Goal: Information Seeking & Learning: Find contact information

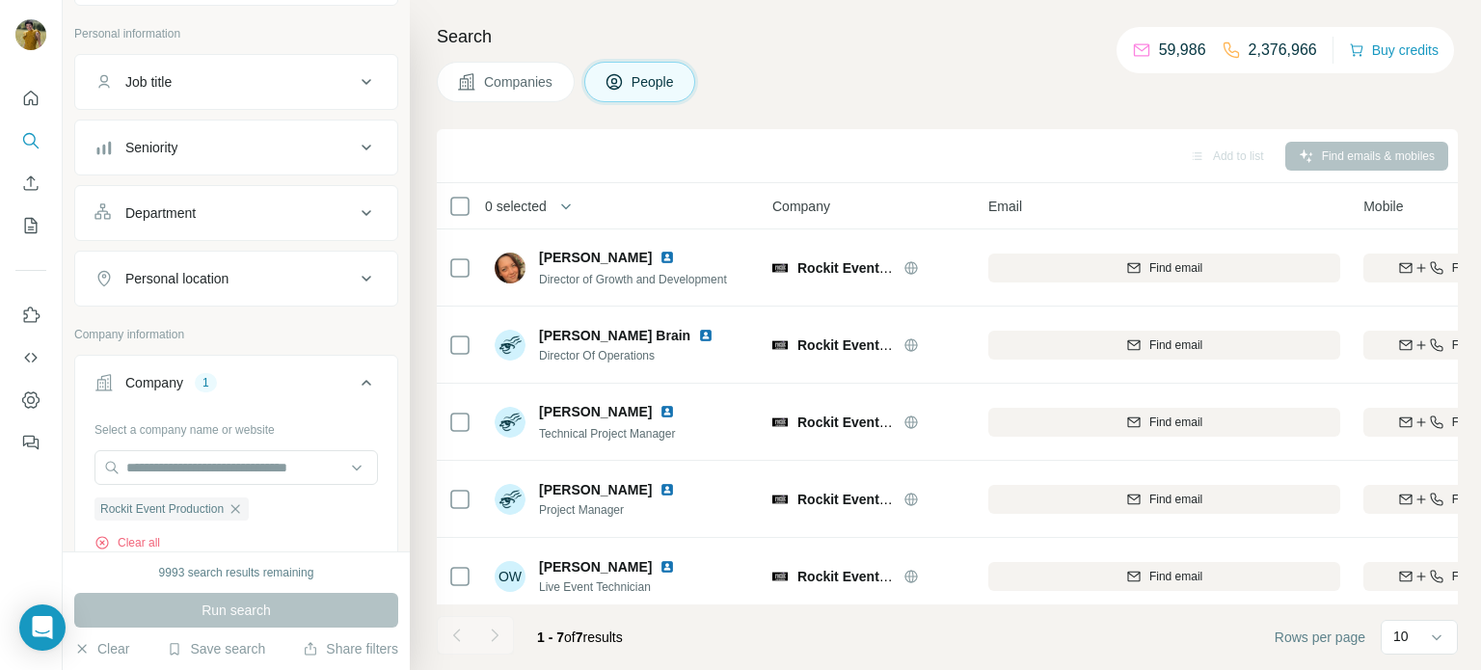
scroll to position [76, 0]
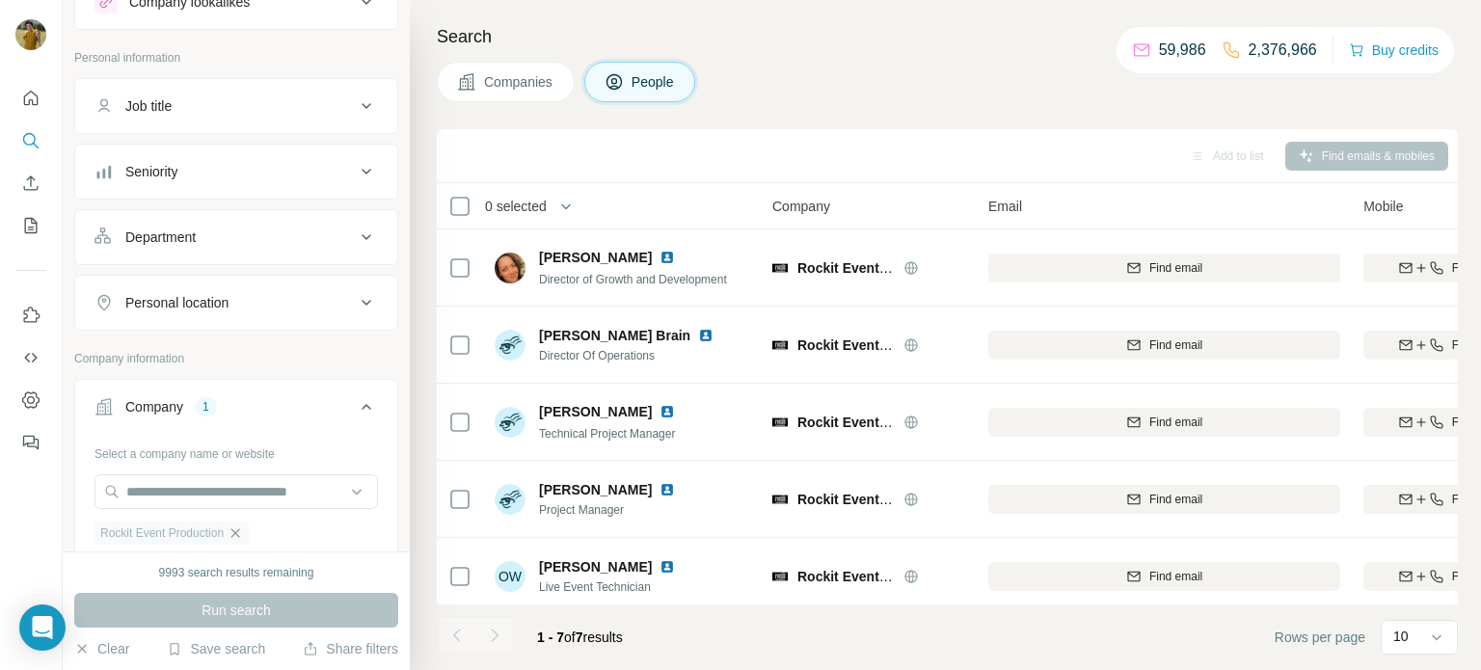
click at [243, 527] on icon "button" at bounding box center [235, 533] width 15 height 15
click at [214, 491] on input "text" at bounding box center [237, 492] width 284 height 35
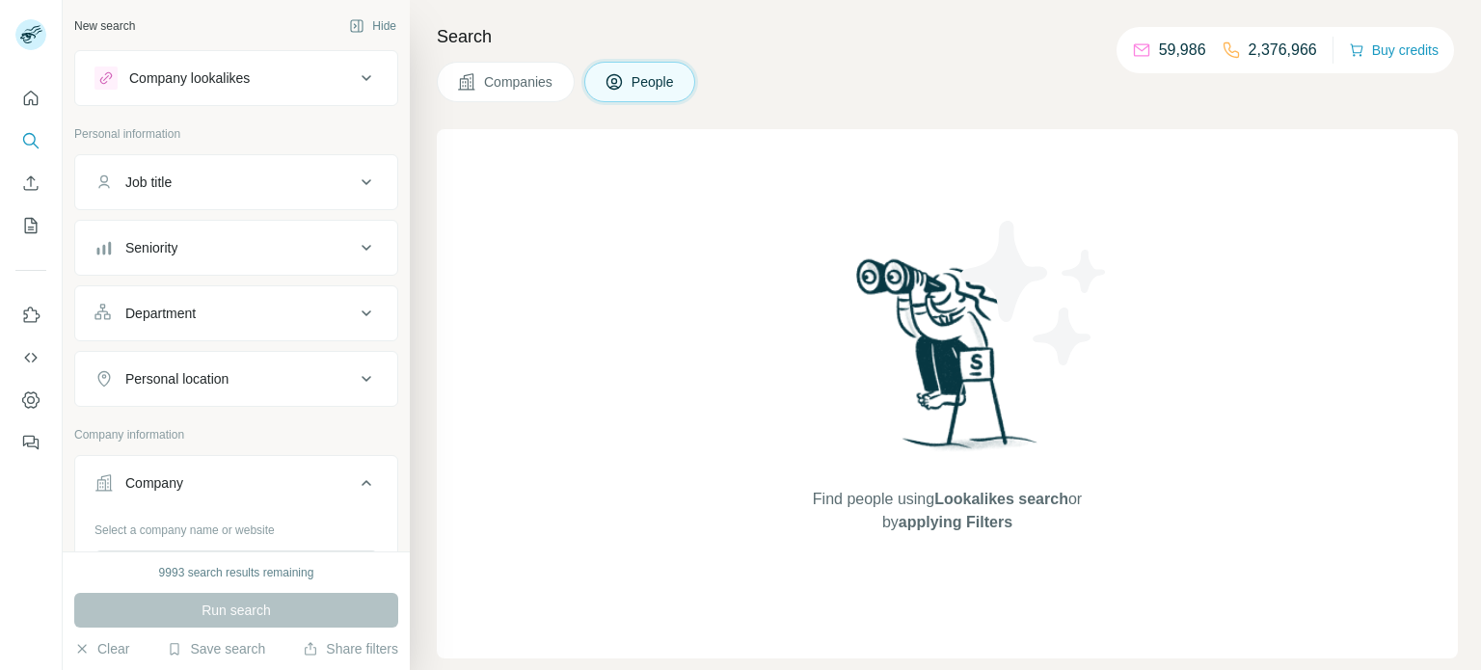
click at [194, 530] on div "Select a company name or website" at bounding box center [237, 526] width 284 height 25
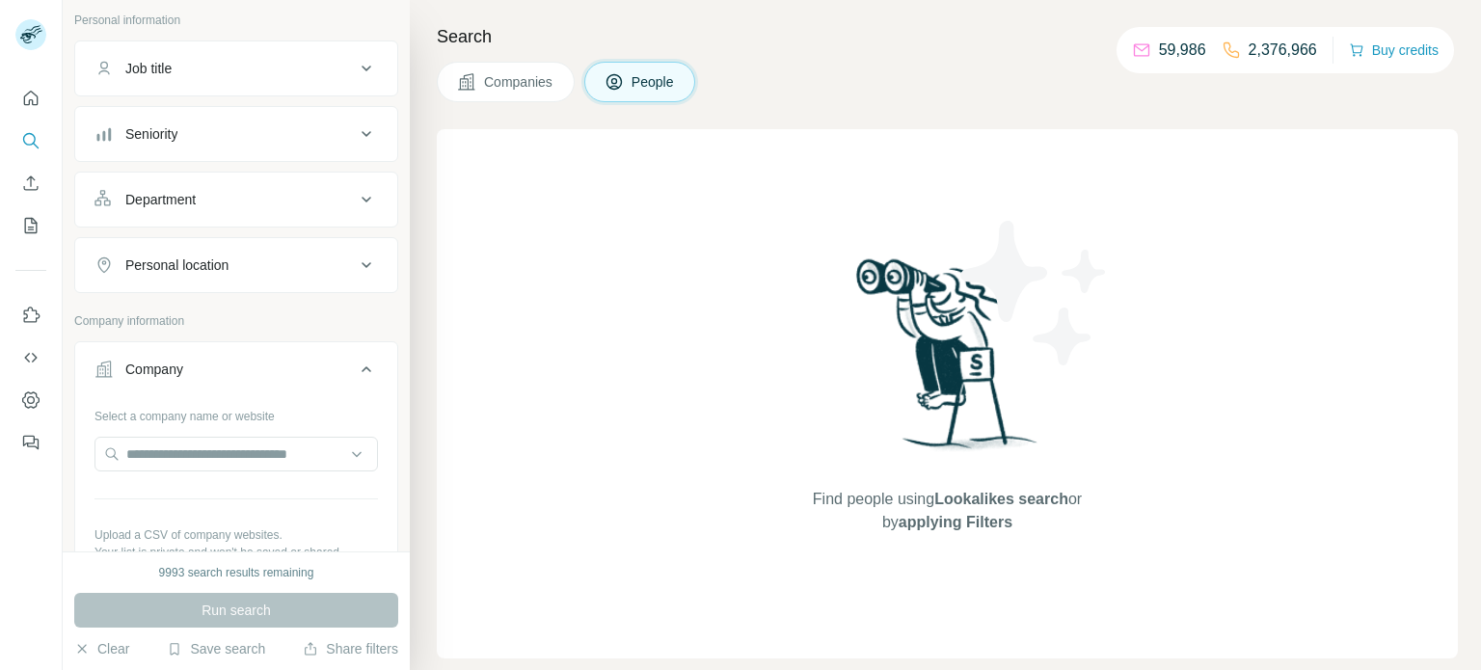
scroll to position [149, 0]
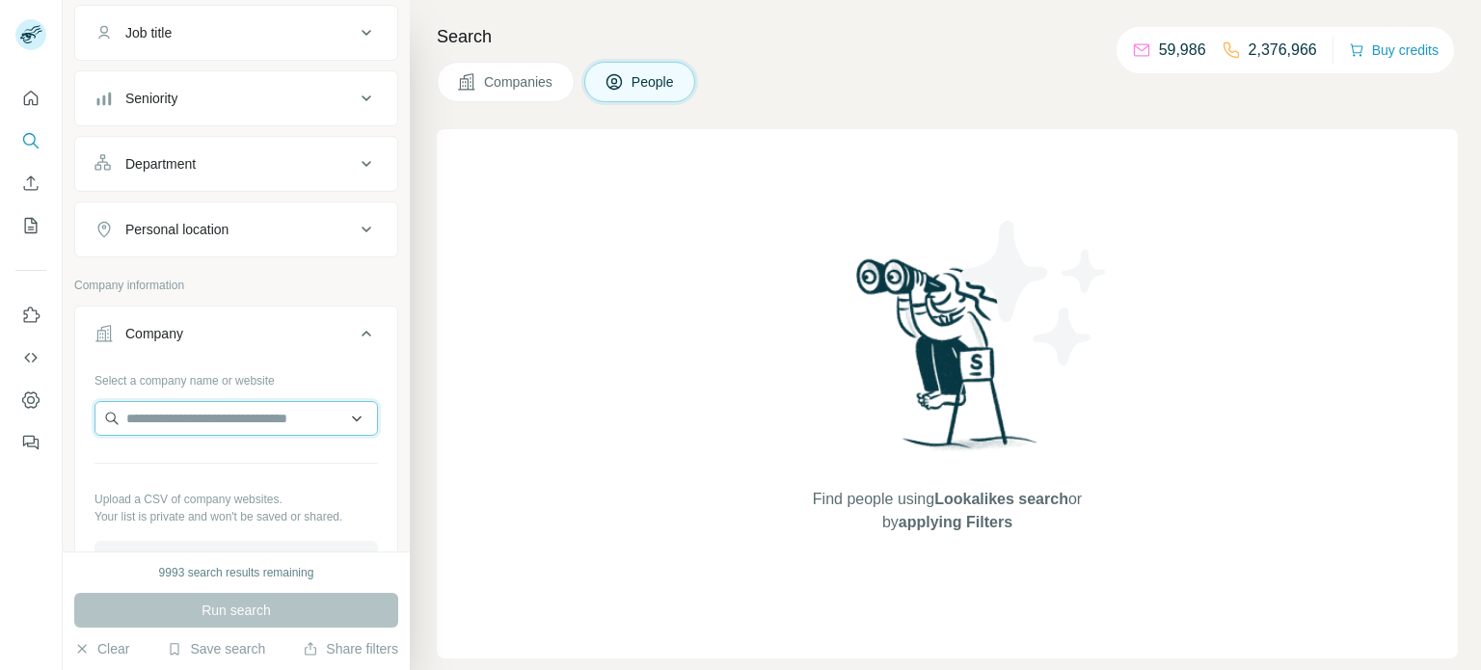
click at [191, 416] on input "text" at bounding box center [237, 418] width 284 height 35
paste input "**********"
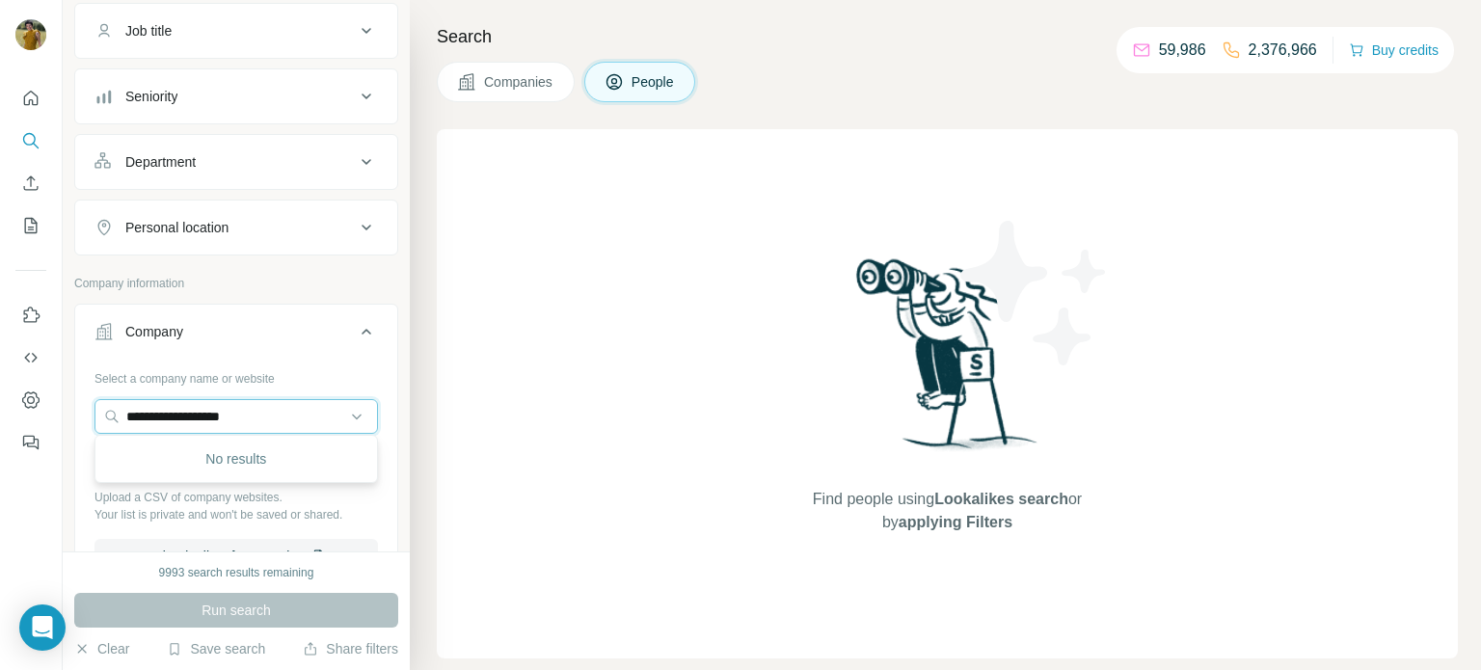
type input "**********"
click at [211, 462] on div "Type to search" at bounding box center [236, 459] width 274 height 39
click at [198, 410] on input "text" at bounding box center [237, 416] width 284 height 35
paste input "**********"
click at [167, 415] on input "**********" at bounding box center [237, 416] width 284 height 35
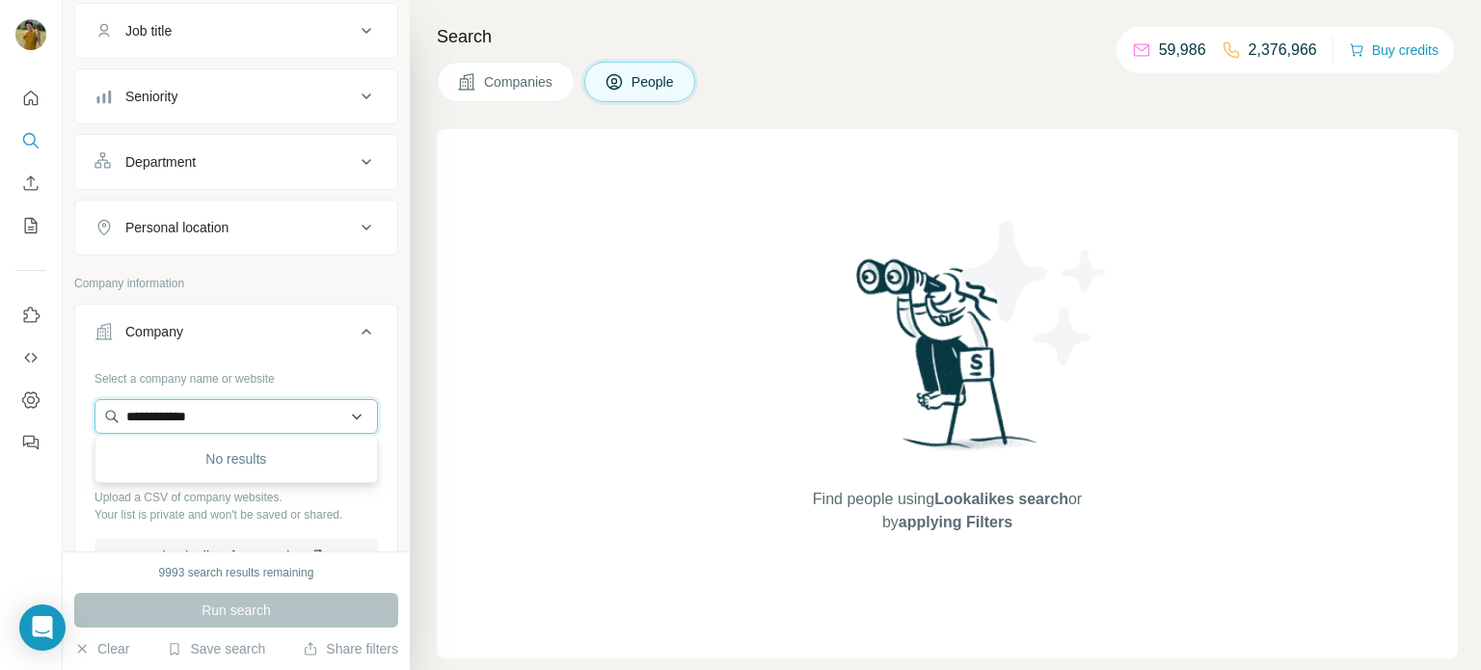
click at [234, 413] on input "**********" at bounding box center [237, 416] width 284 height 35
click at [246, 415] on input "**********" at bounding box center [237, 416] width 284 height 35
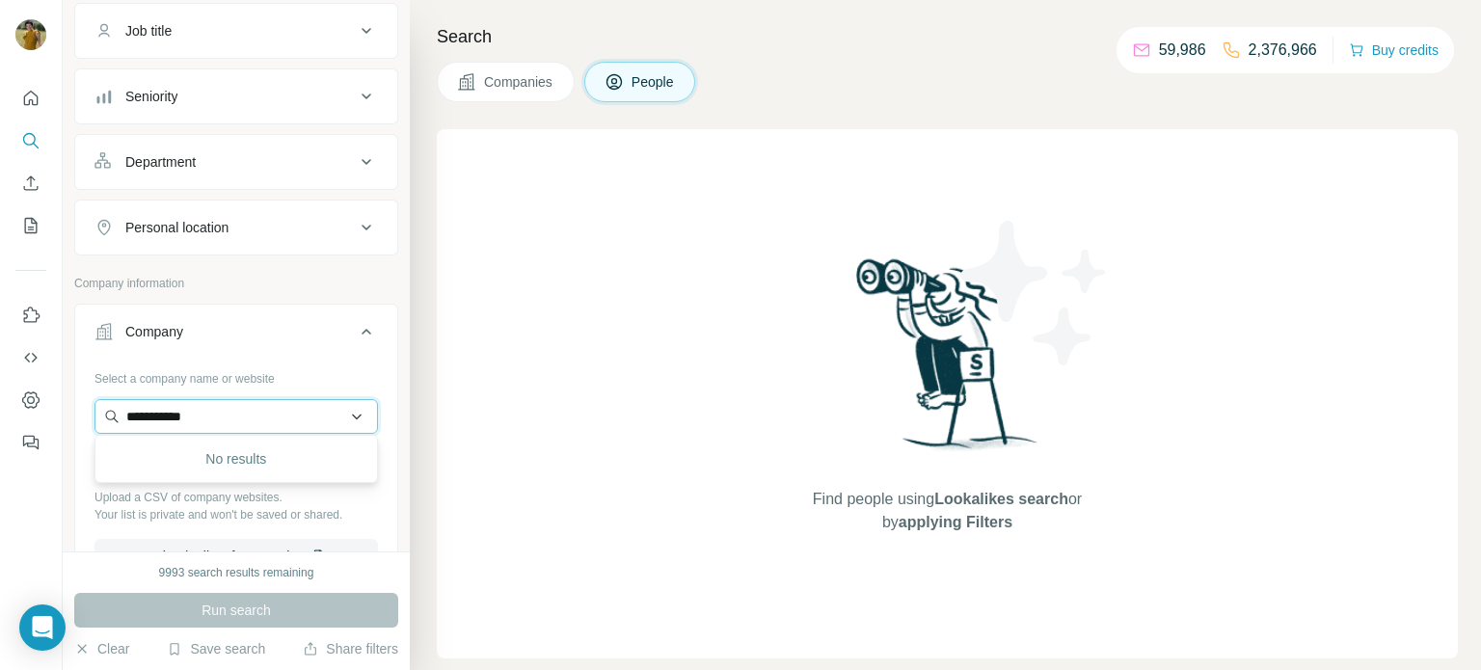
click at [246, 415] on input "**********" at bounding box center [237, 416] width 284 height 35
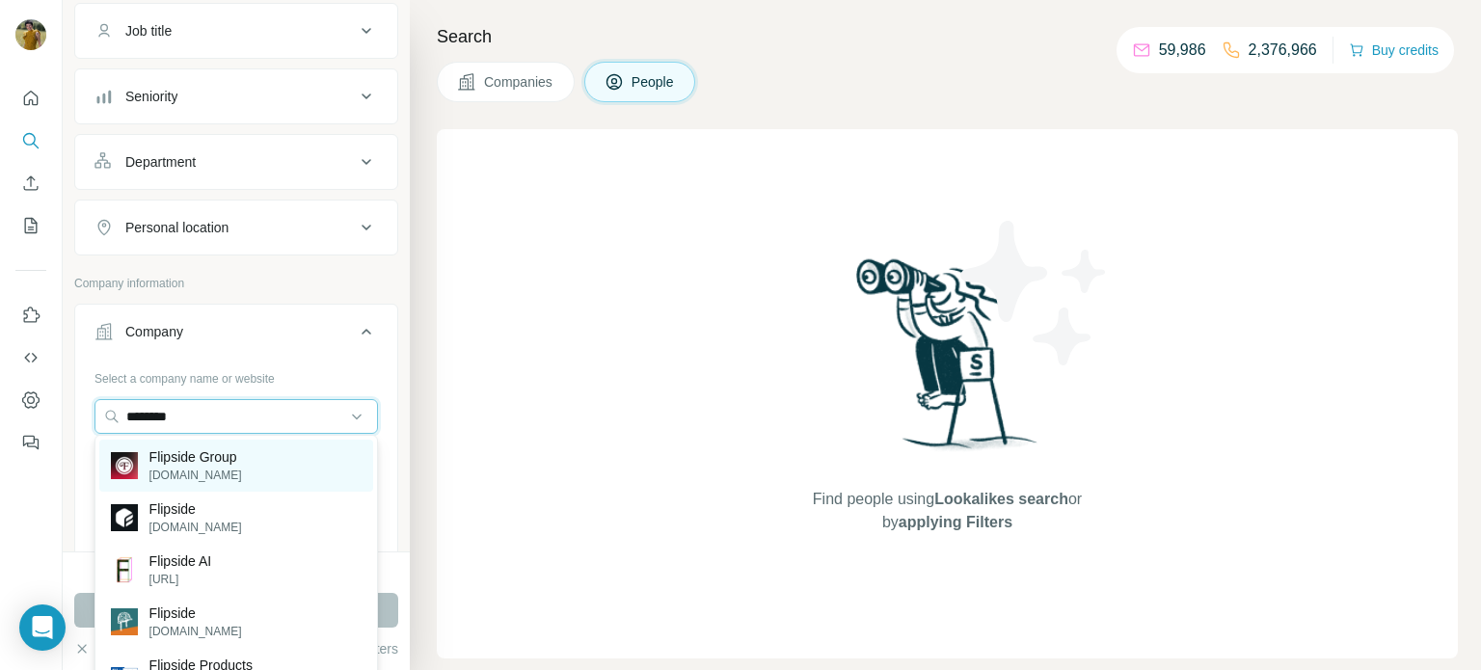
type input "********"
click at [250, 453] on div "Flipside Group flipsidegroup.com" at bounding box center [236, 466] width 274 height 52
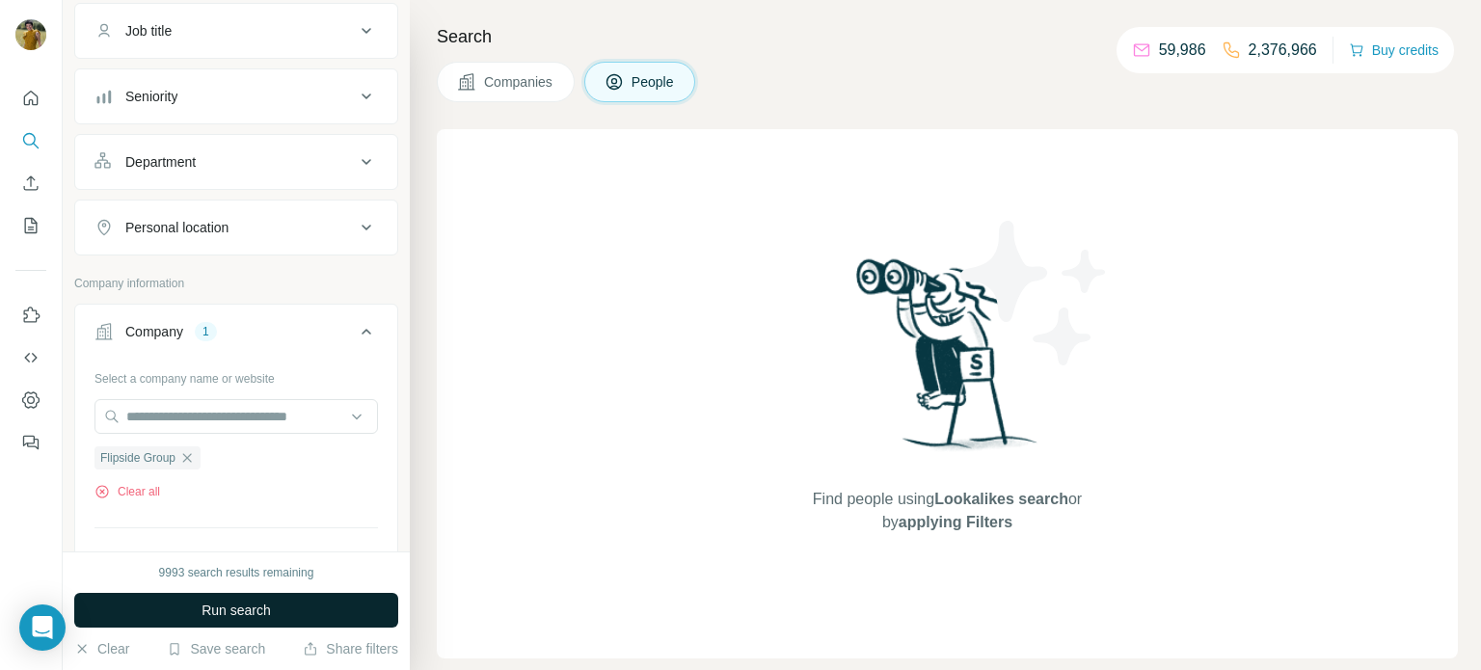
click at [227, 603] on span "Run search" at bounding box center [236, 610] width 69 height 19
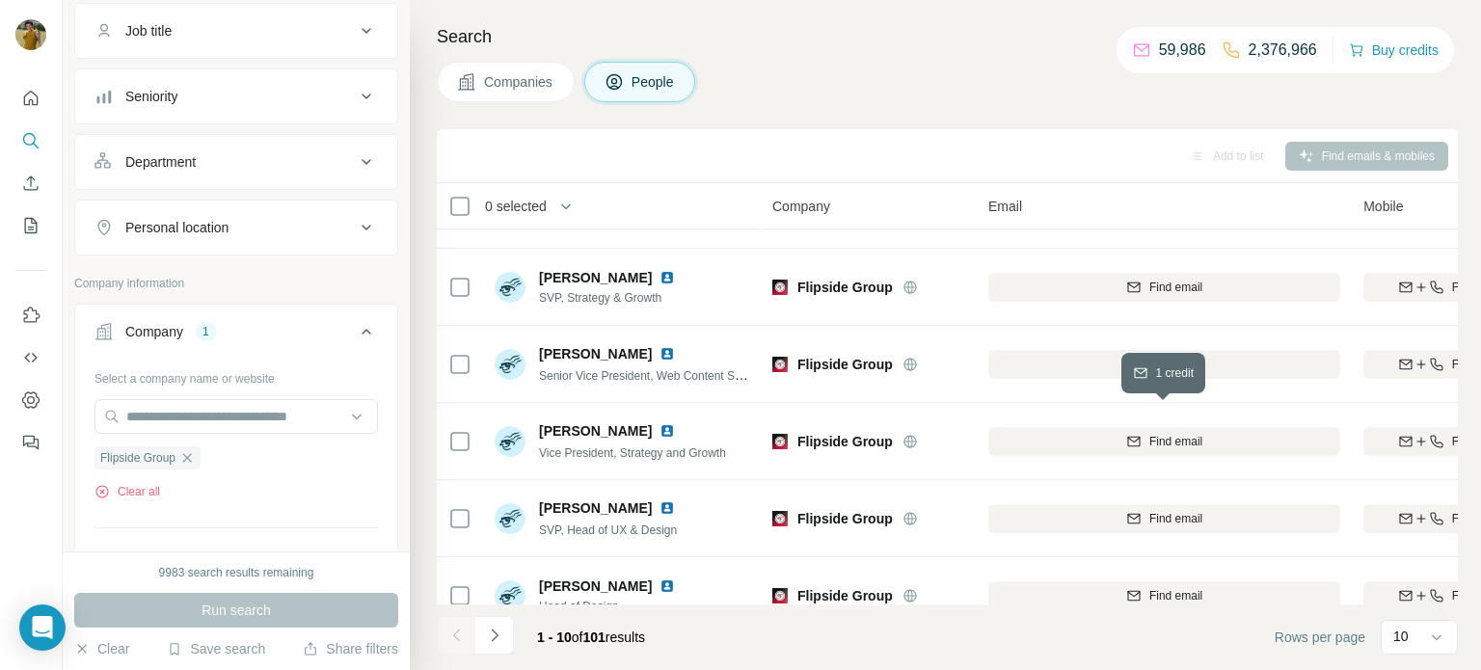
scroll to position [395, 0]
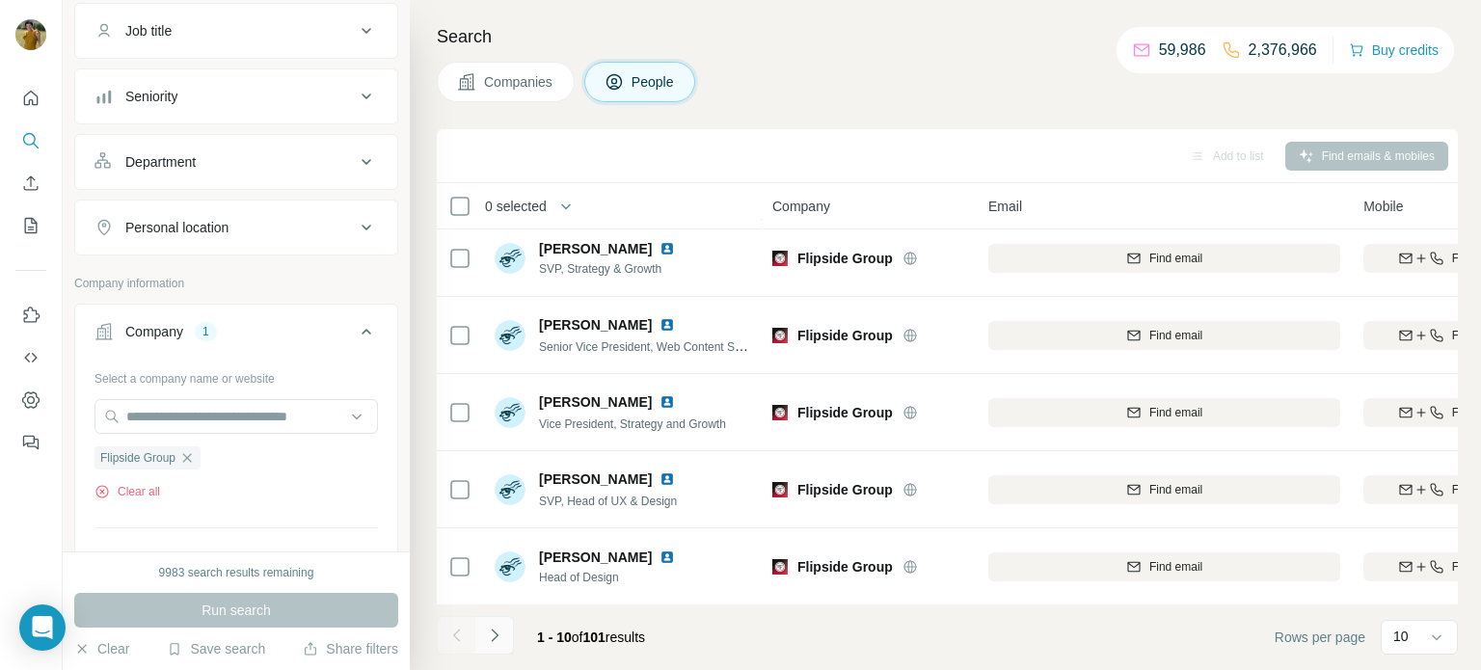
click at [506, 643] on button "Navigate to next page" at bounding box center [494, 635] width 39 height 39
click at [493, 643] on icon "Navigate to next page" at bounding box center [494, 635] width 19 height 19
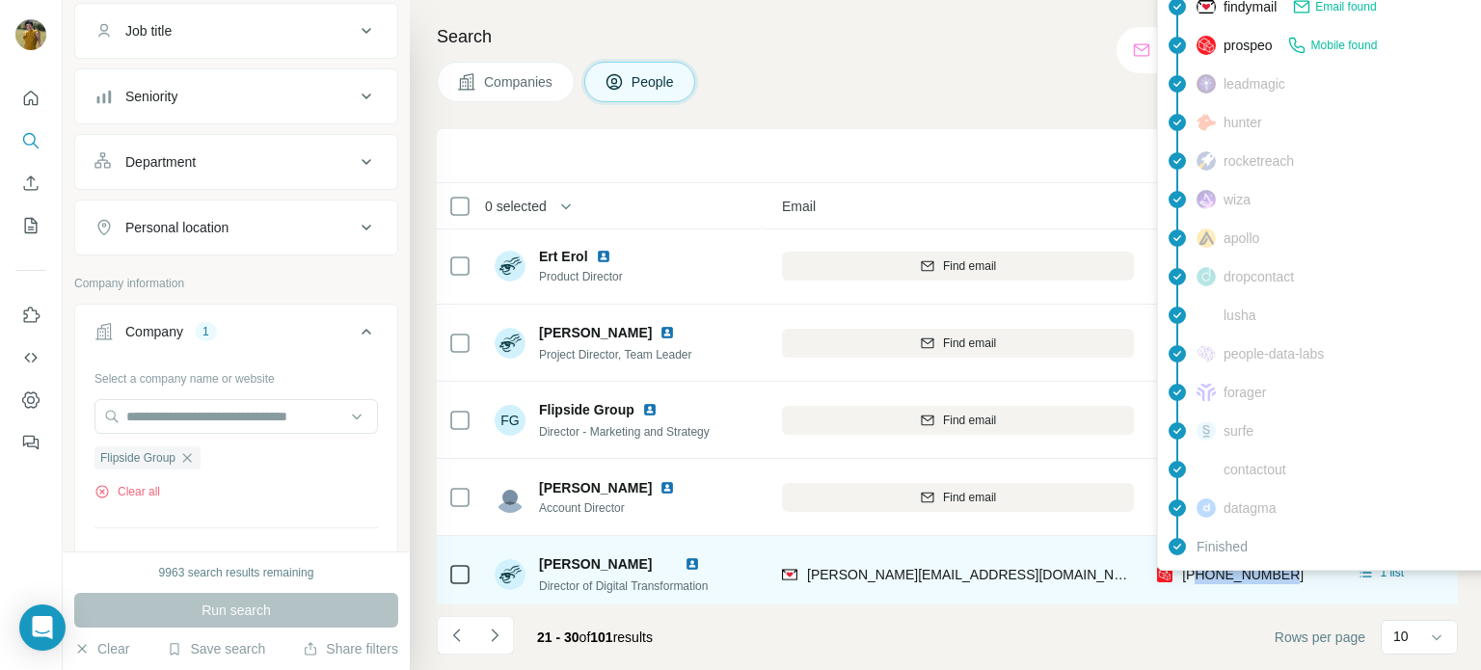
scroll to position [395, 206]
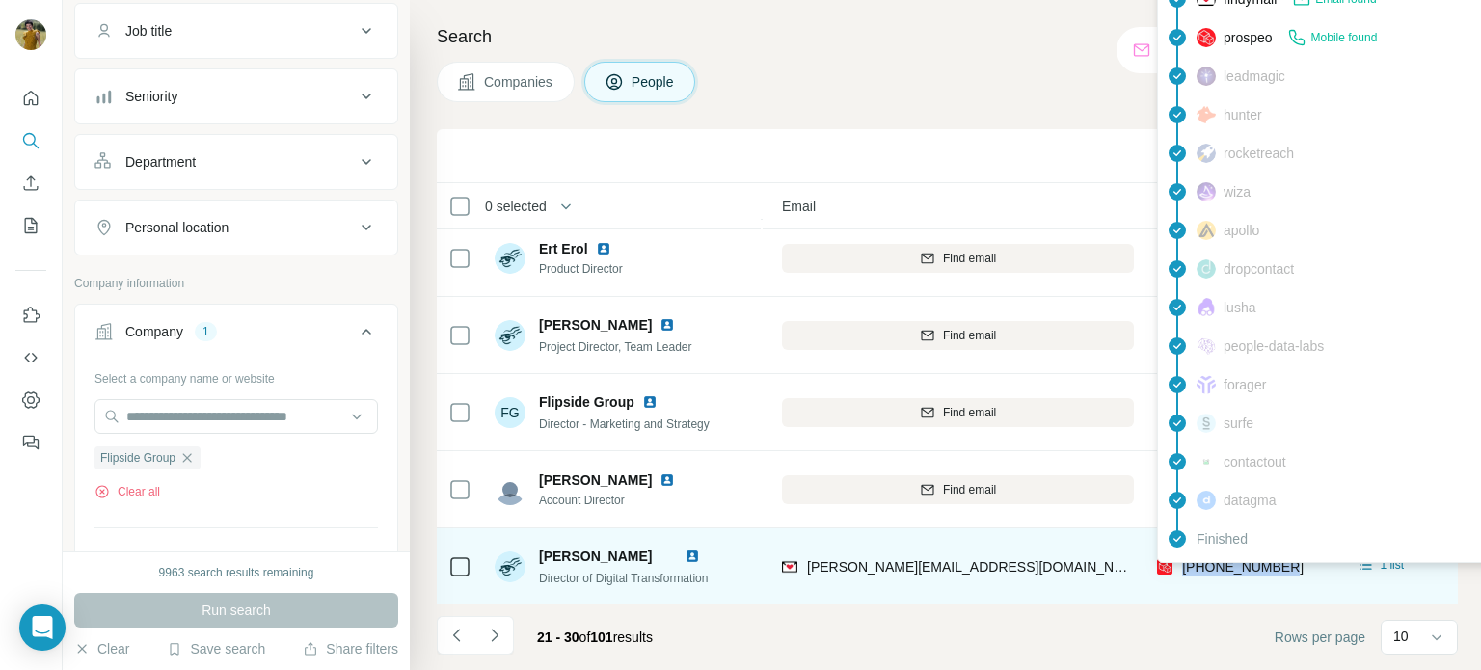
drag, startPoint x: 1295, startPoint y: 579, endPoint x: 1185, endPoint y: 575, distance: 110.0
click at [1185, 575] on div "+447968592549" at bounding box center [1242, 566] width 171 height 53
copy span "+447968592549"
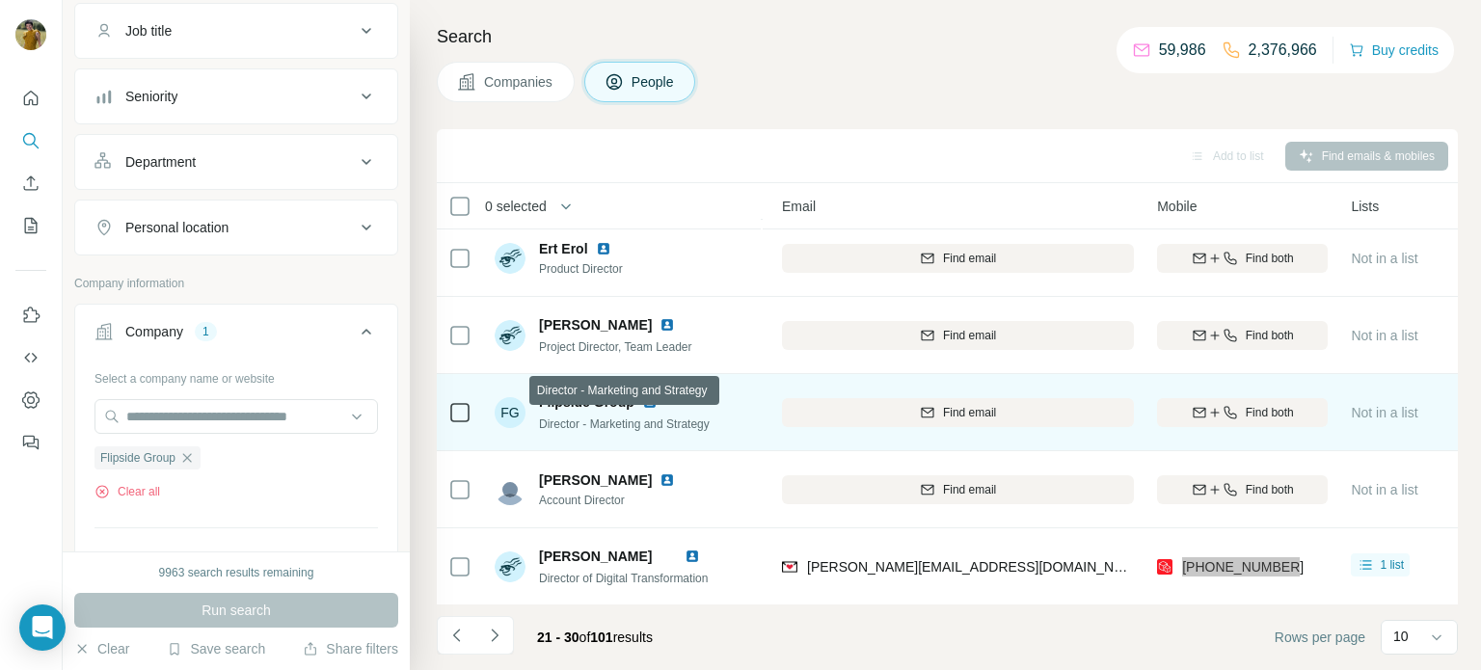
scroll to position [395, 201]
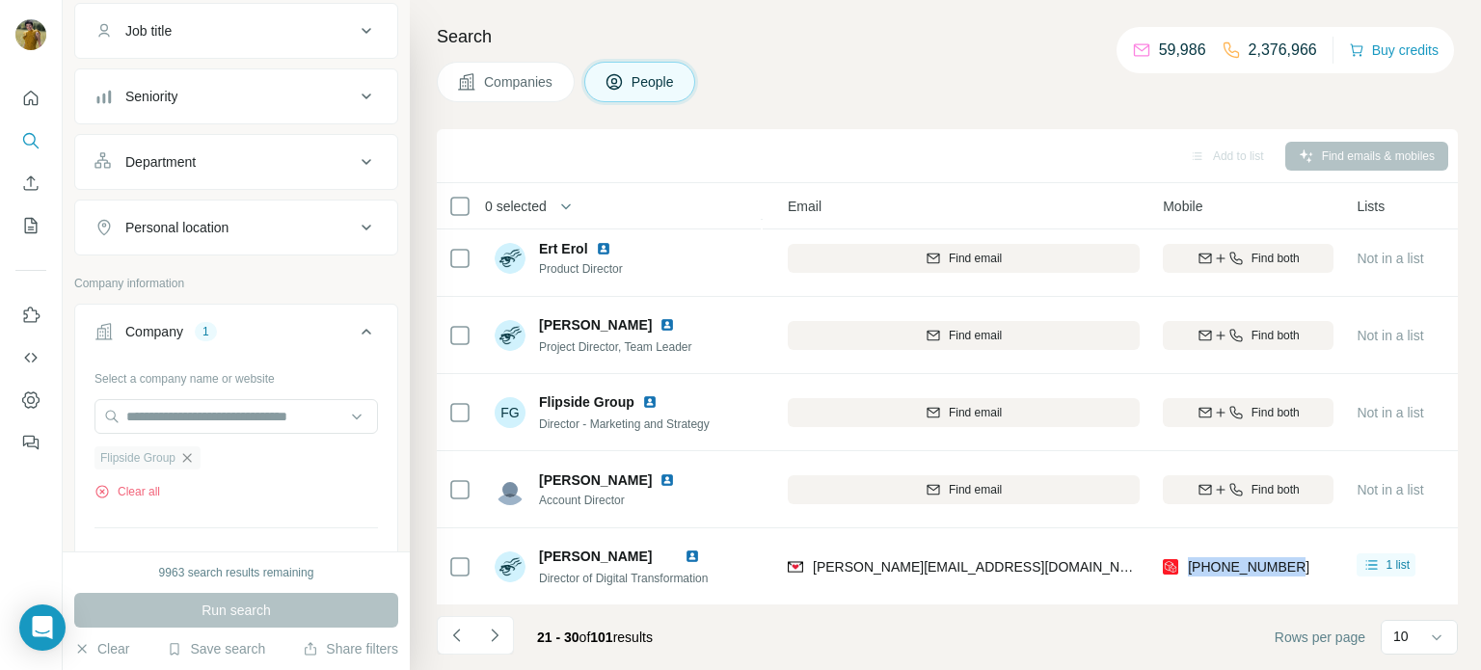
click at [195, 454] on icon "button" at bounding box center [186, 457] width 15 height 15
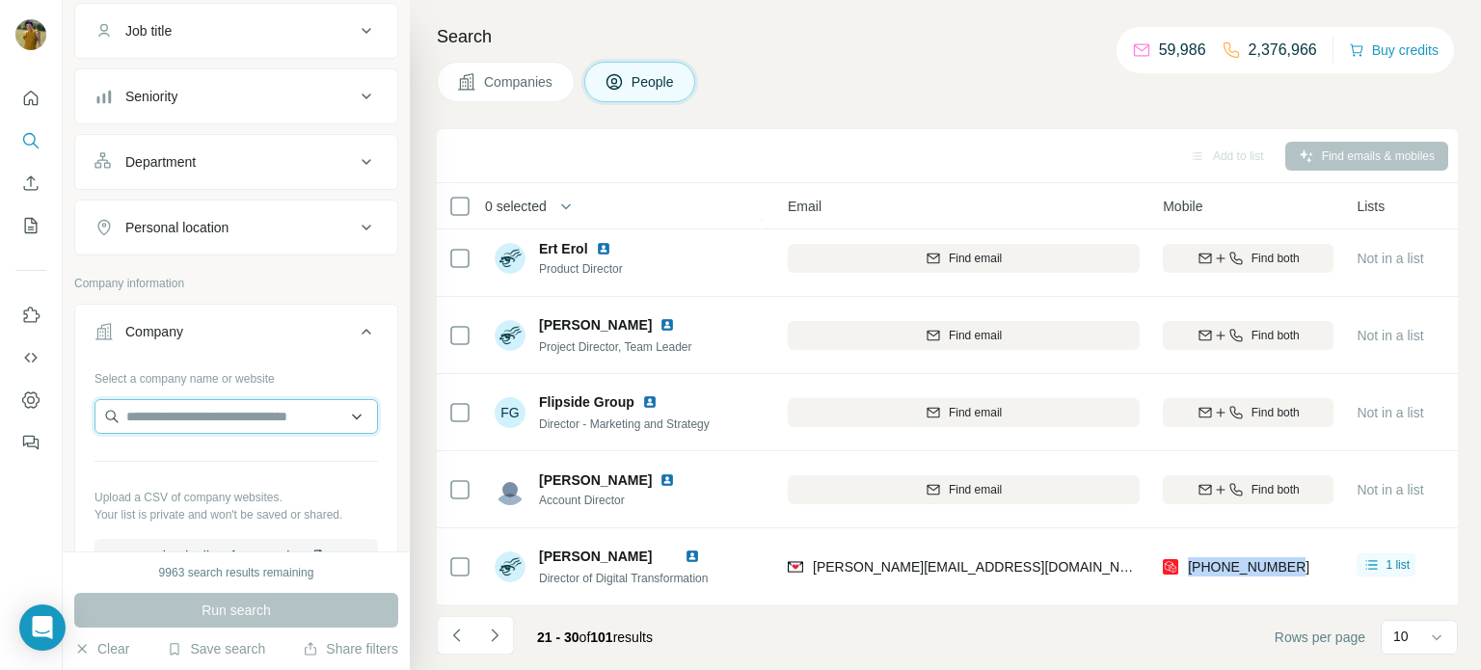
click at [183, 416] on input "text" at bounding box center [237, 416] width 284 height 35
paste input "**********"
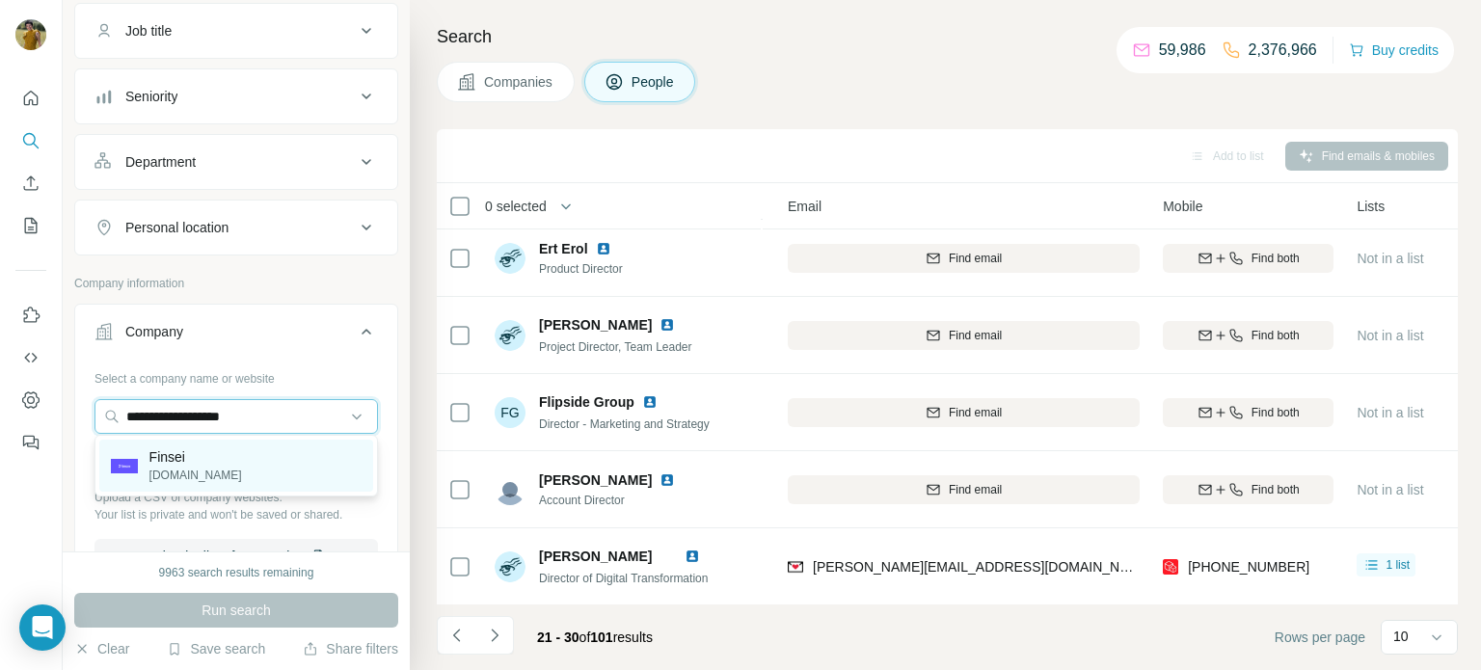
type input "**********"
click at [197, 460] on p "Finsei" at bounding box center [195, 457] width 93 height 19
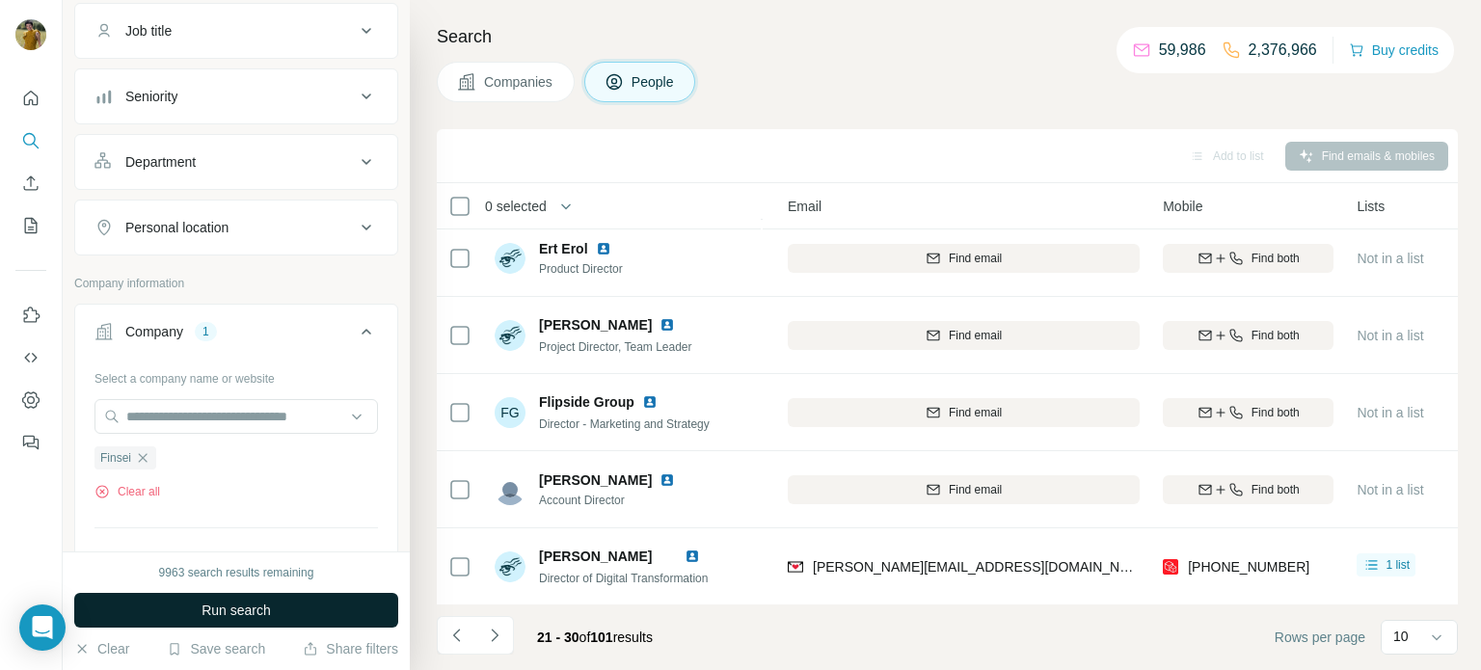
click at [213, 607] on span "Run search" at bounding box center [236, 610] width 69 height 19
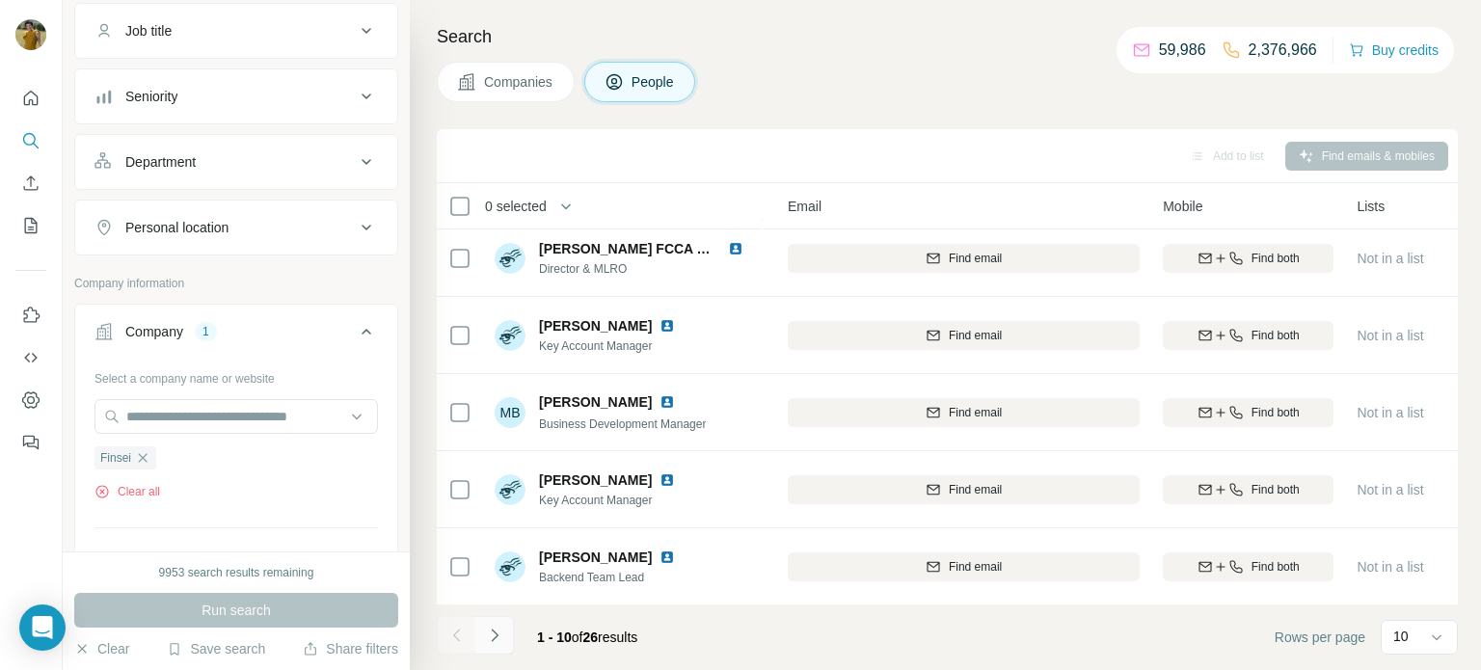
click at [499, 638] on icon "Navigate to next page" at bounding box center [494, 635] width 19 height 19
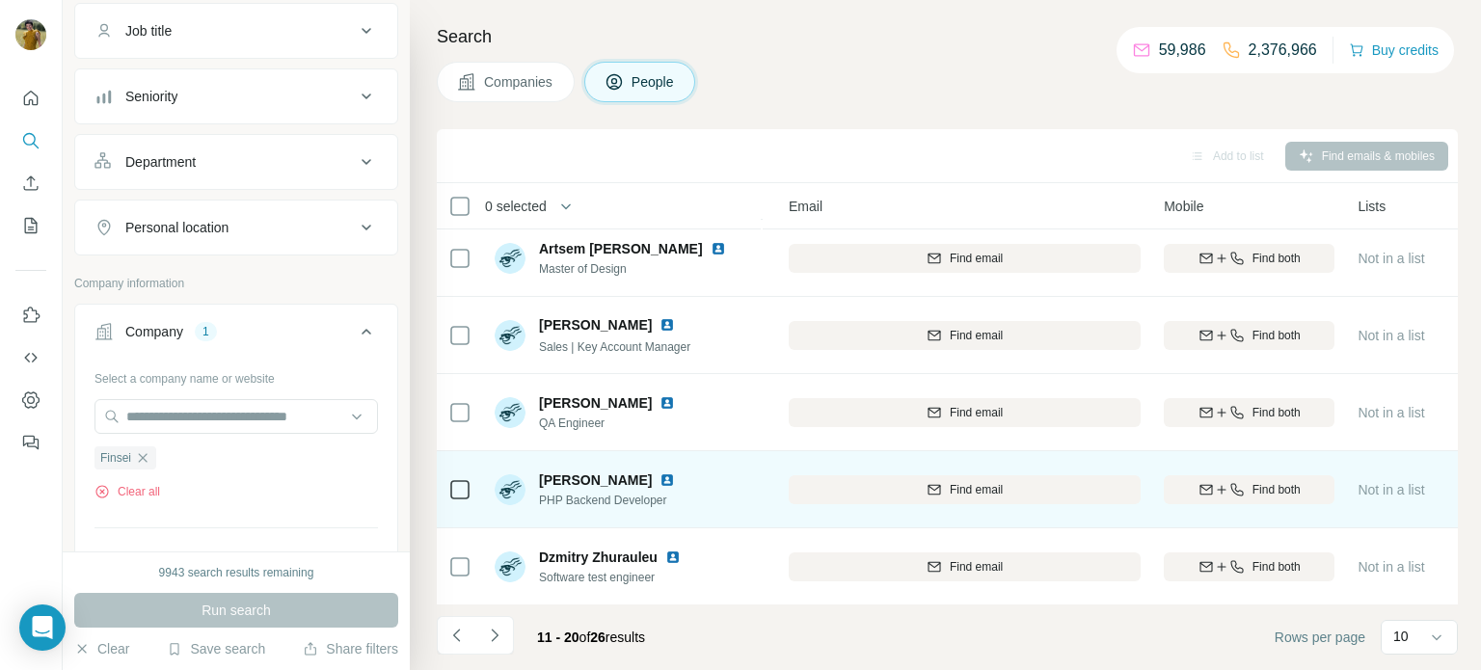
scroll to position [395, 196]
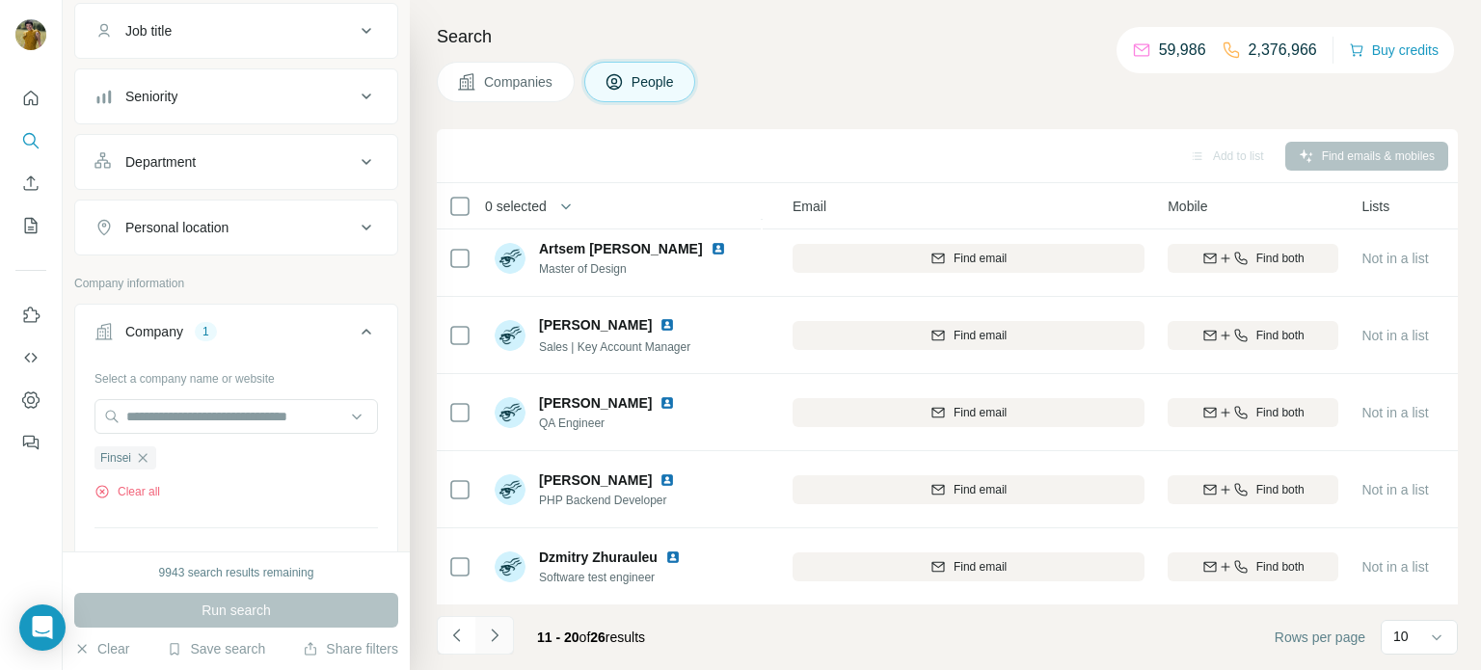
click at [490, 638] on icon "Navigate to next page" at bounding box center [494, 635] width 19 height 19
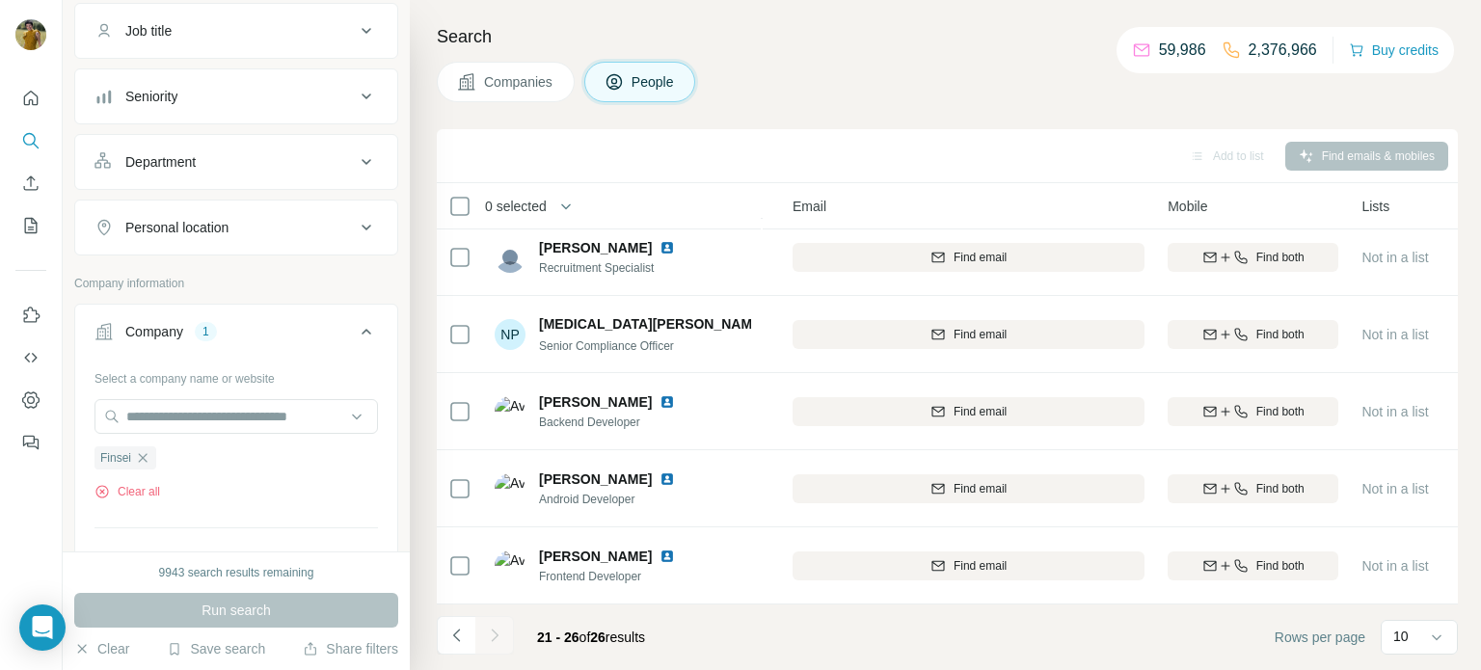
scroll to position [87, 196]
click at [464, 638] on icon "Navigate to previous page" at bounding box center [457, 635] width 19 height 19
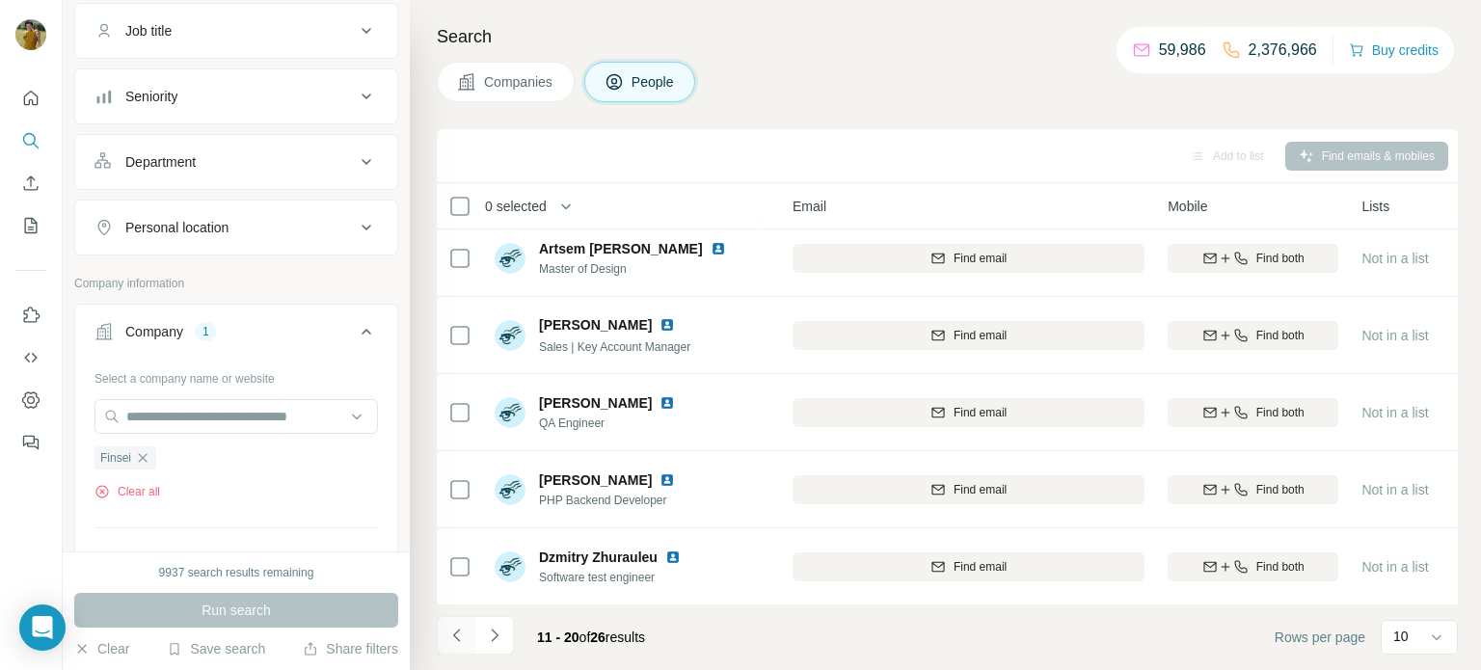
click at [464, 638] on icon "Navigate to previous page" at bounding box center [457, 635] width 19 height 19
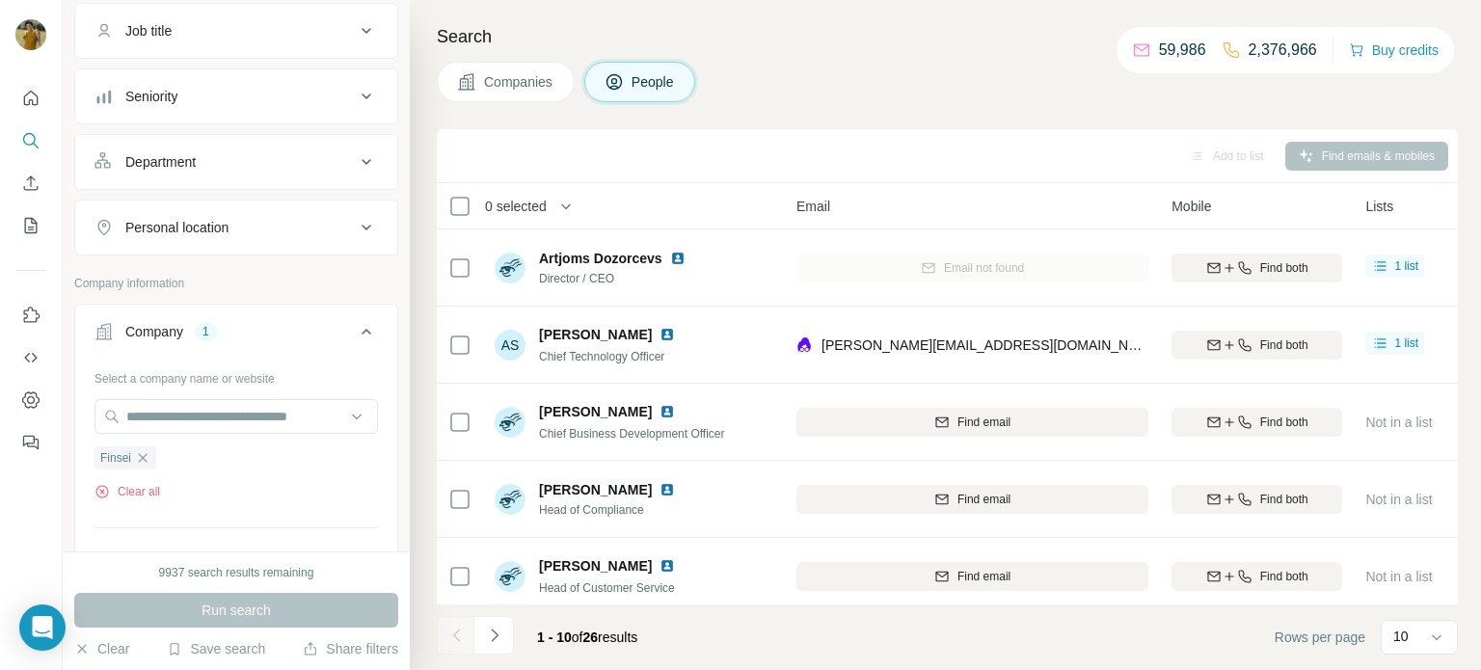
scroll to position [0, 193]
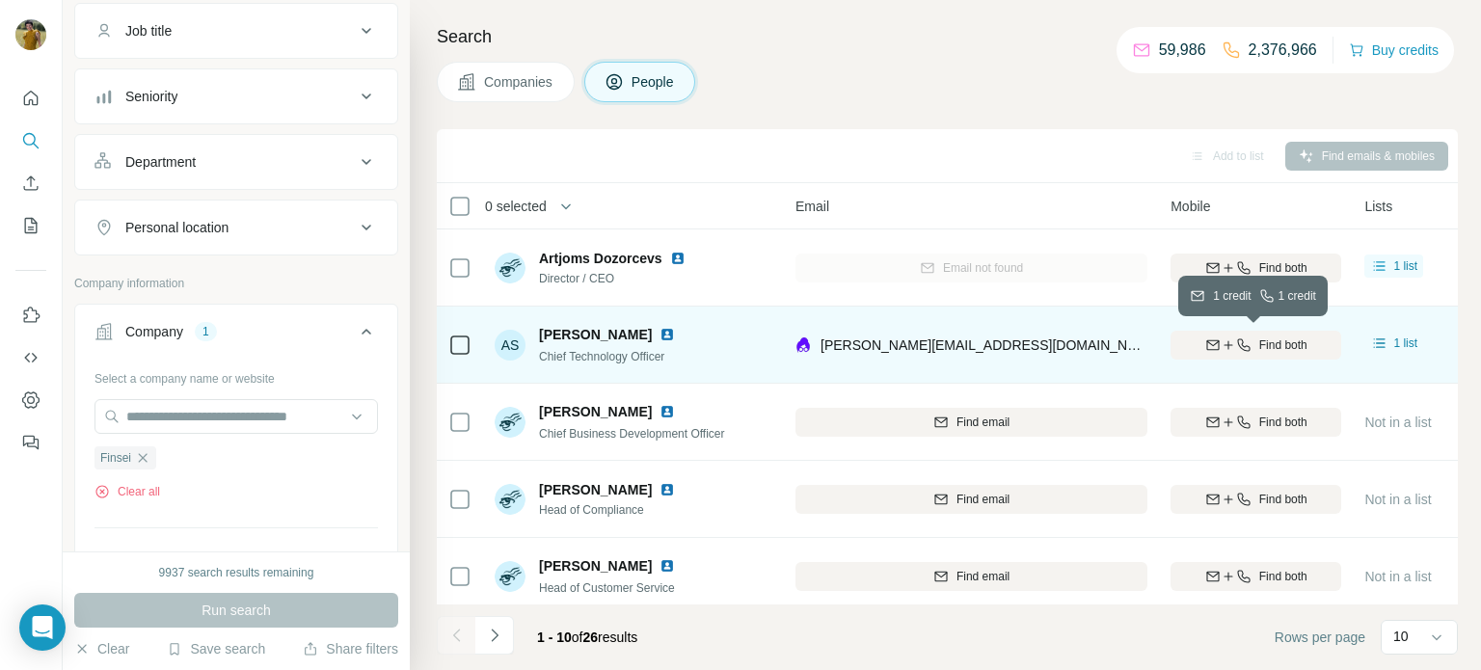
click at [1281, 340] on span "Find both" at bounding box center [1284, 345] width 48 height 17
click at [1237, 350] on icon "button" at bounding box center [1243, 345] width 15 height 15
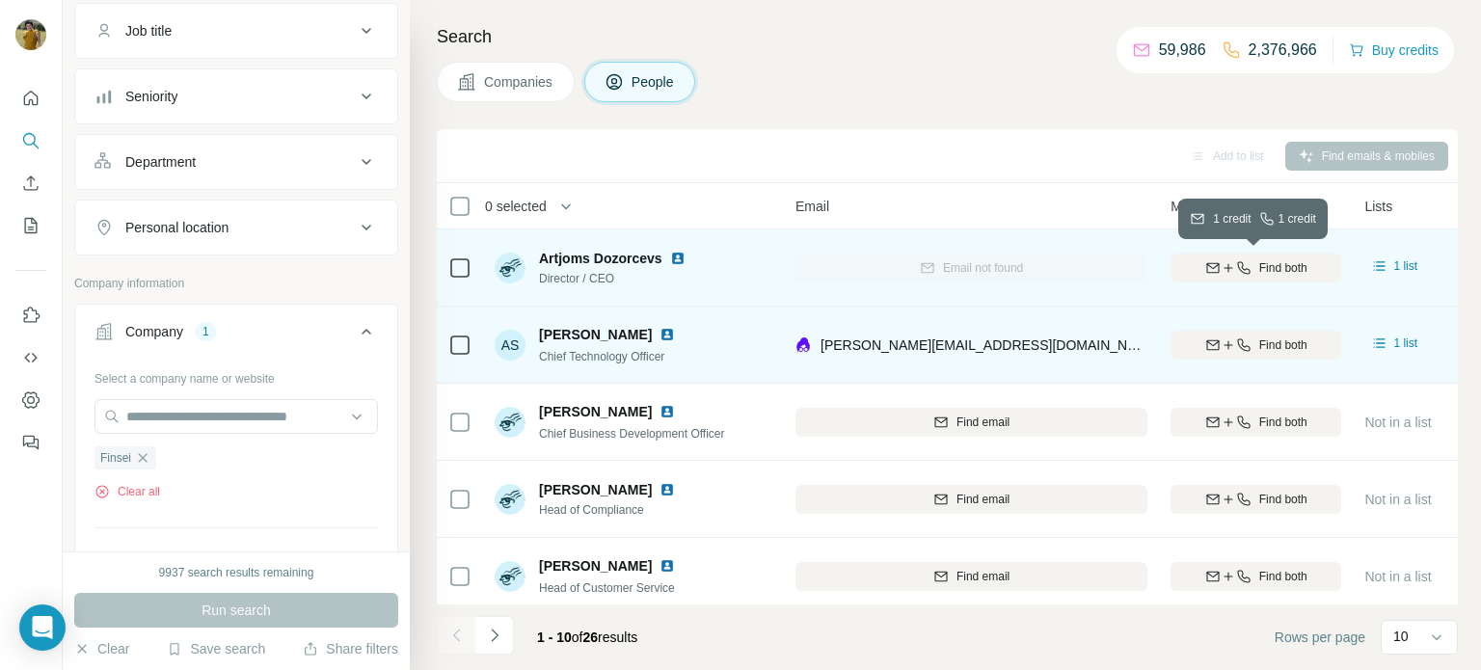
click at [1260, 265] on span "Find both" at bounding box center [1284, 267] width 48 height 17
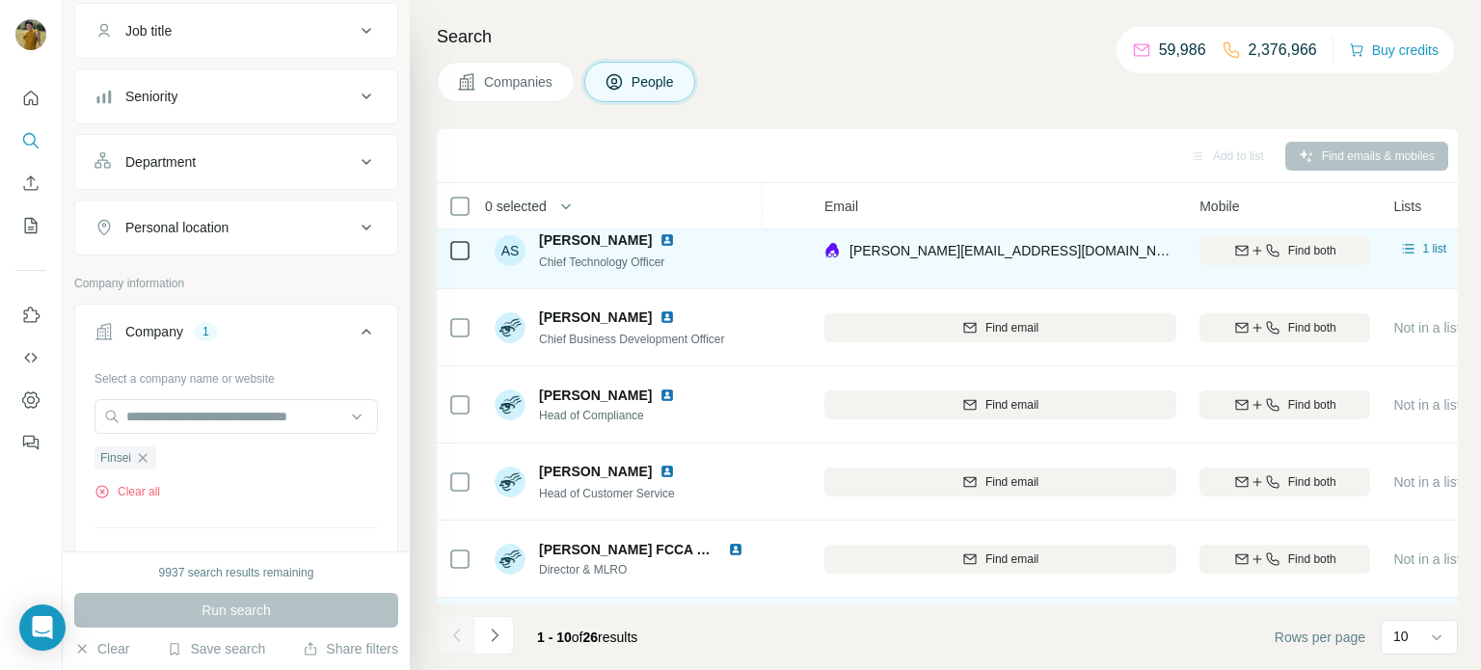
scroll to position [395, 164]
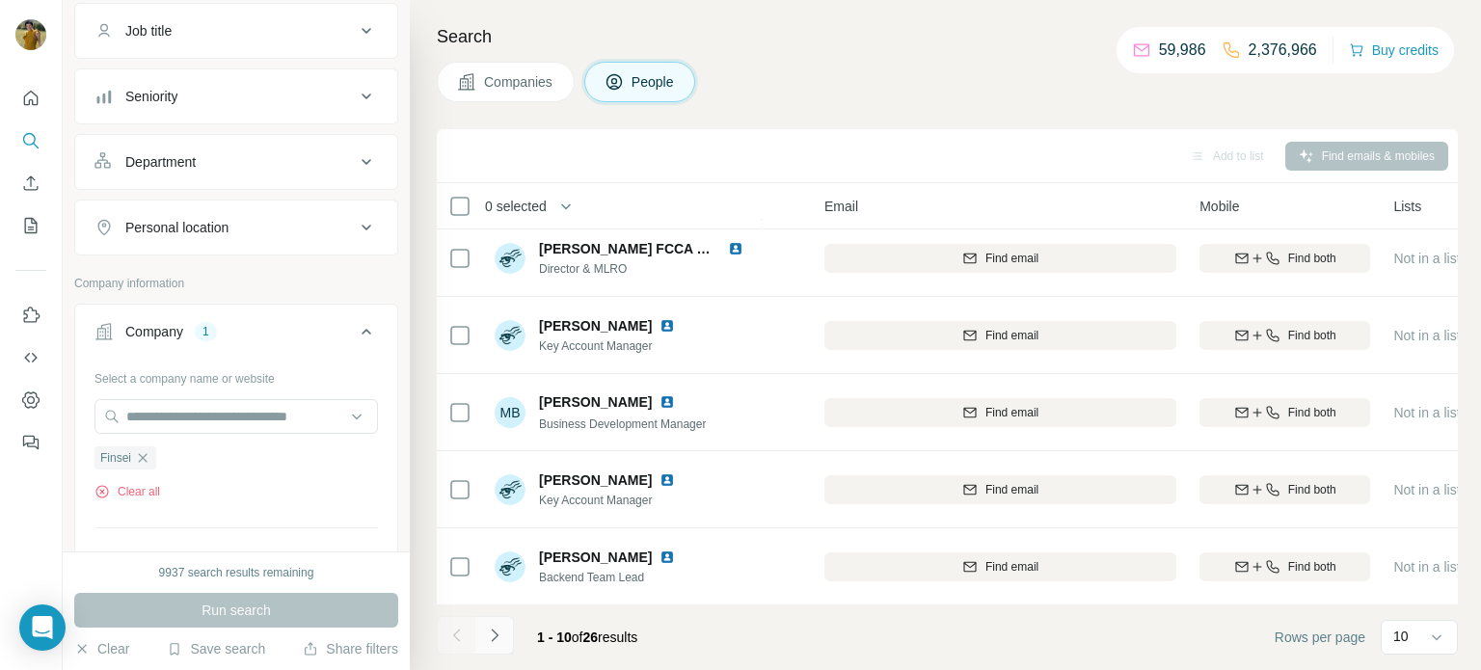
click at [495, 648] on button "Navigate to next page" at bounding box center [494, 635] width 39 height 39
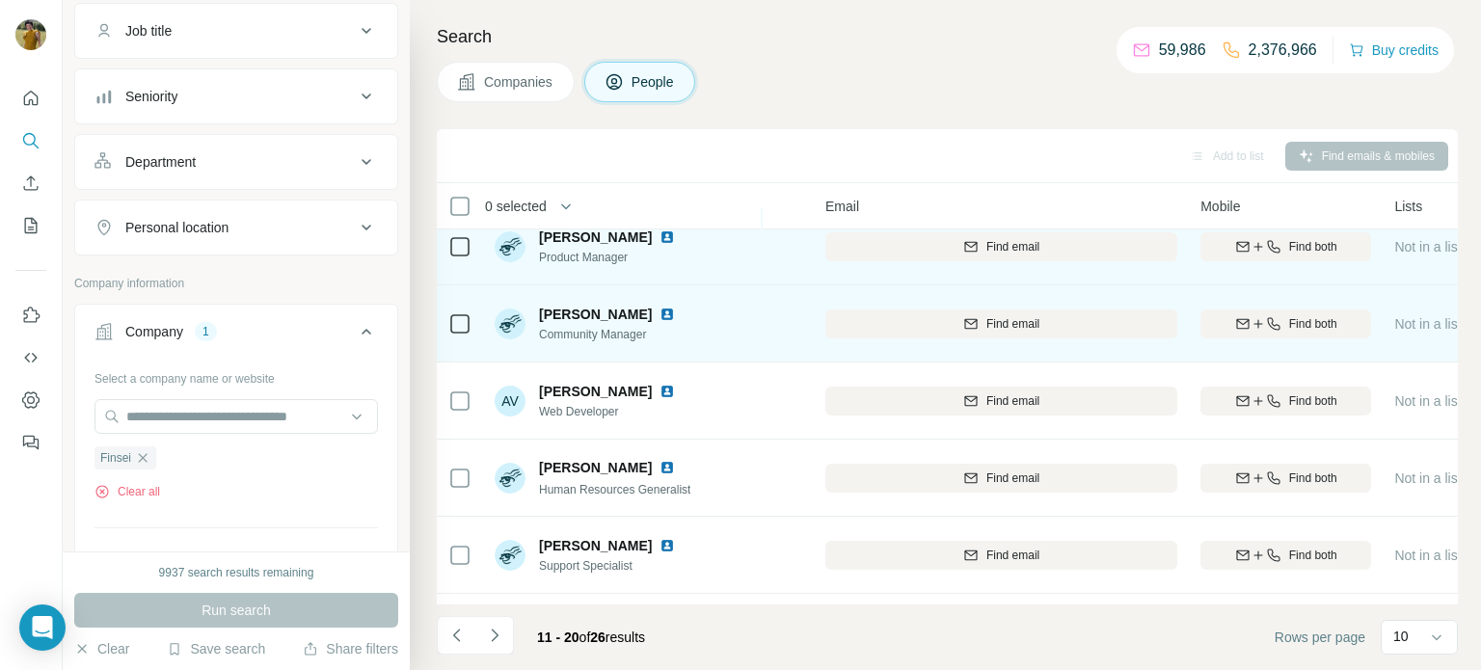
scroll to position [0, 163]
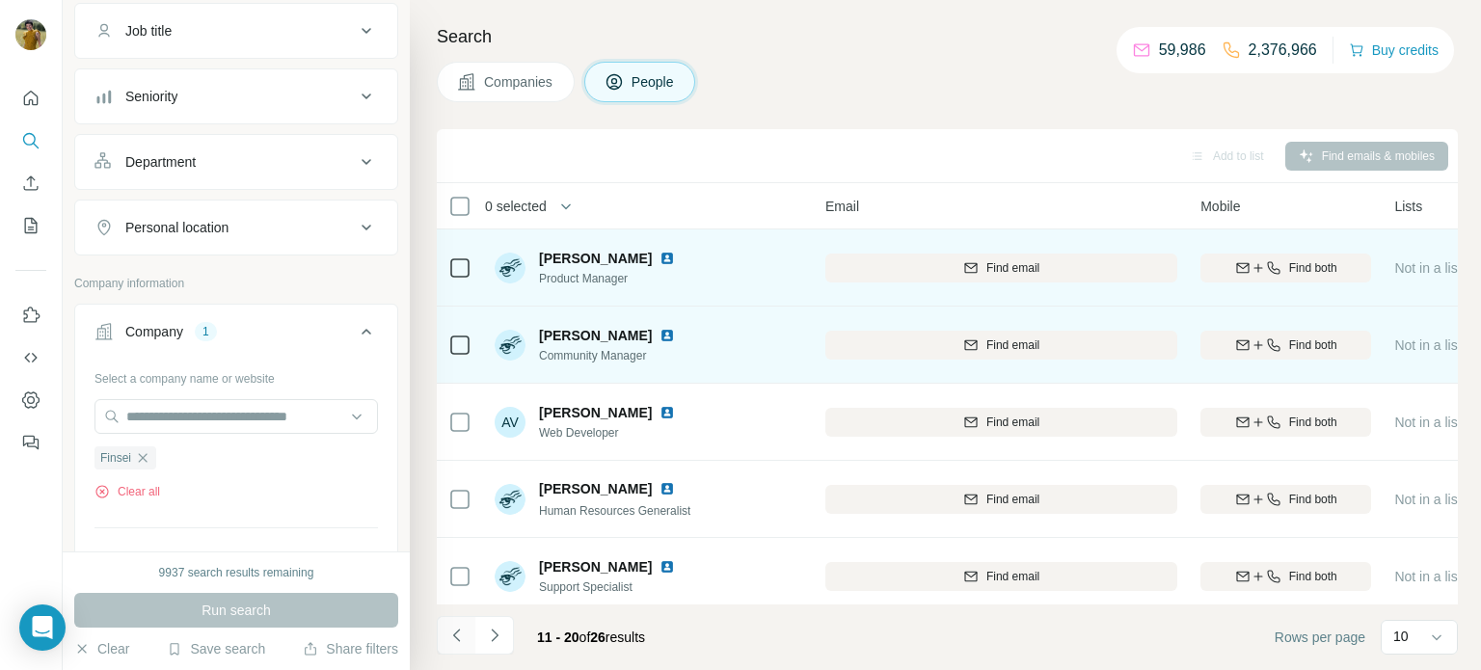
click at [461, 627] on icon "Navigate to previous page" at bounding box center [457, 635] width 19 height 19
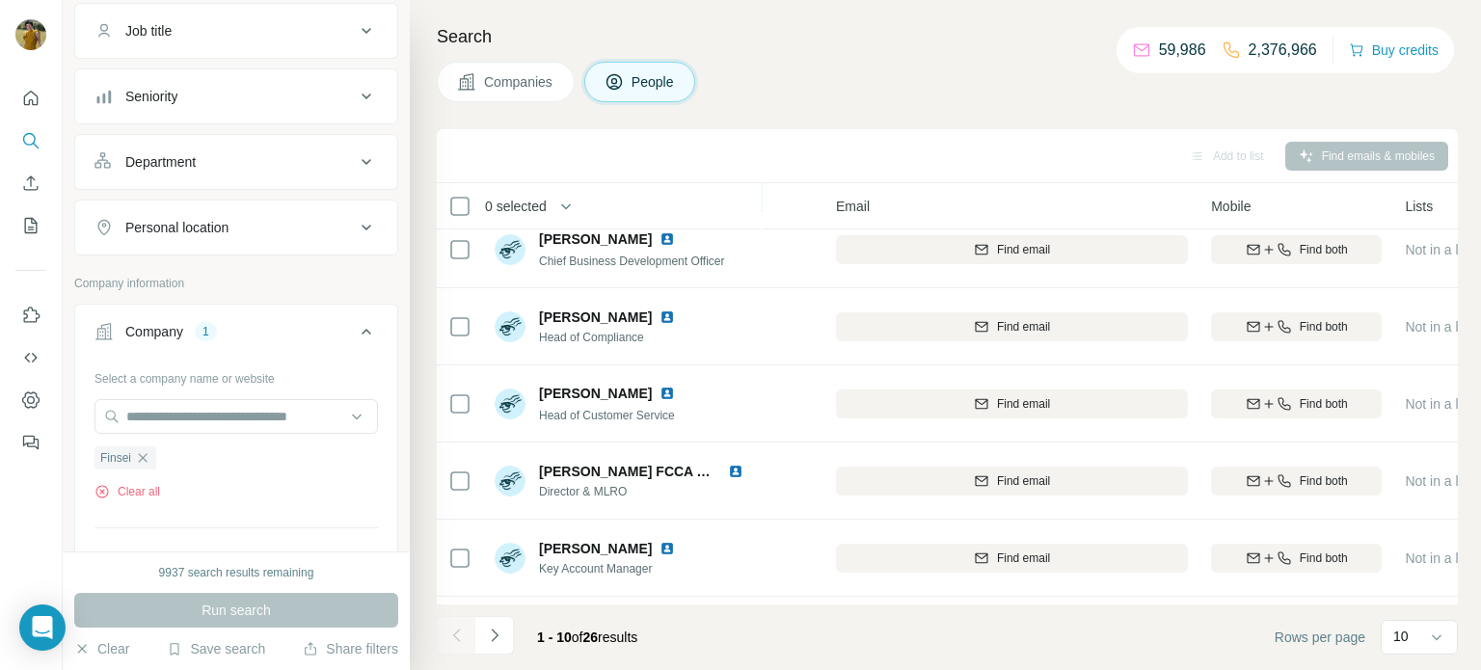
scroll to position [176, 150]
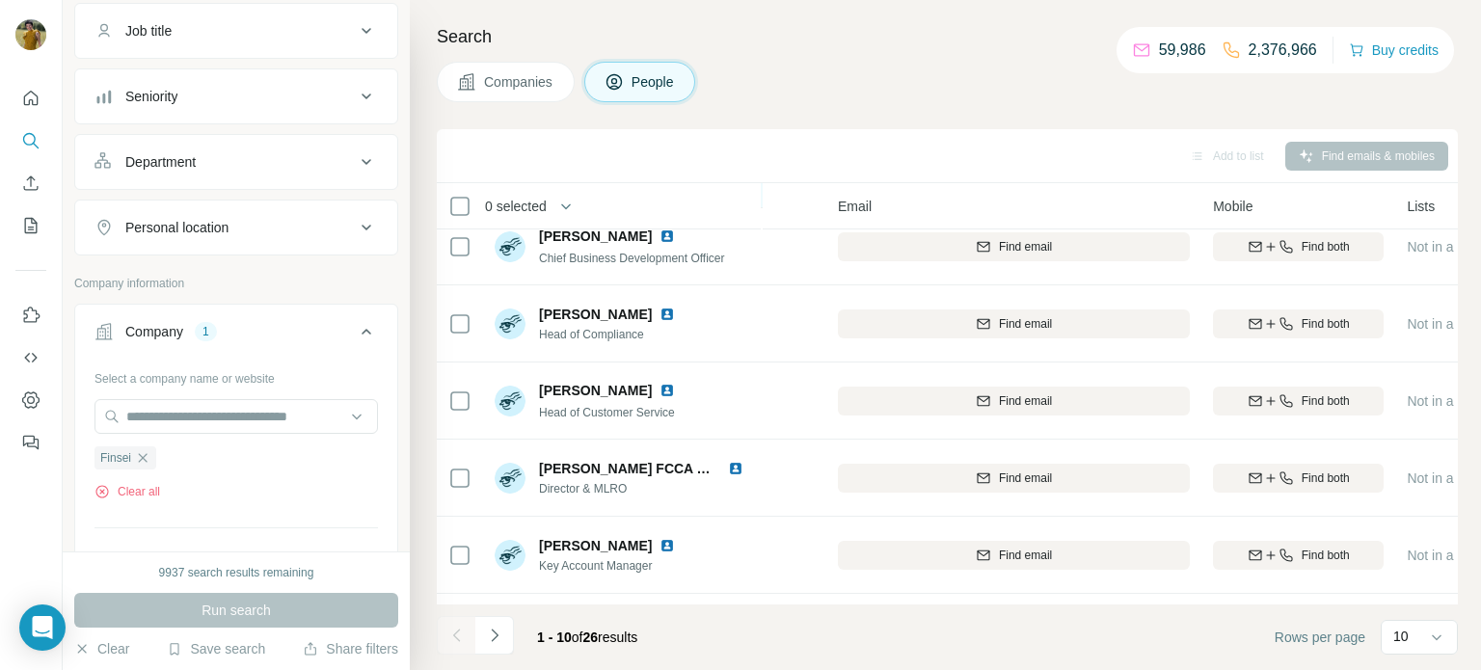
click at [1032, 306] on div "Find email" at bounding box center [1014, 323] width 352 height 53
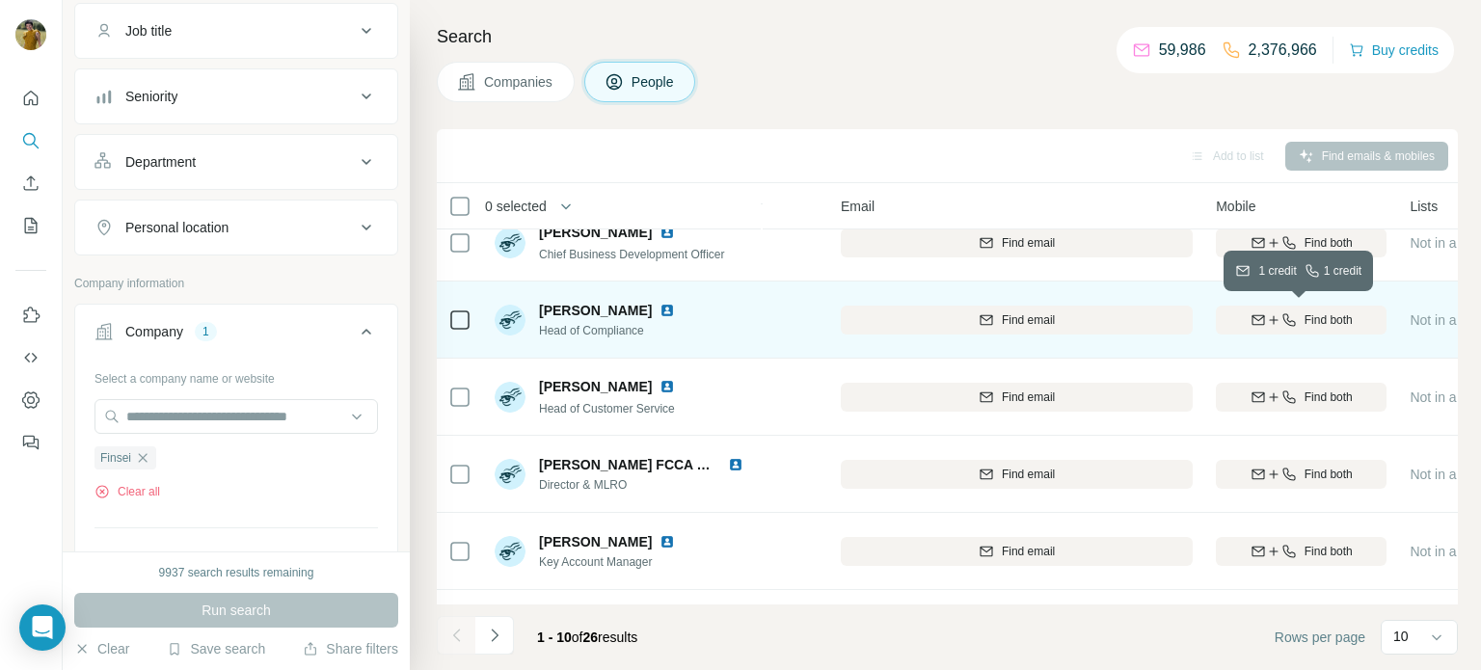
click at [1272, 312] on icon "button" at bounding box center [1273, 319] width 15 height 15
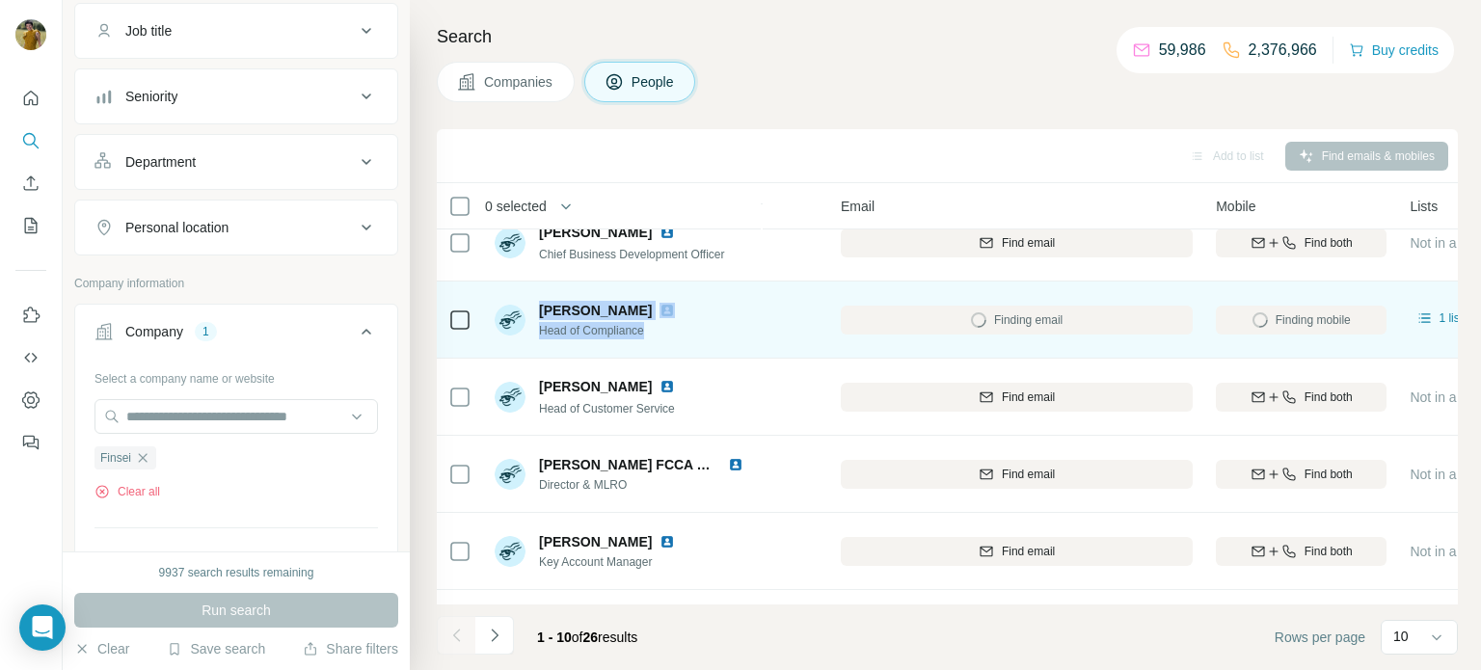
drag, startPoint x: 653, startPoint y: 328, endPoint x: 529, endPoint y: 335, distance: 123.6
click at [529, 335] on div "Jana Glušonoka Head of Compliance" at bounding box center [589, 320] width 188 height 39
copy div "Jana Glušonoka Head of Compliance"
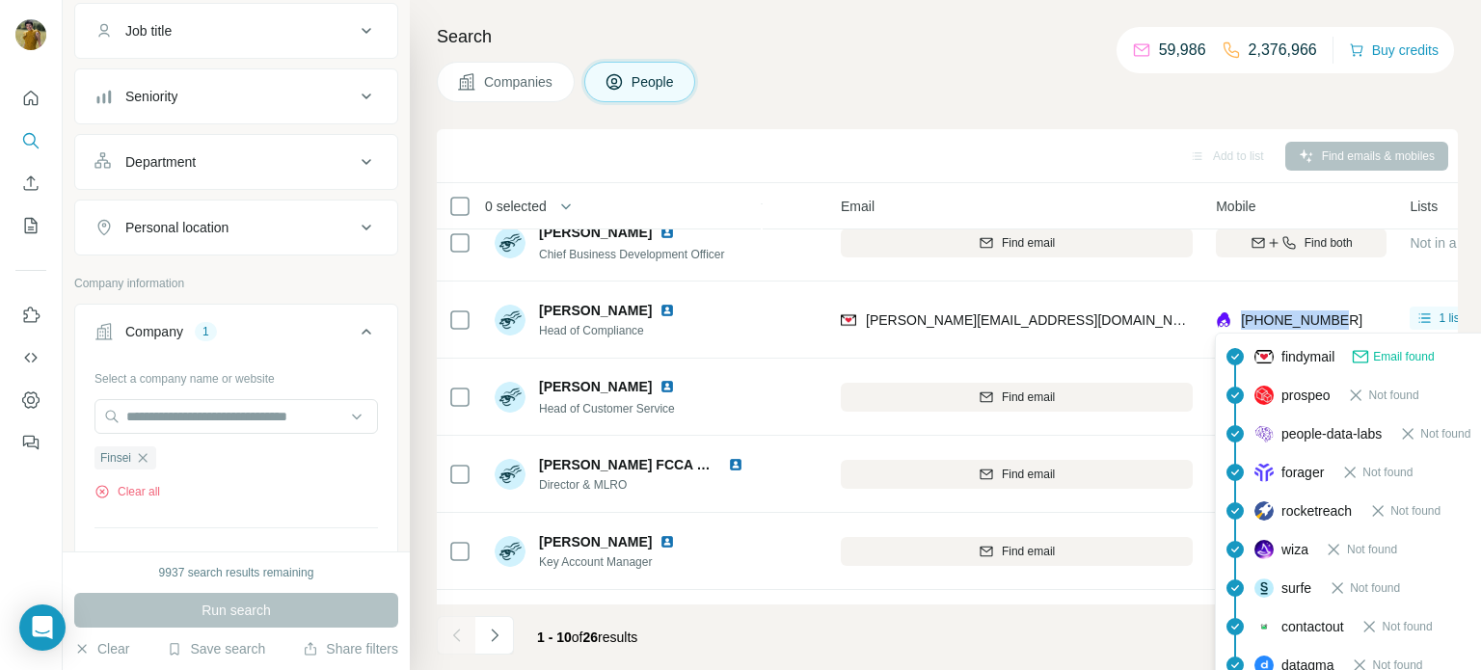
drag, startPoint x: 1348, startPoint y: 312, endPoint x: 1241, endPoint y: 314, distance: 107.1
click at [1241, 314] on div "+37127018884" at bounding box center [1301, 319] width 171 height 53
copy span "+37127018884"
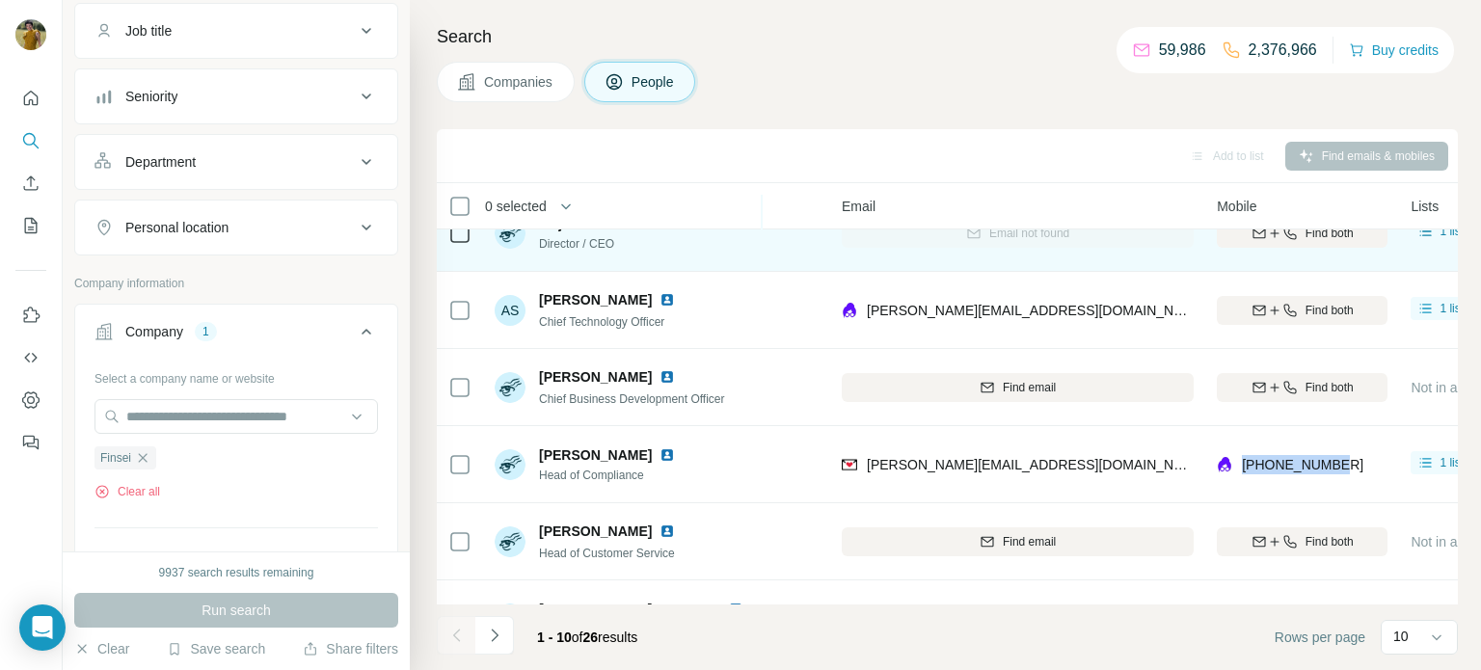
scroll to position [0, 147]
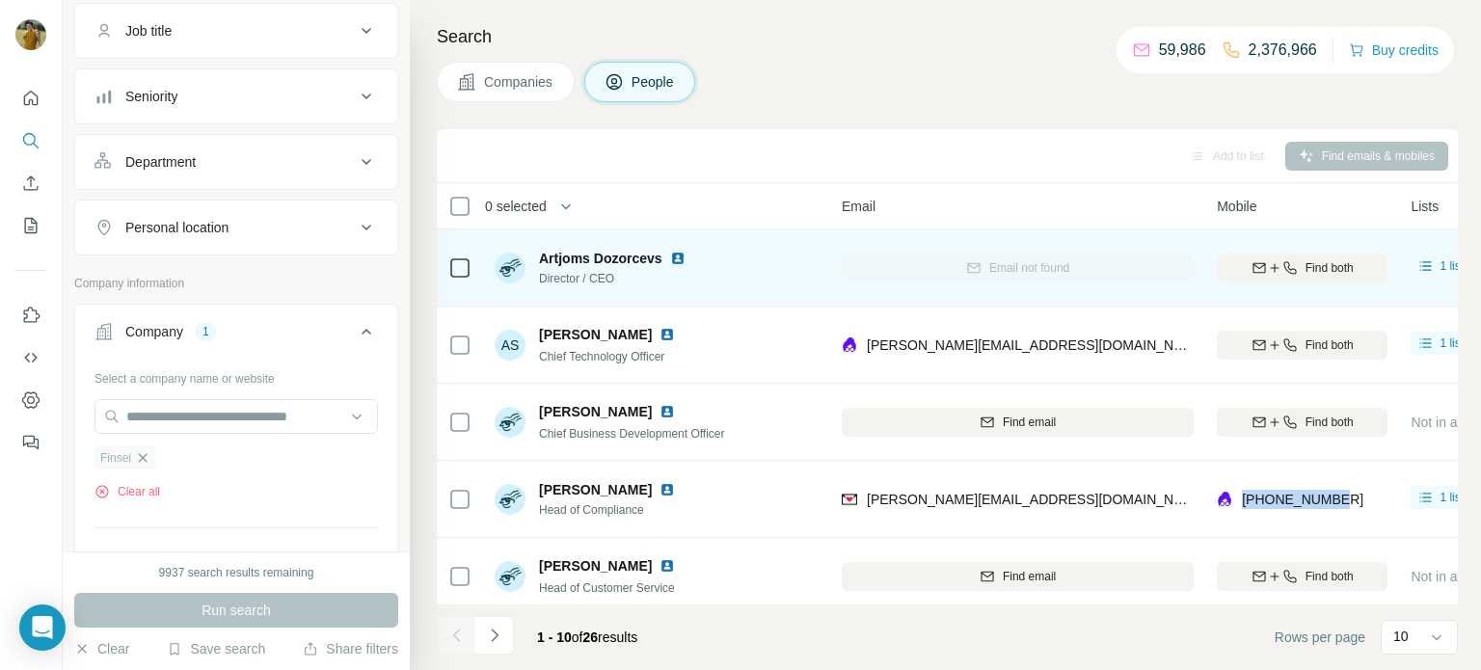
click at [142, 460] on icon "button" at bounding box center [142, 457] width 15 height 15
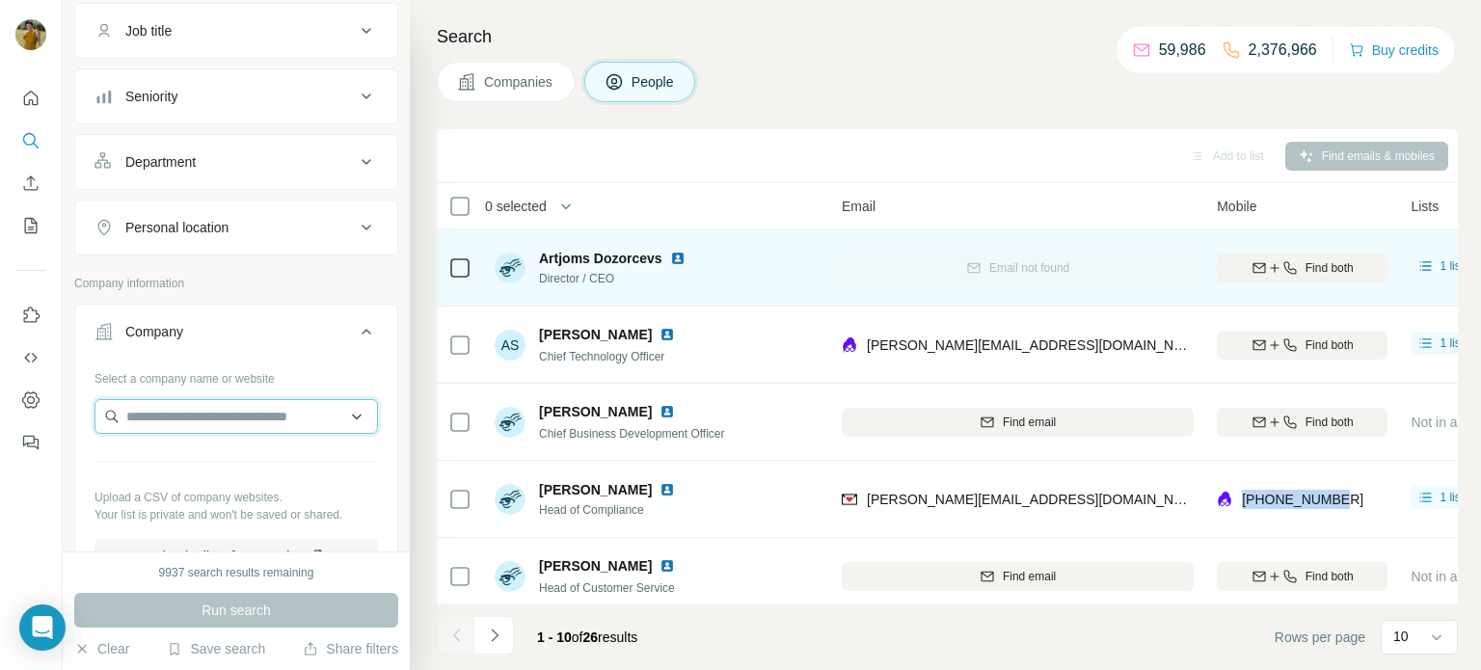
click at [156, 421] on input "text" at bounding box center [237, 416] width 284 height 35
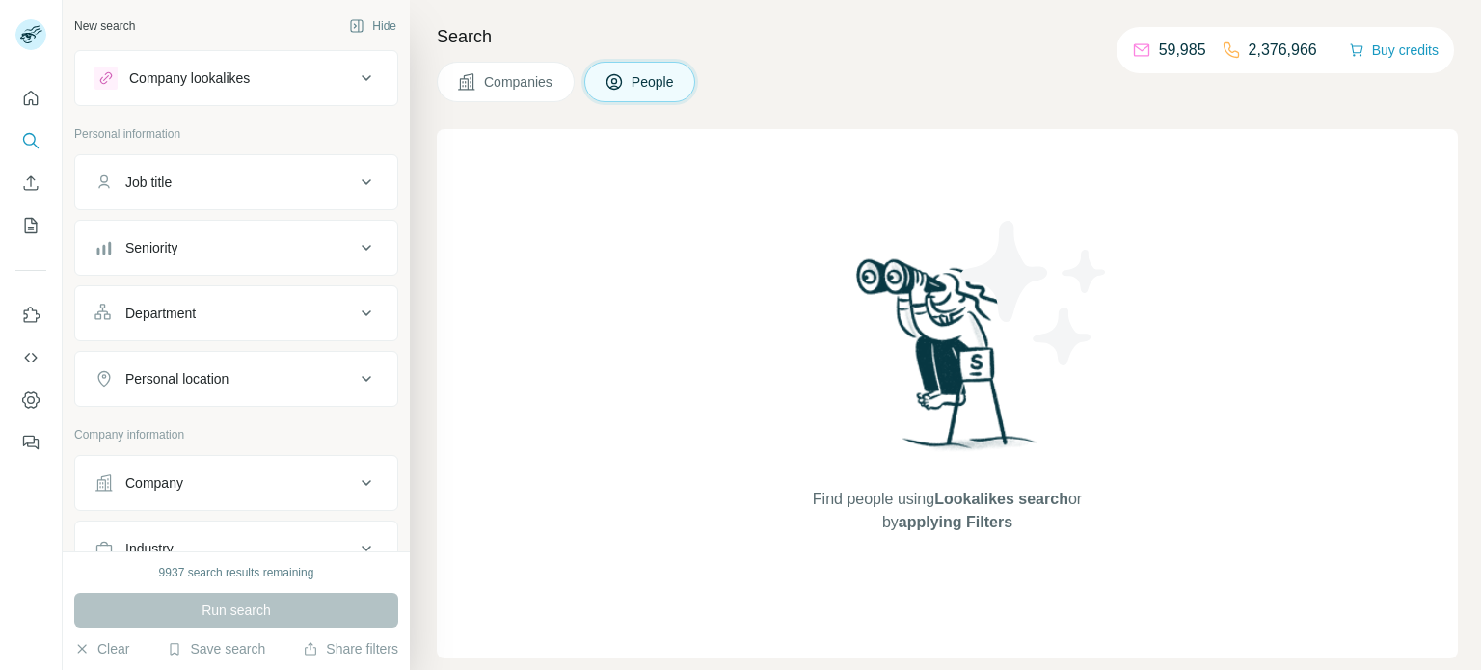
click at [134, 481] on div "Company" at bounding box center [154, 483] width 58 height 19
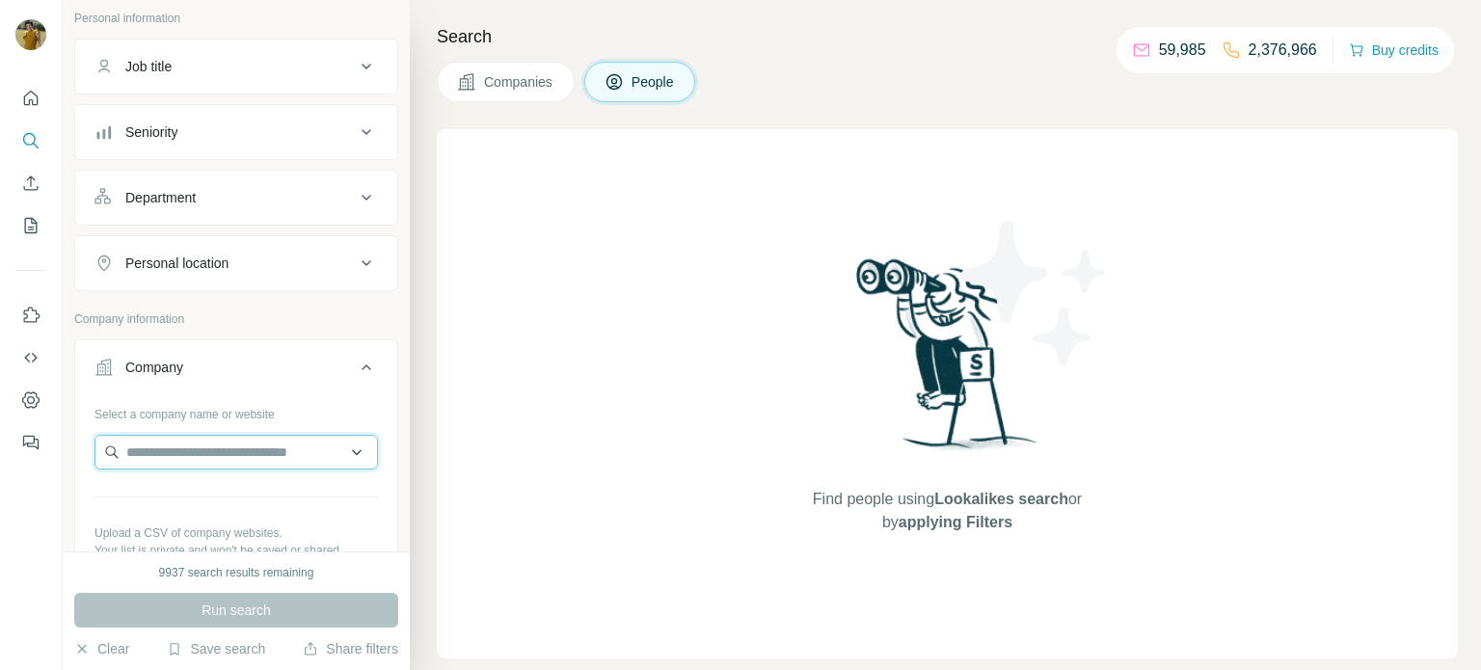
click at [213, 450] on input "text" at bounding box center [237, 452] width 284 height 35
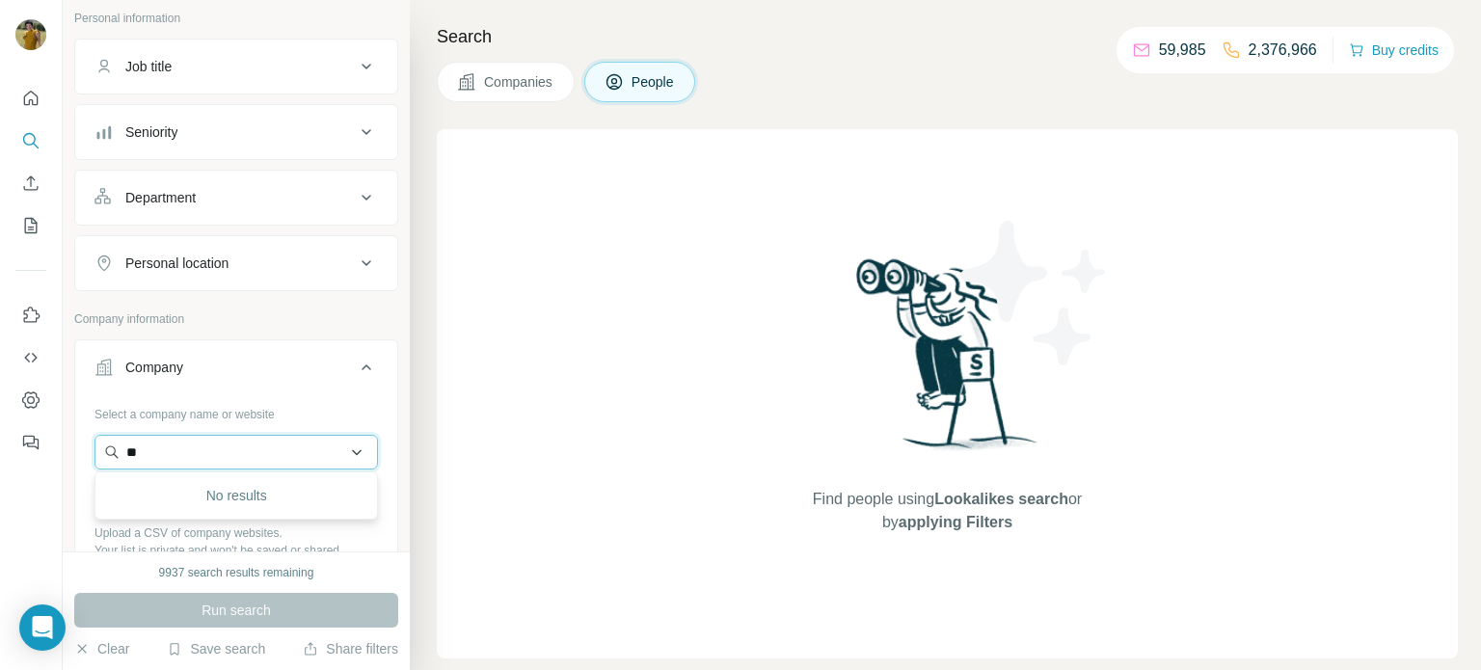
type input "*"
paste input "**********"
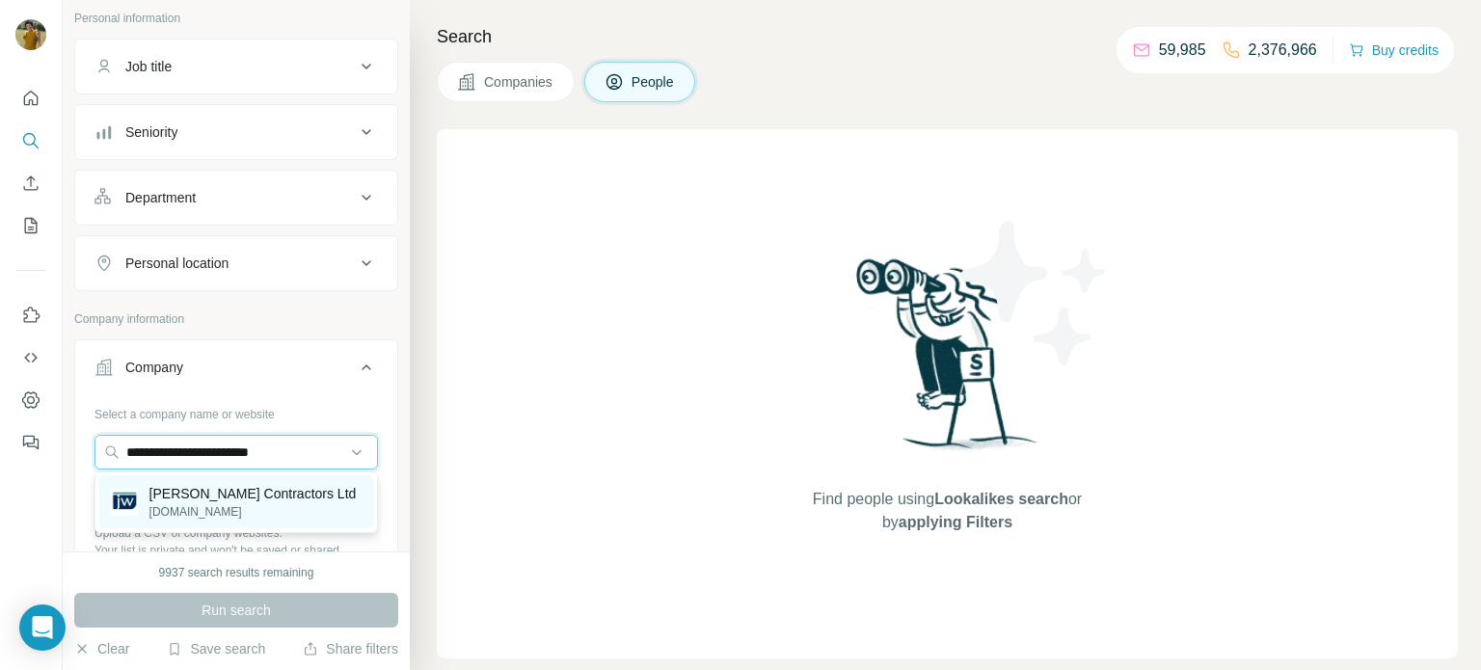
type input "**********"
click at [185, 510] on p "[DOMAIN_NAME]" at bounding box center [252, 511] width 207 height 17
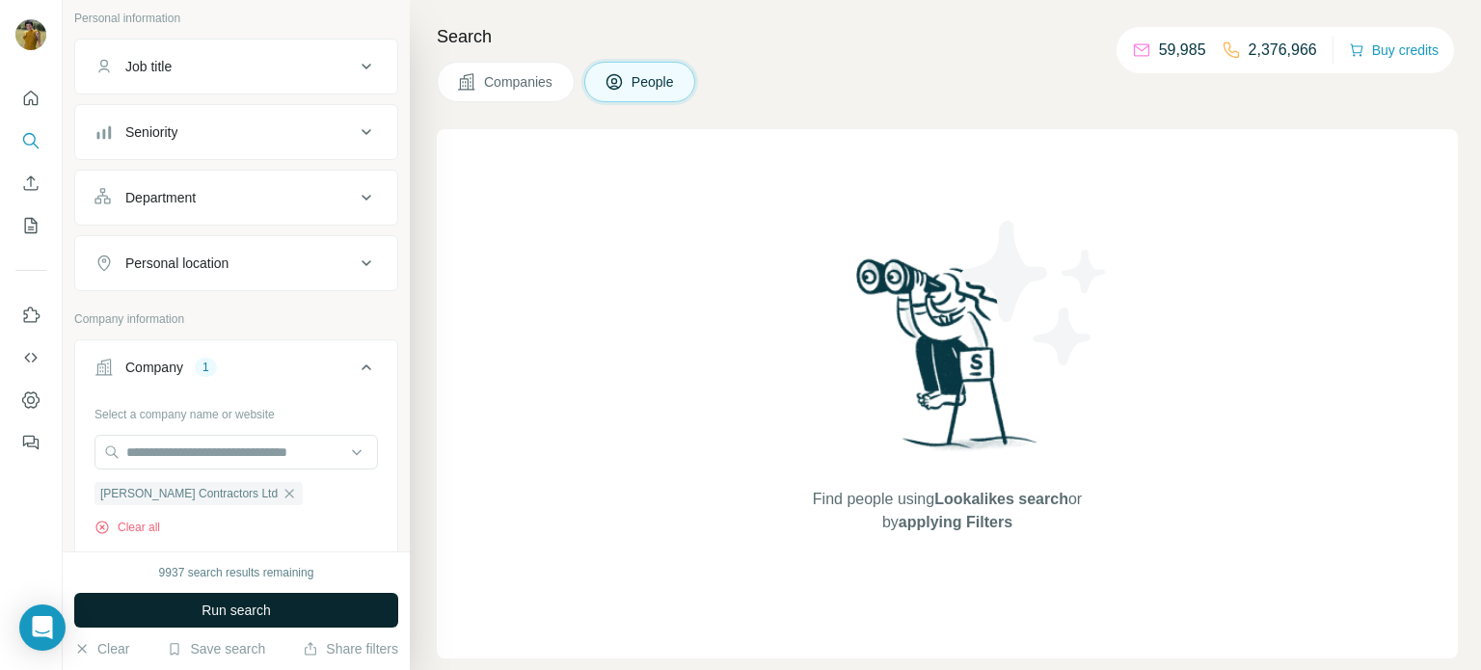
click at [202, 601] on span "Run search" at bounding box center [236, 610] width 69 height 19
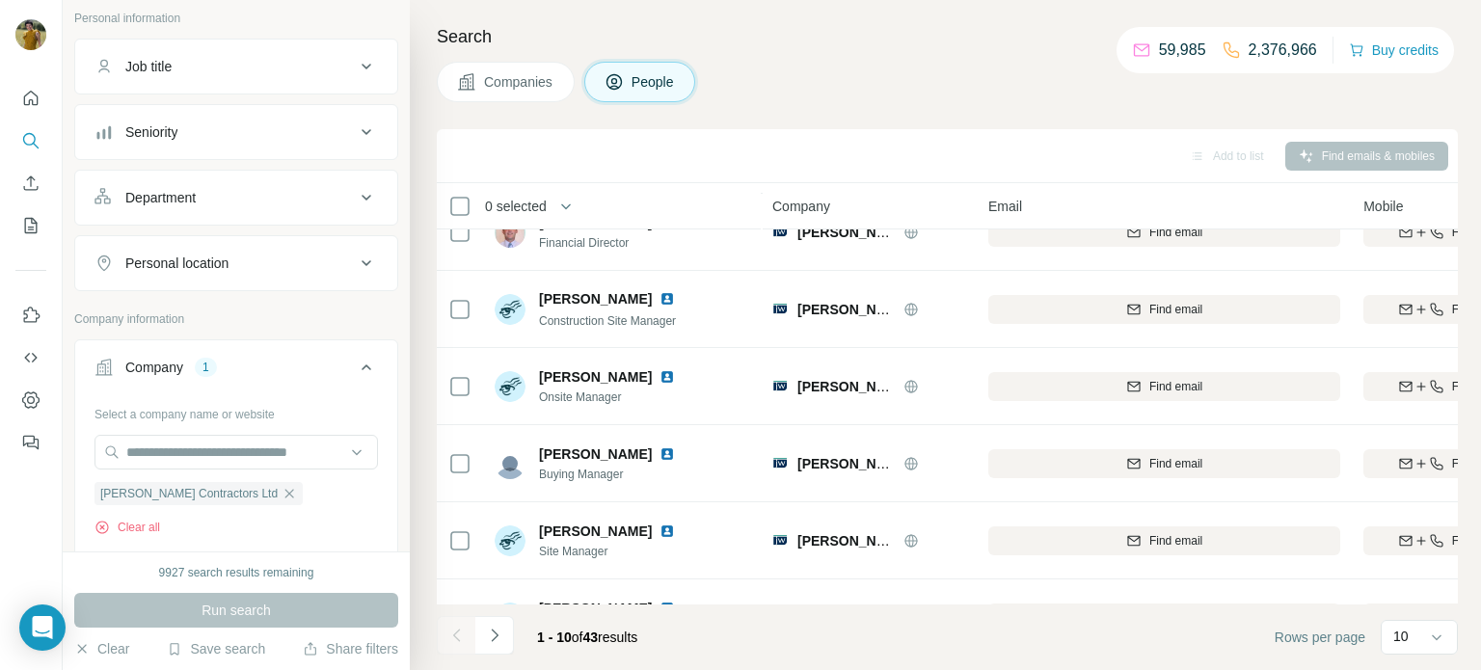
scroll to position [395, 0]
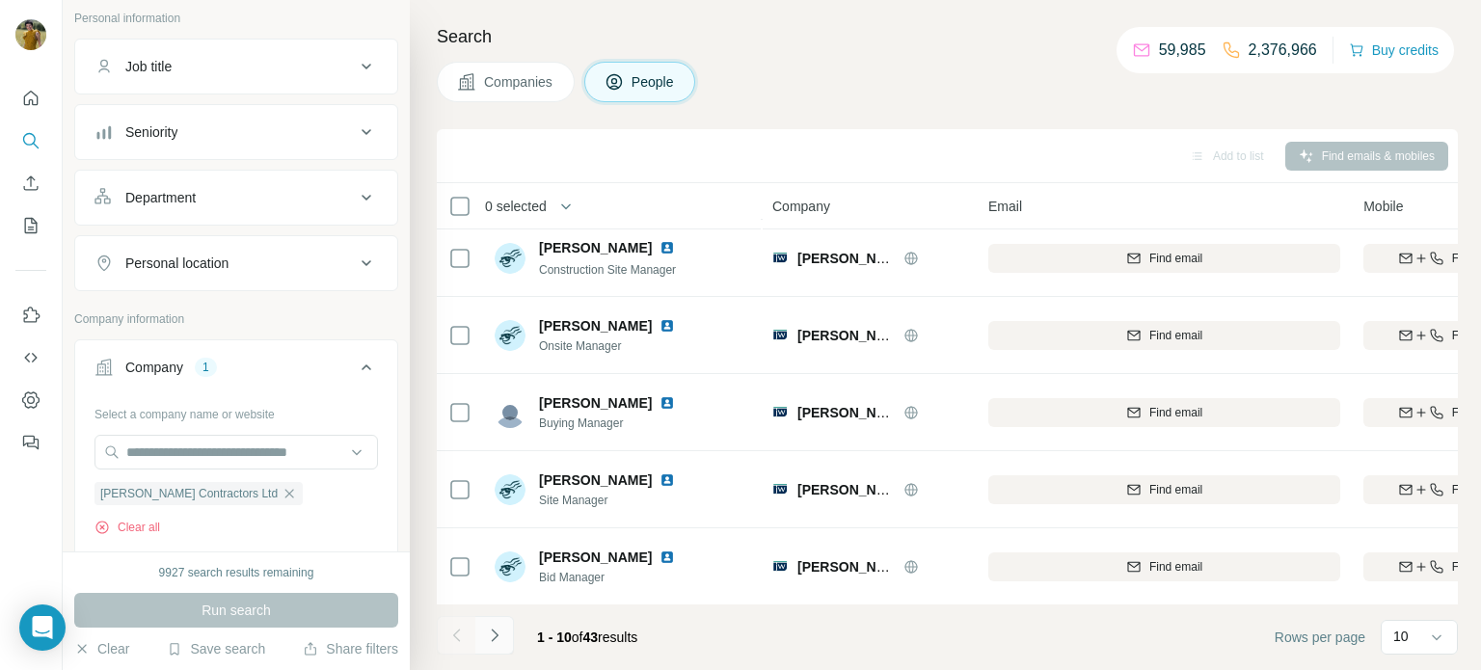
click at [498, 638] on icon "Navigate to next page" at bounding box center [494, 635] width 19 height 19
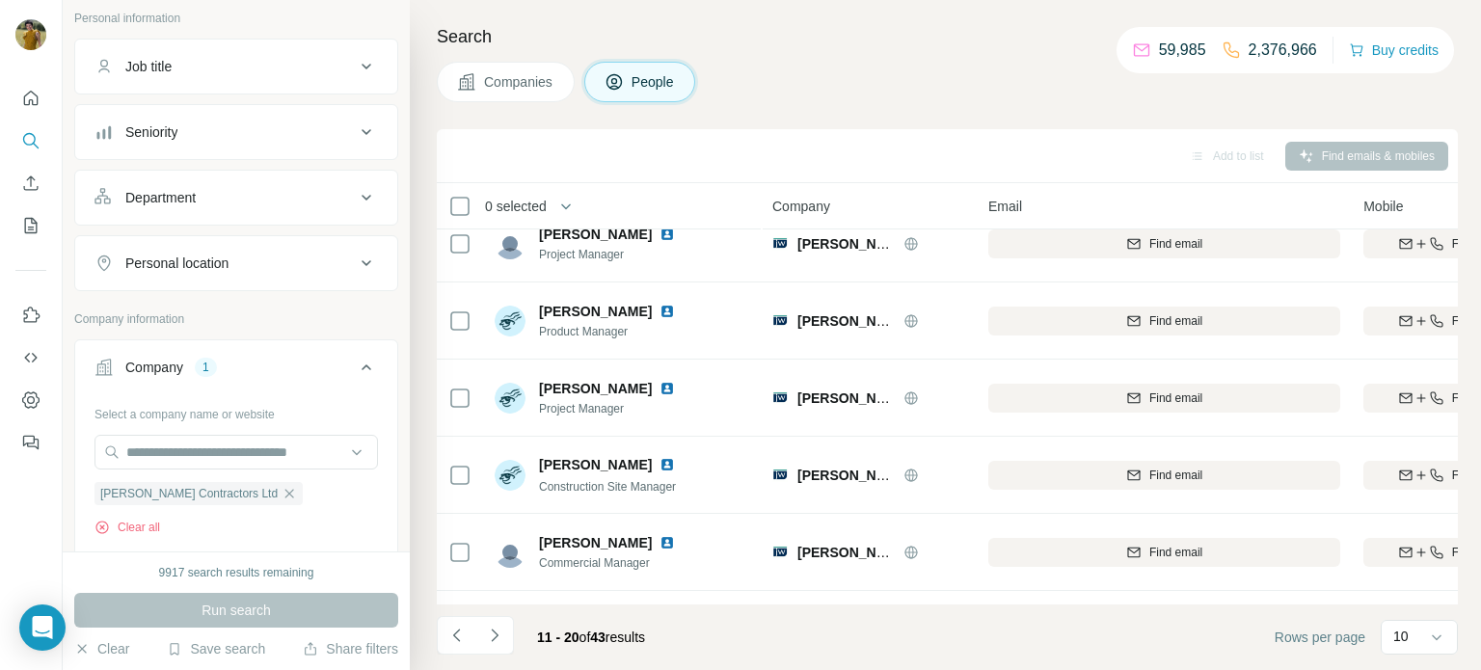
scroll to position [0, 0]
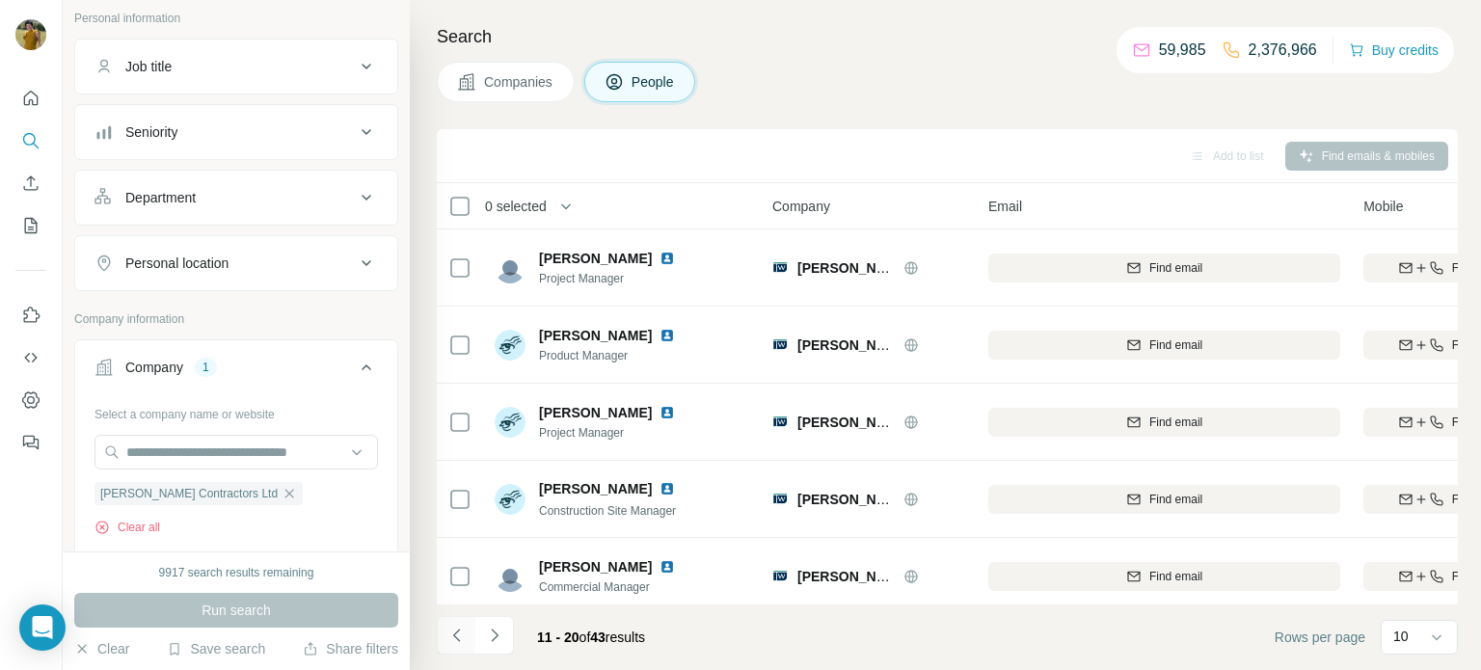
click at [457, 641] on icon "Navigate to previous page" at bounding box center [455, 635] width 7 height 13
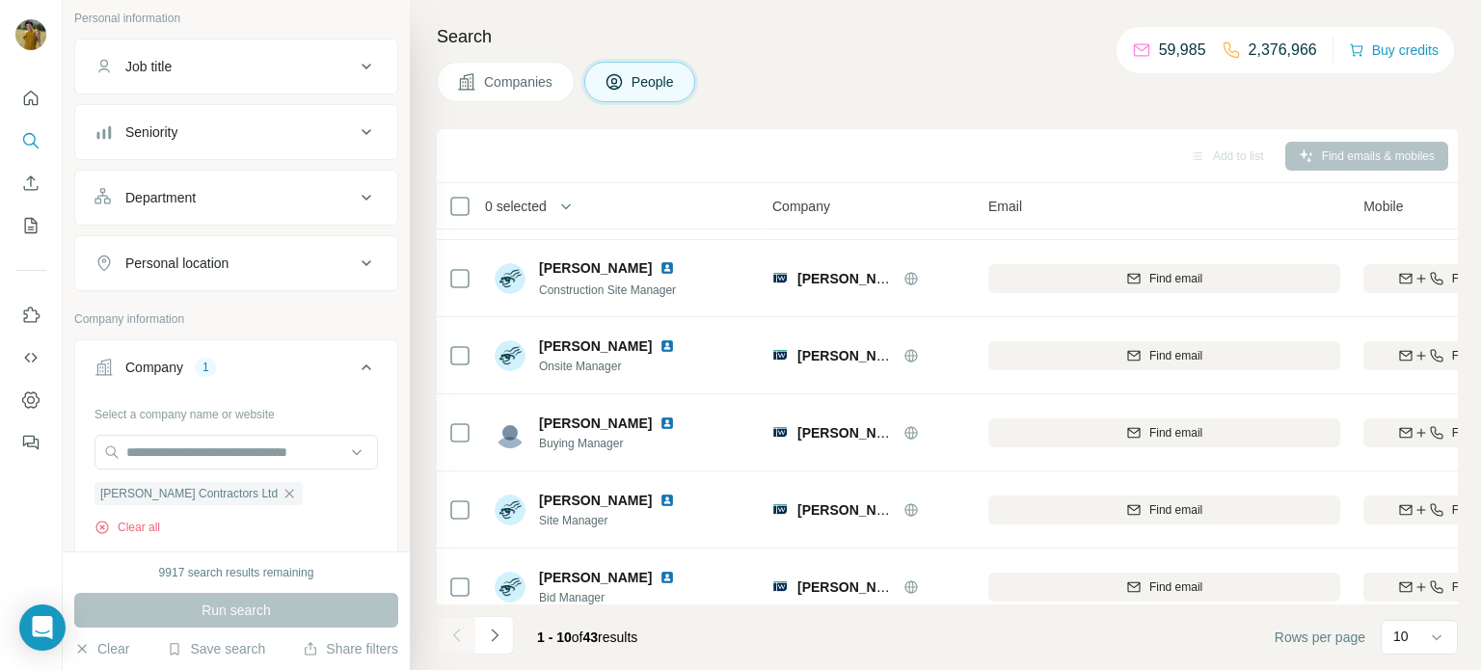
scroll to position [395, 0]
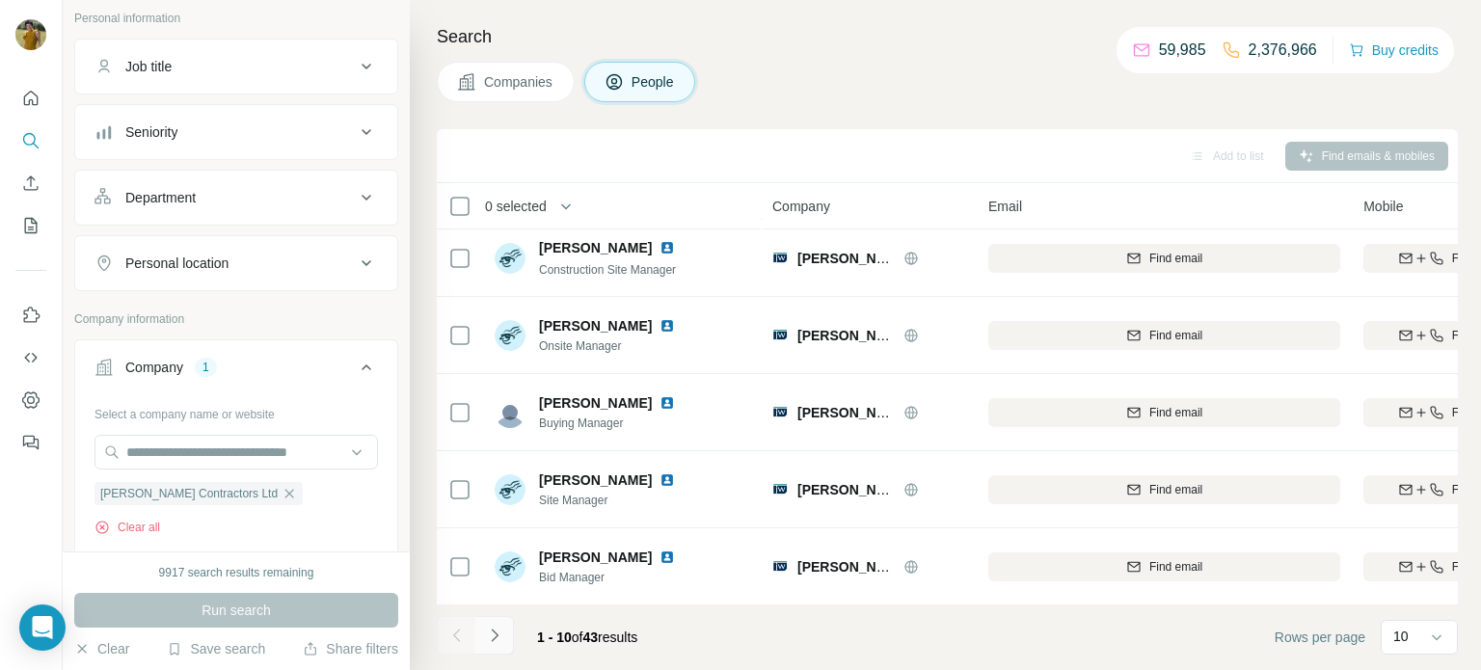
click at [499, 639] on icon "Navigate to next page" at bounding box center [494, 635] width 19 height 19
click at [501, 639] on icon "Navigate to next page" at bounding box center [494, 635] width 19 height 19
click at [501, 636] on icon "Navigate to next page" at bounding box center [494, 635] width 19 height 19
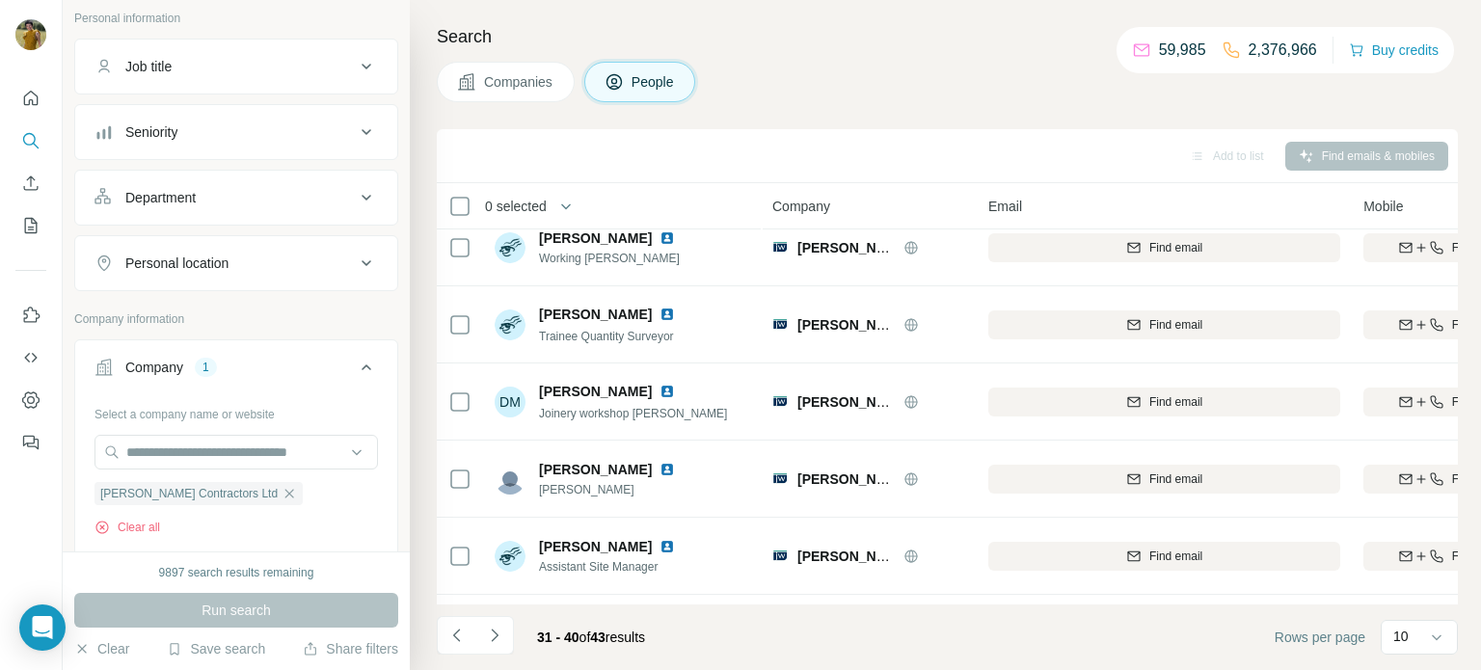
scroll to position [0, 0]
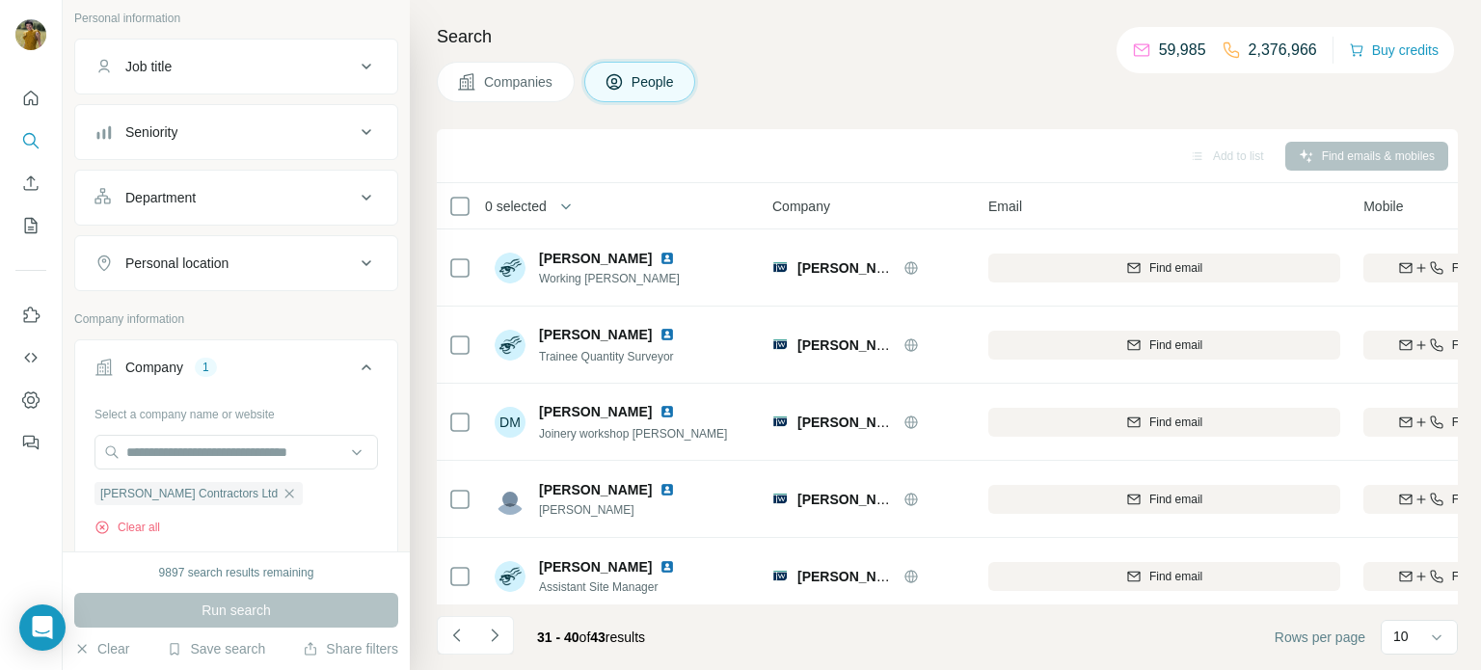
click at [979, 73] on div "Companies People" at bounding box center [947, 82] width 1021 height 41
click at [458, 632] on icon "Navigate to previous page" at bounding box center [457, 635] width 19 height 19
click at [458, 632] on div at bounding box center [456, 635] width 39 height 39
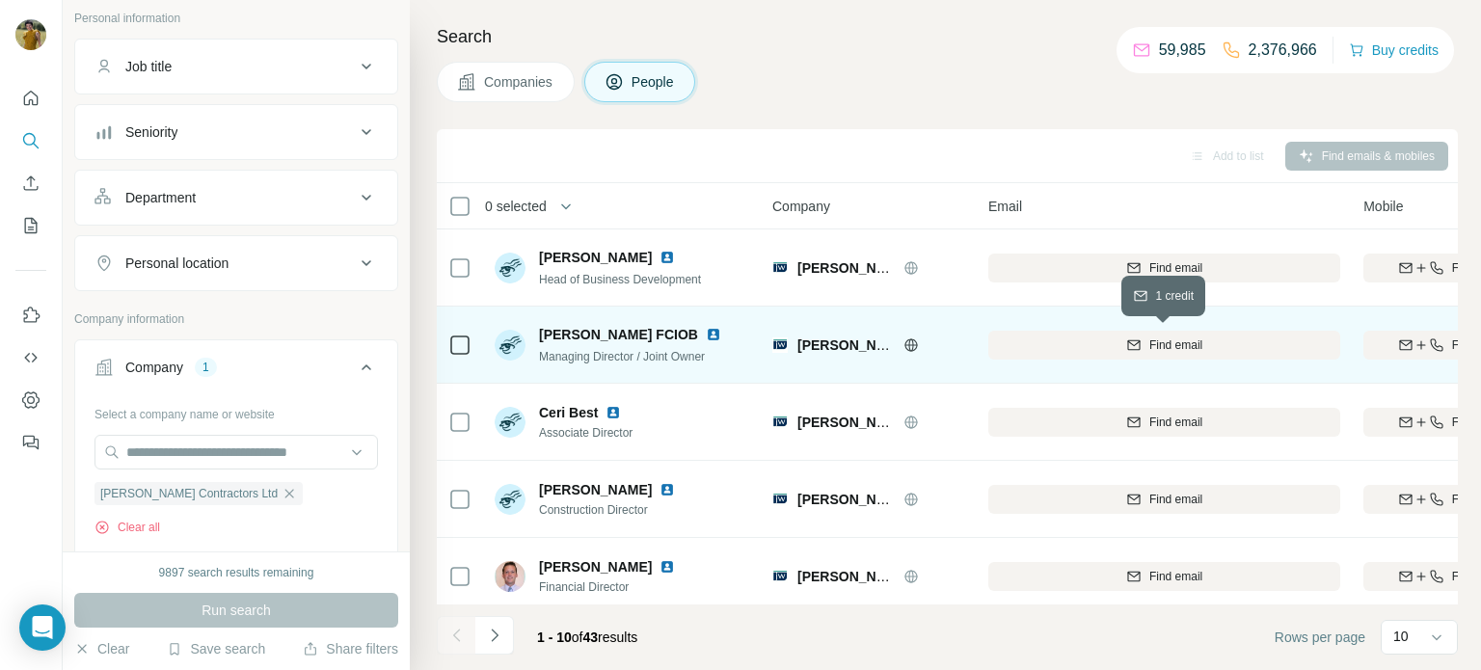
click at [1107, 353] on button "Find email" at bounding box center [1165, 345] width 352 height 29
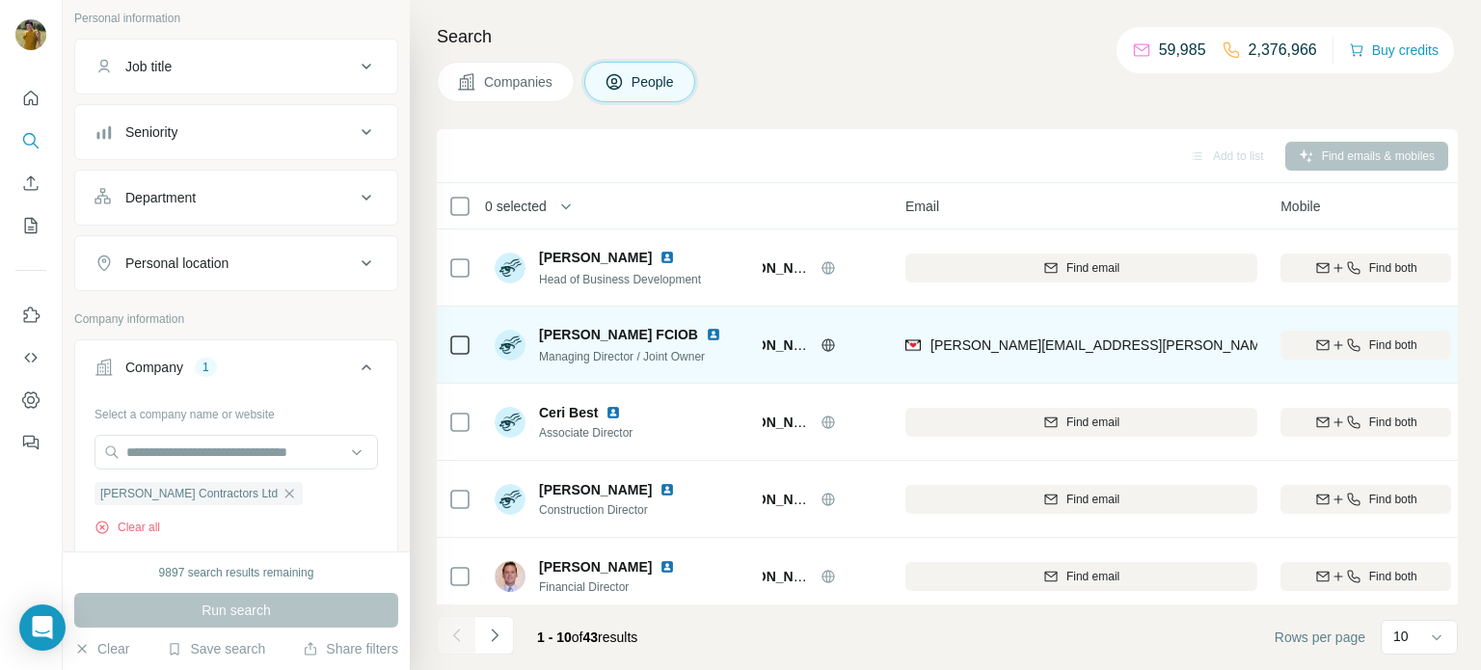
scroll to position [0, 77]
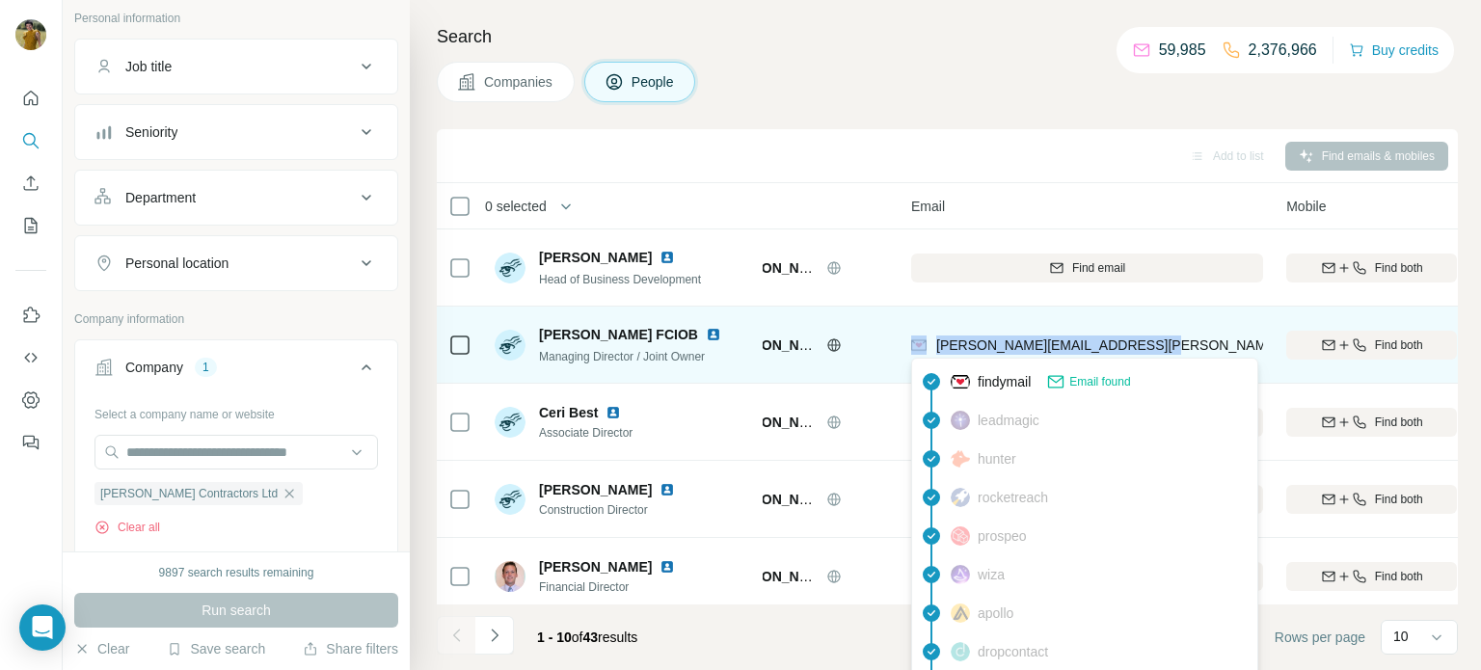
drag, startPoint x: 1178, startPoint y: 354, endPoint x: 930, endPoint y: 339, distance: 248.3
click at [930, 339] on div "[PERSON_NAME][EMAIL_ADDRESS][PERSON_NAME][DOMAIN_NAME]" at bounding box center [1087, 344] width 352 height 53
copy div "[PERSON_NAME][EMAIL_ADDRESS][PERSON_NAME][DOMAIN_NAME]"
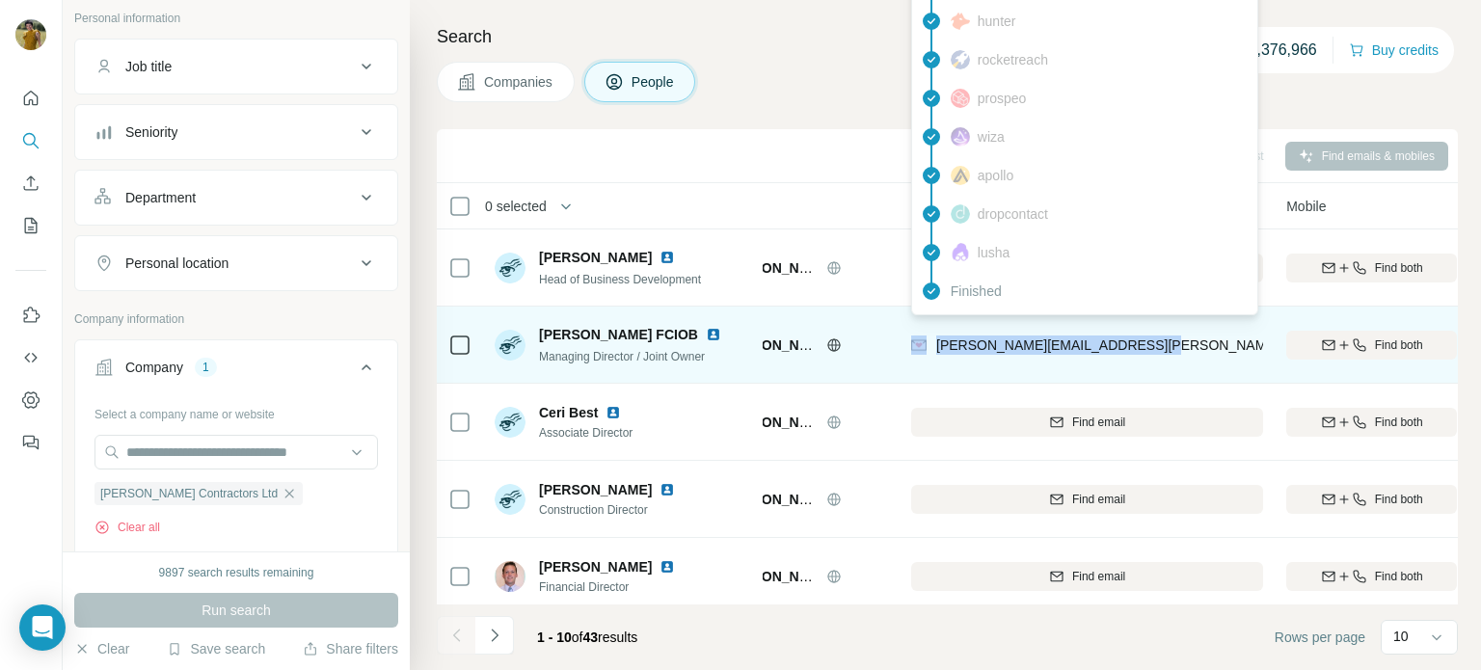
copy div "[PERSON_NAME][EMAIL_ADDRESS][PERSON_NAME][DOMAIN_NAME]"
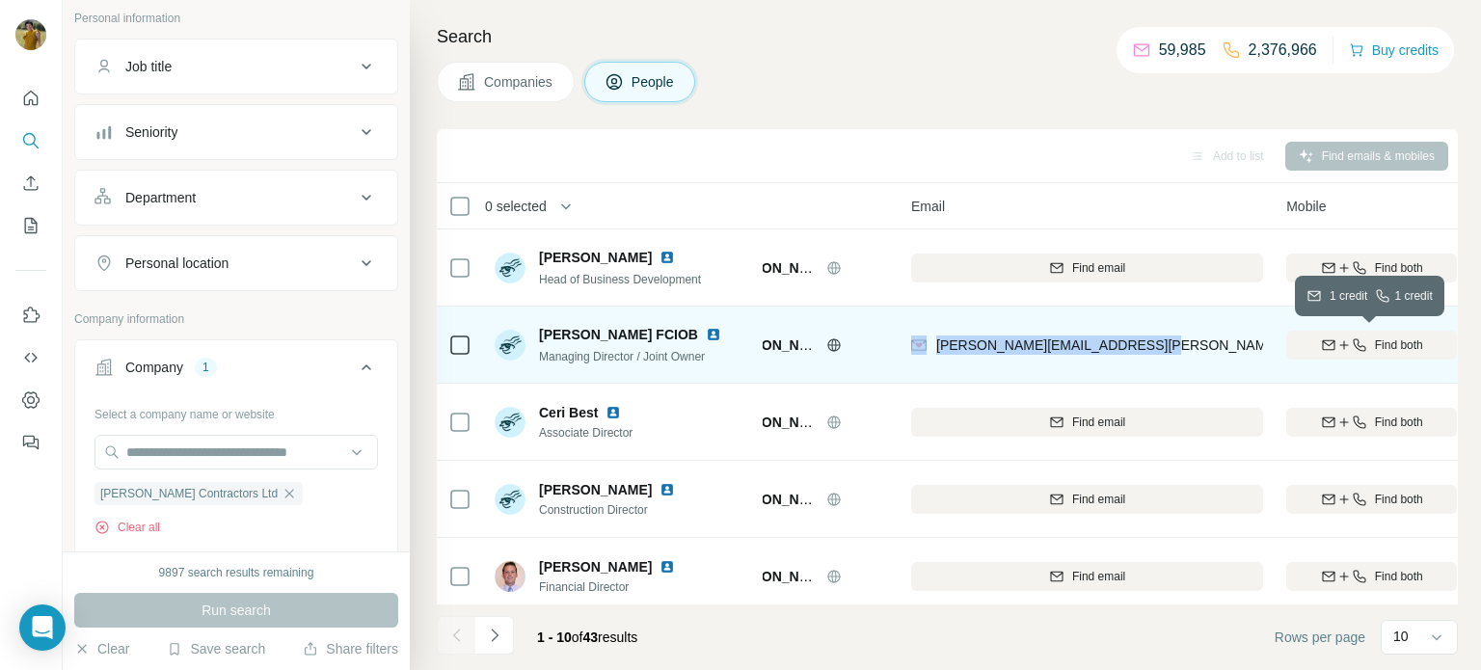
click at [1369, 343] on div "Find both" at bounding box center [1372, 345] width 171 height 17
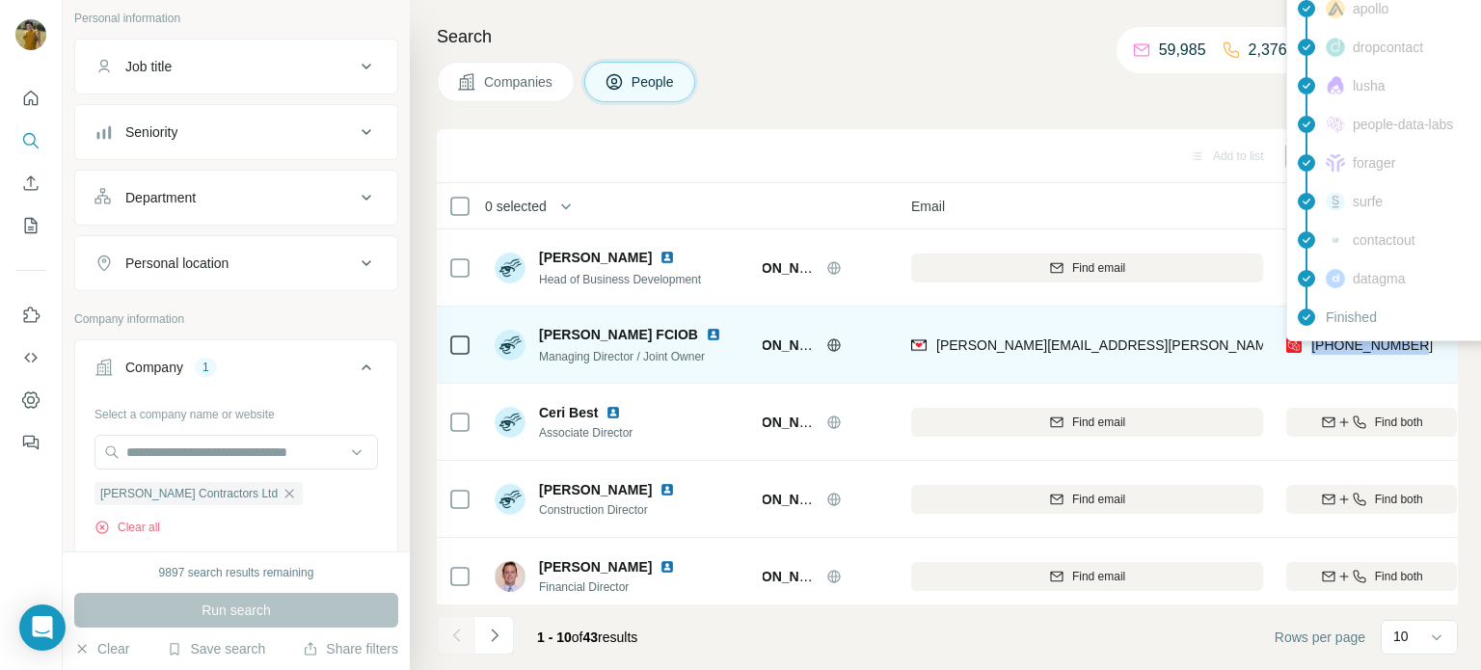
drag, startPoint x: 1428, startPoint y: 353, endPoint x: 1315, endPoint y: 342, distance: 114.3
click at [1315, 342] on div "[PHONE_NUMBER]" at bounding box center [1372, 344] width 171 height 53
copy span "[PHONE_NUMBER]"
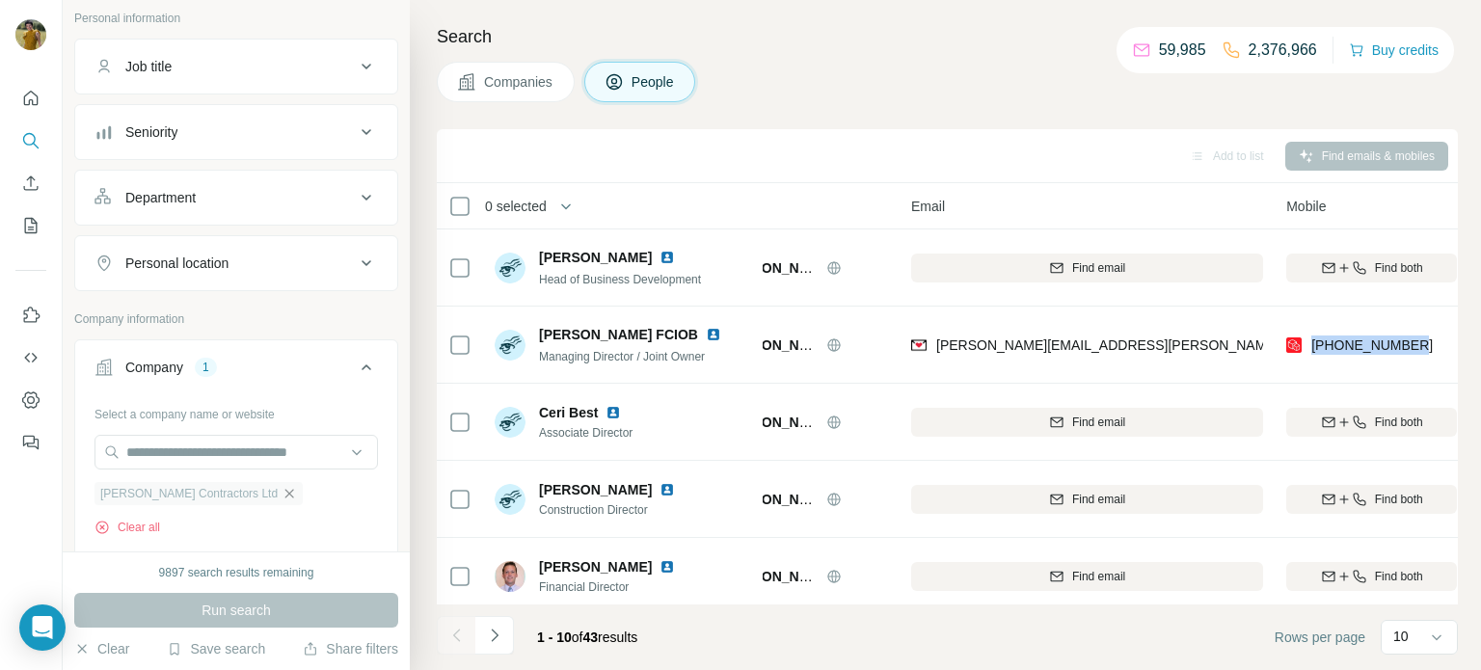
click at [285, 493] on icon "button" at bounding box center [289, 493] width 9 height 9
click at [230, 448] on input "text" at bounding box center [237, 452] width 284 height 35
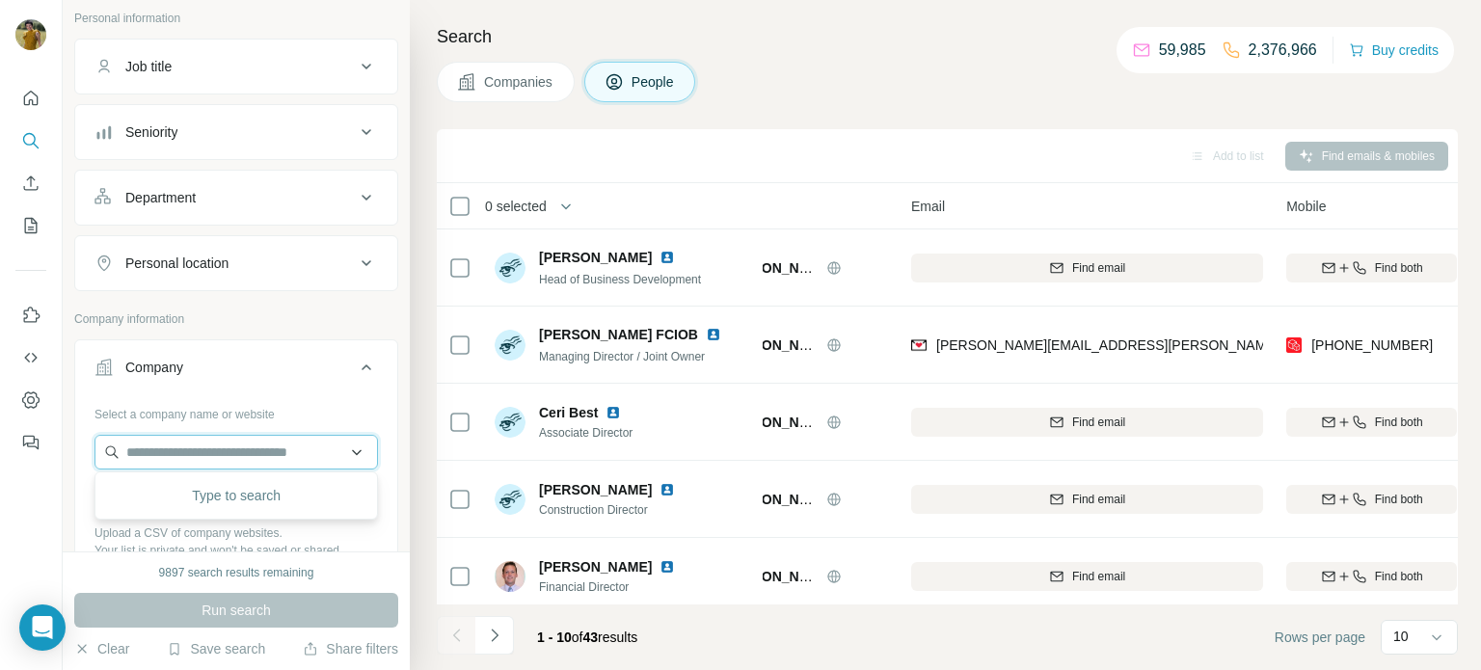
paste input "**********"
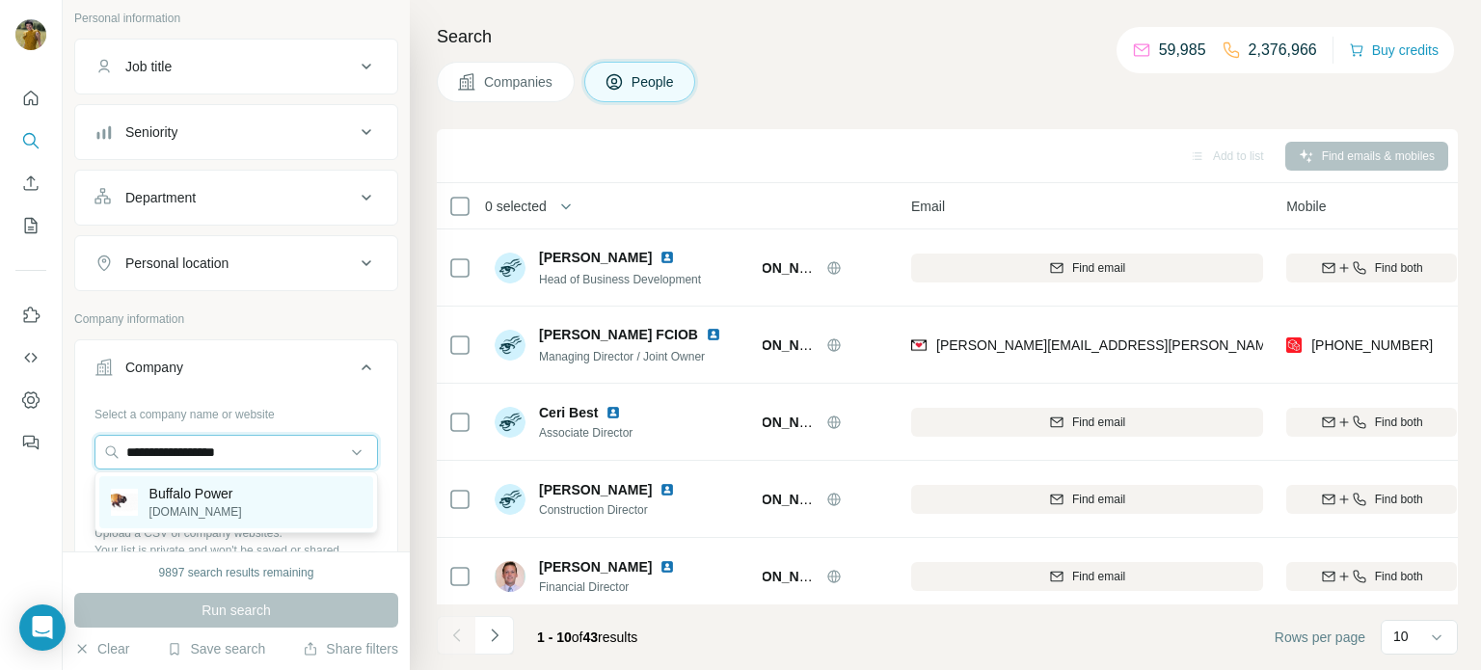
type input "**********"
click at [263, 502] on div "Buffalo Power [DOMAIN_NAME]" at bounding box center [236, 502] width 274 height 52
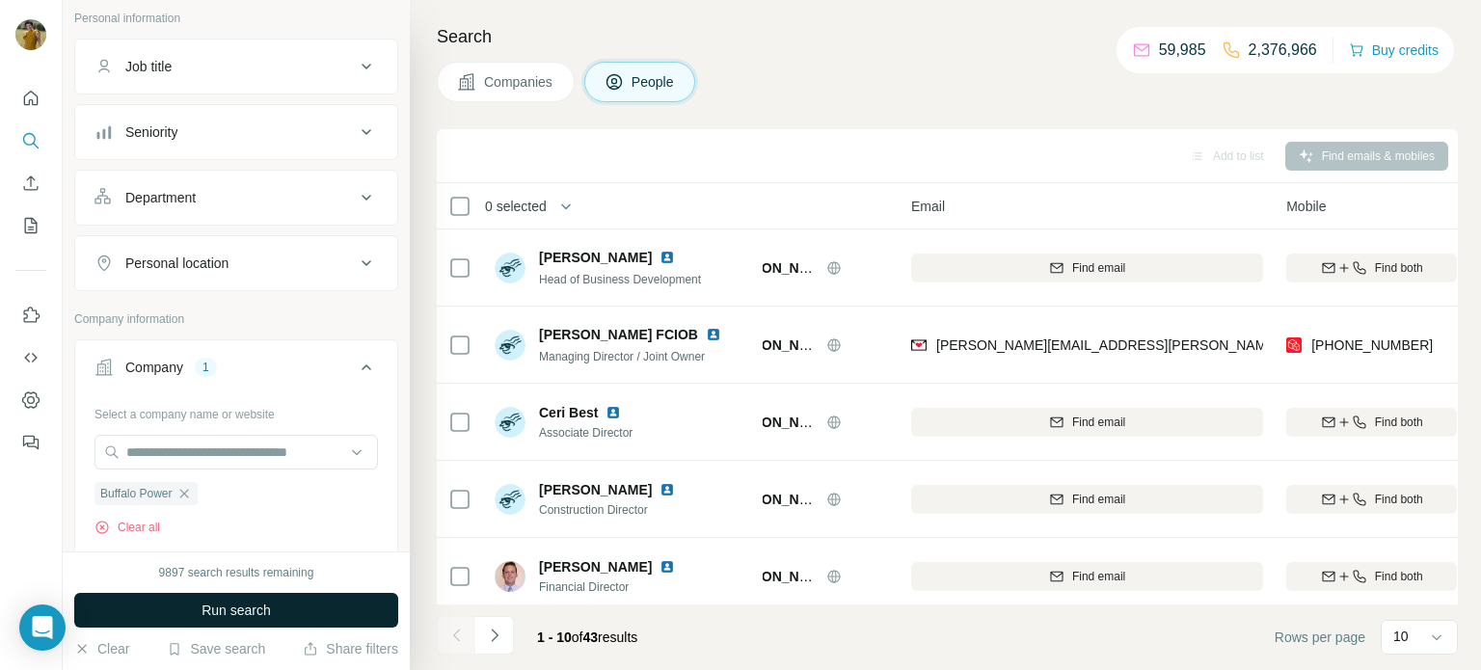
click at [259, 609] on span "Run search" at bounding box center [236, 610] width 69 height 19
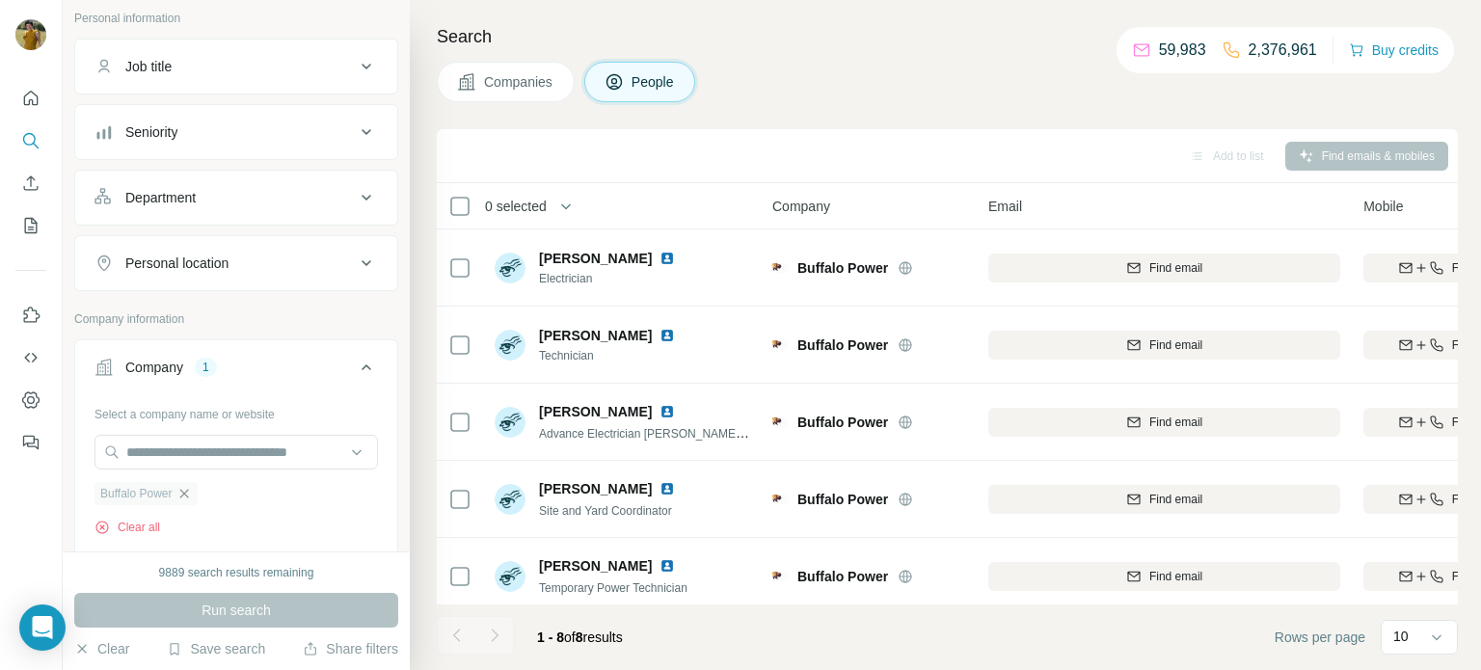
click at [188, 493] on icon "button" at bounding box center [183, 493] width 9 height 9
click at [228, 451] on input "text" at bounding box center [237, 452] width 284 height 35
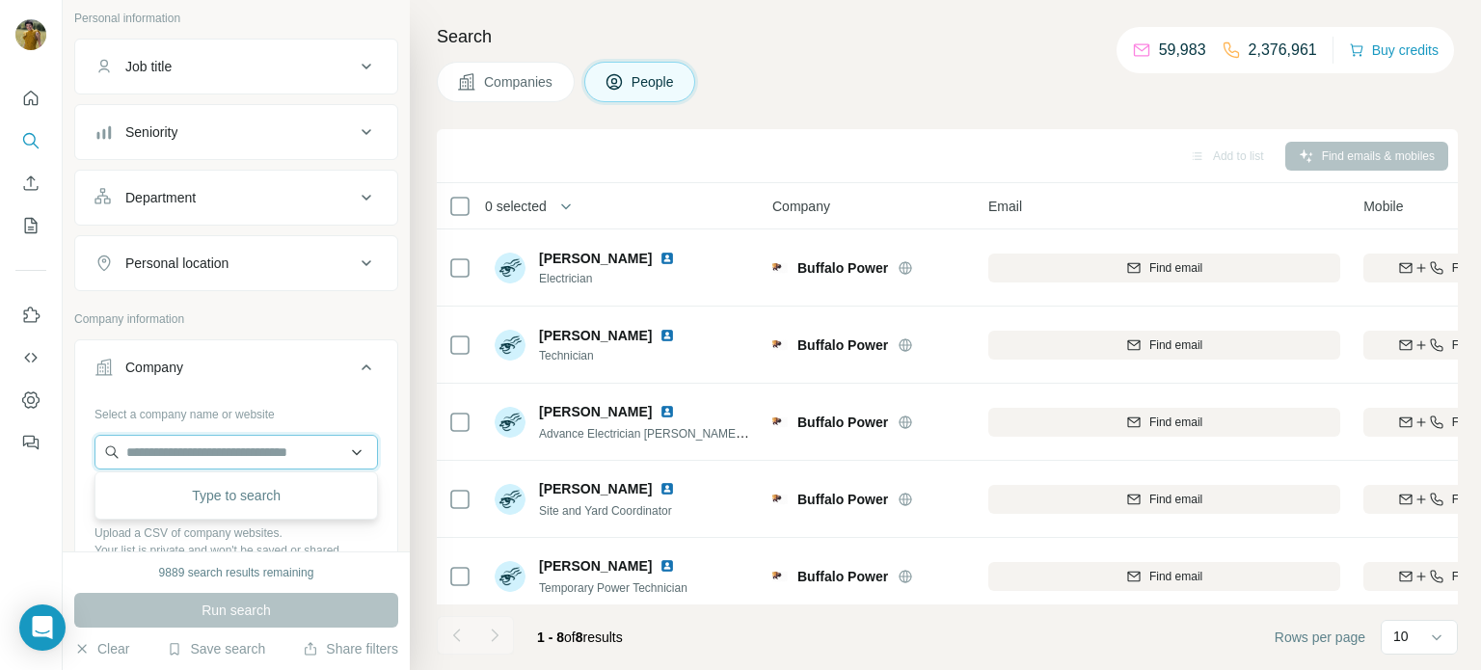
paste input "**********"
click at [252, 446] on input "**********" at bounding box center [237, 452] width 284 height 35
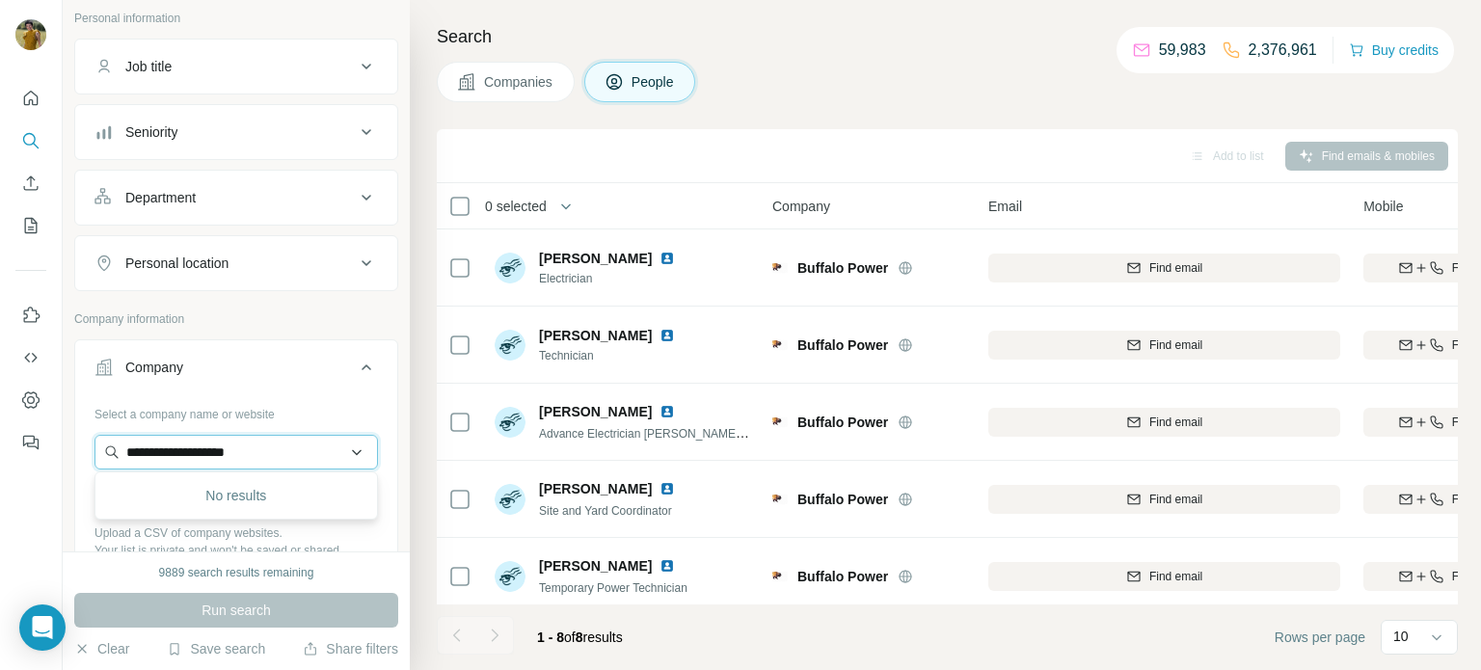
click at [252, 446] on input "**********" at bounding box center [237, 452] width 284 height 35
click at [355, 448] on input "**********" at bounding box center [237, 452] width 284 height 35
click at [281, 453] on input "**********" at bounding box center [237, 452] width 284 height 35
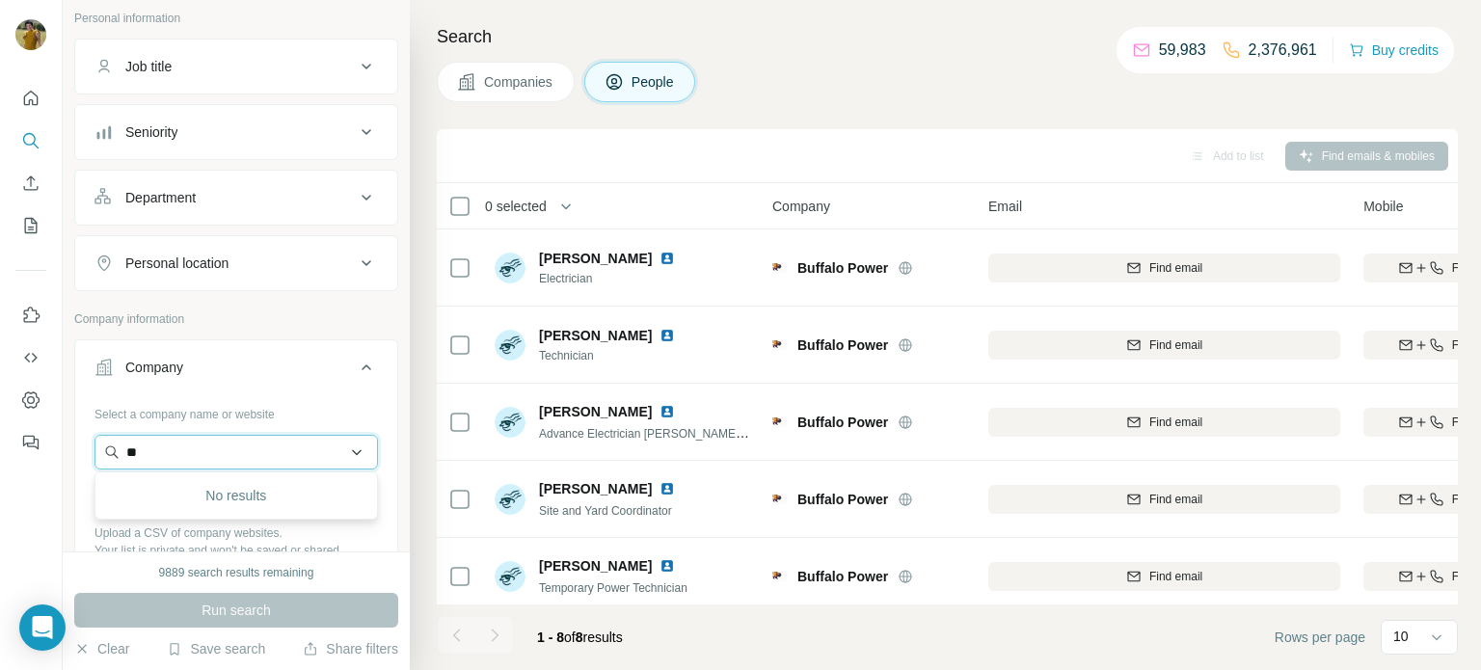
type input "*"
paste input "**********"
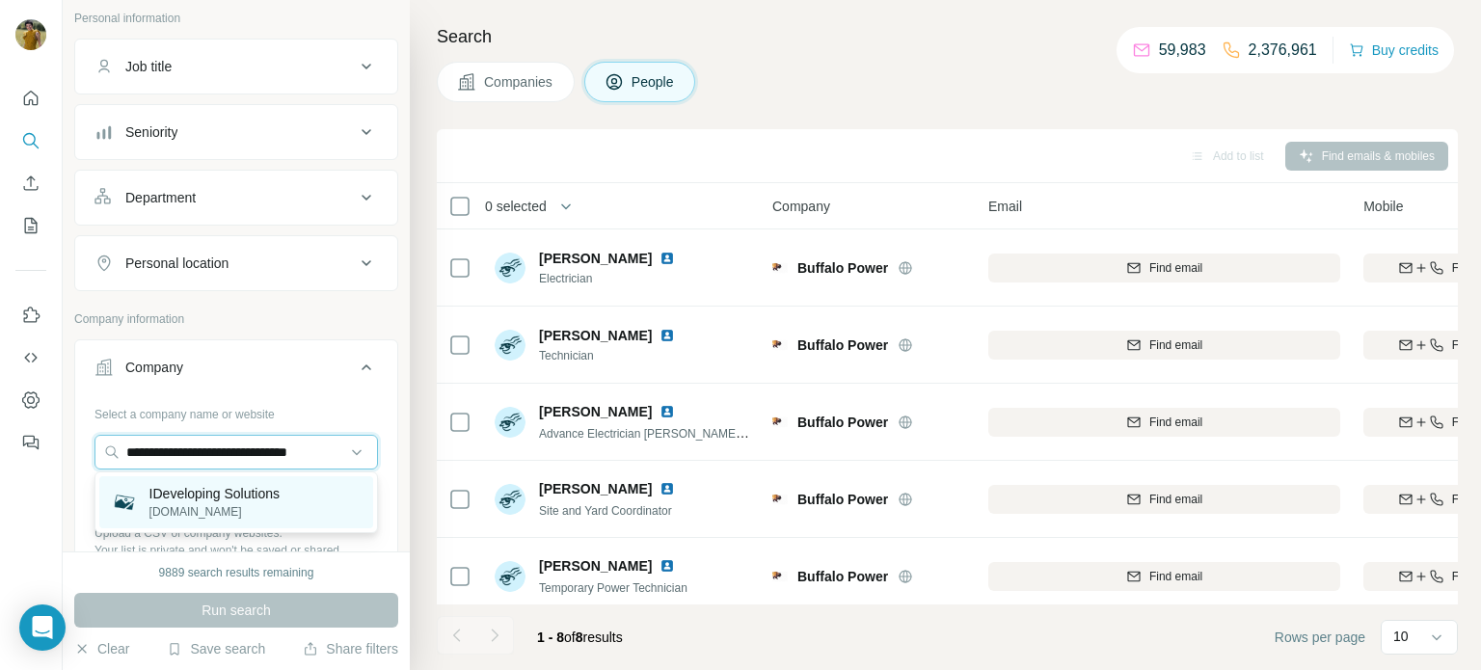
type input "**********"
click at [308, 498] on div "IDeveloping Solutions [DOMAIN_NAME]" at bounding box center [236, 502] width 274 height 52
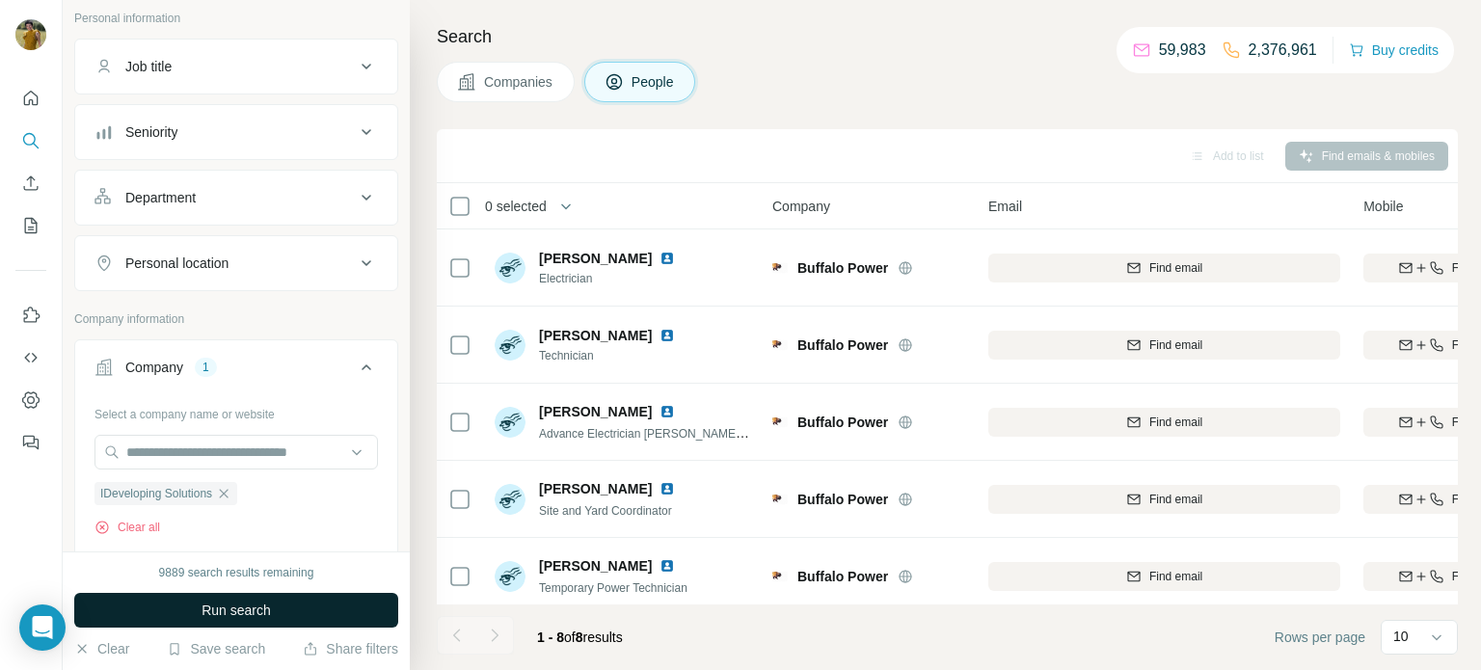
click at [217, 616] on span "Run search" at bounding box center [236, 610] width 69 height 19
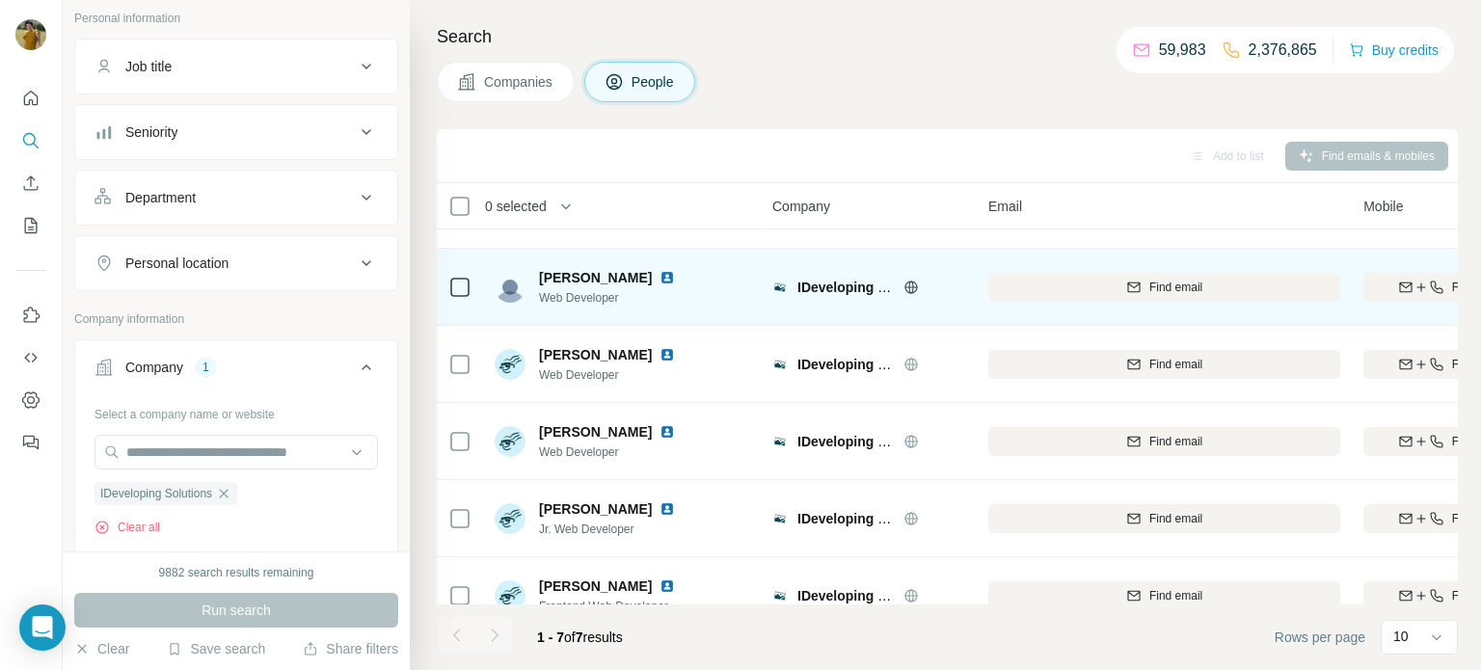
scroll to position [164, 0]
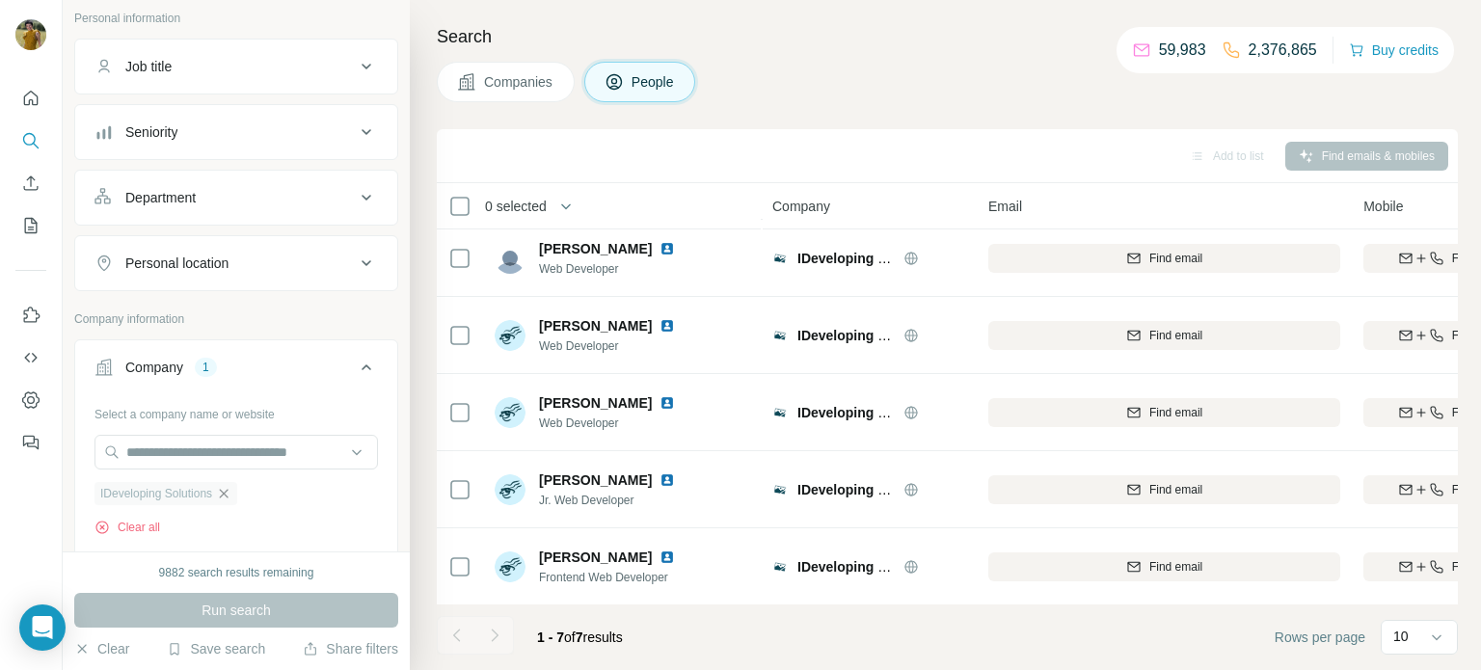
click at [229, 486] on icon "button" at bounding box center [223, 493] width 15 height 15
click at [204, 448] on input "text" at bounding box center [237, 452] width 284 height 35
paste input "**********"
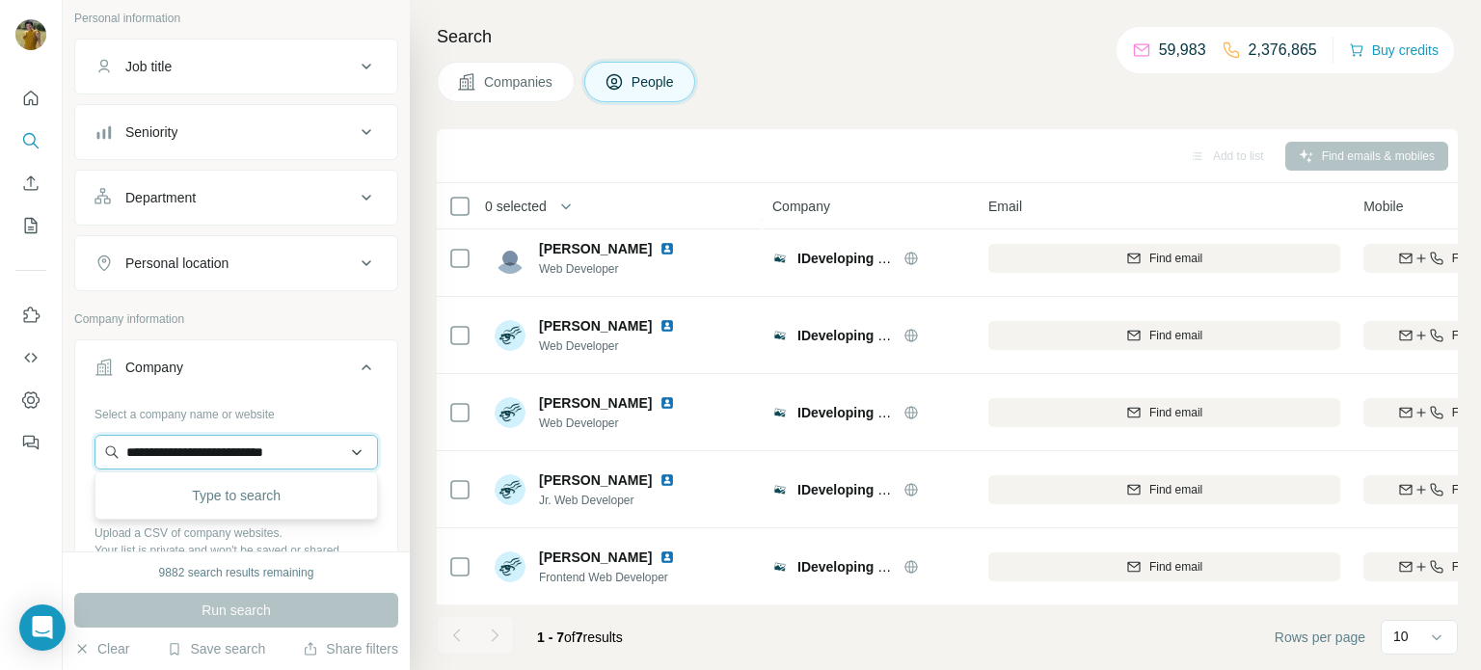
type input "**********"
click at [222, 492] on p "Natures Way Foods" at bounding box center [208, 493] width 119 height 19
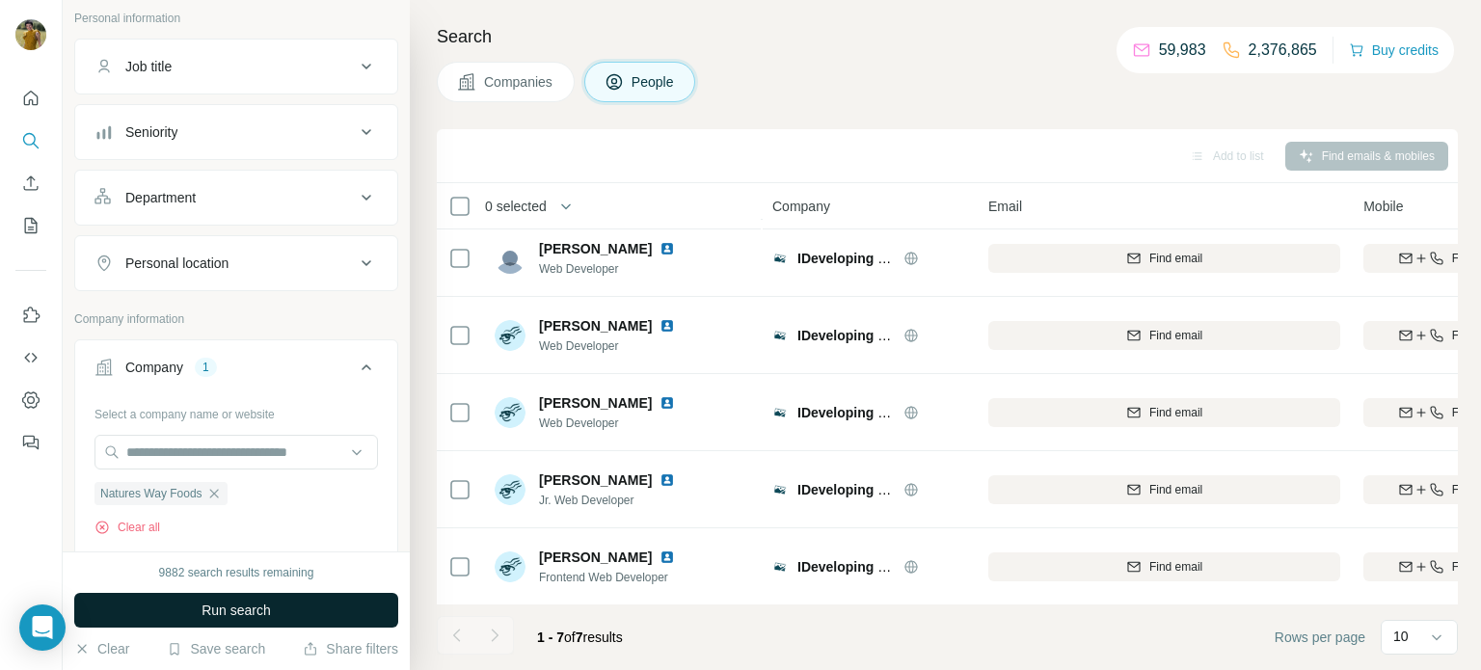
click at [239, 616] on span "Run search" at bounding box center [236, 610] width 69 height 19
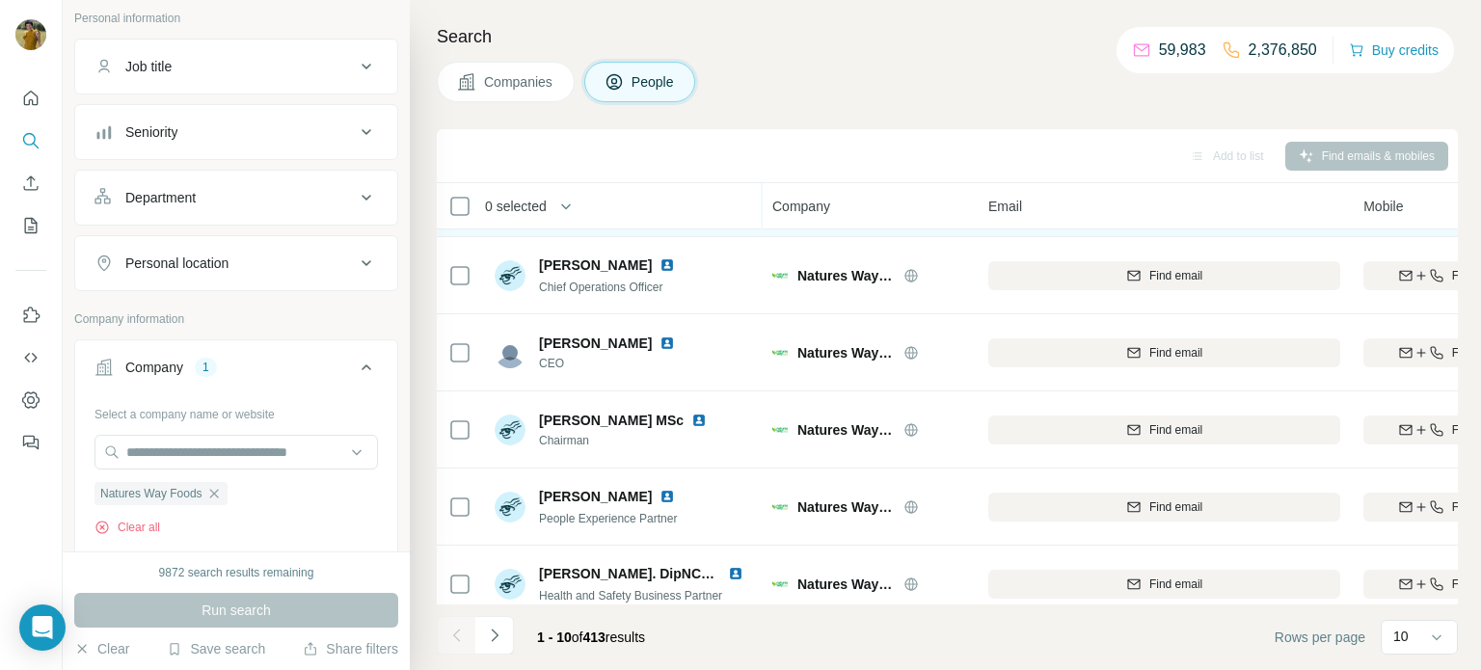
scroll to position [395, 0]
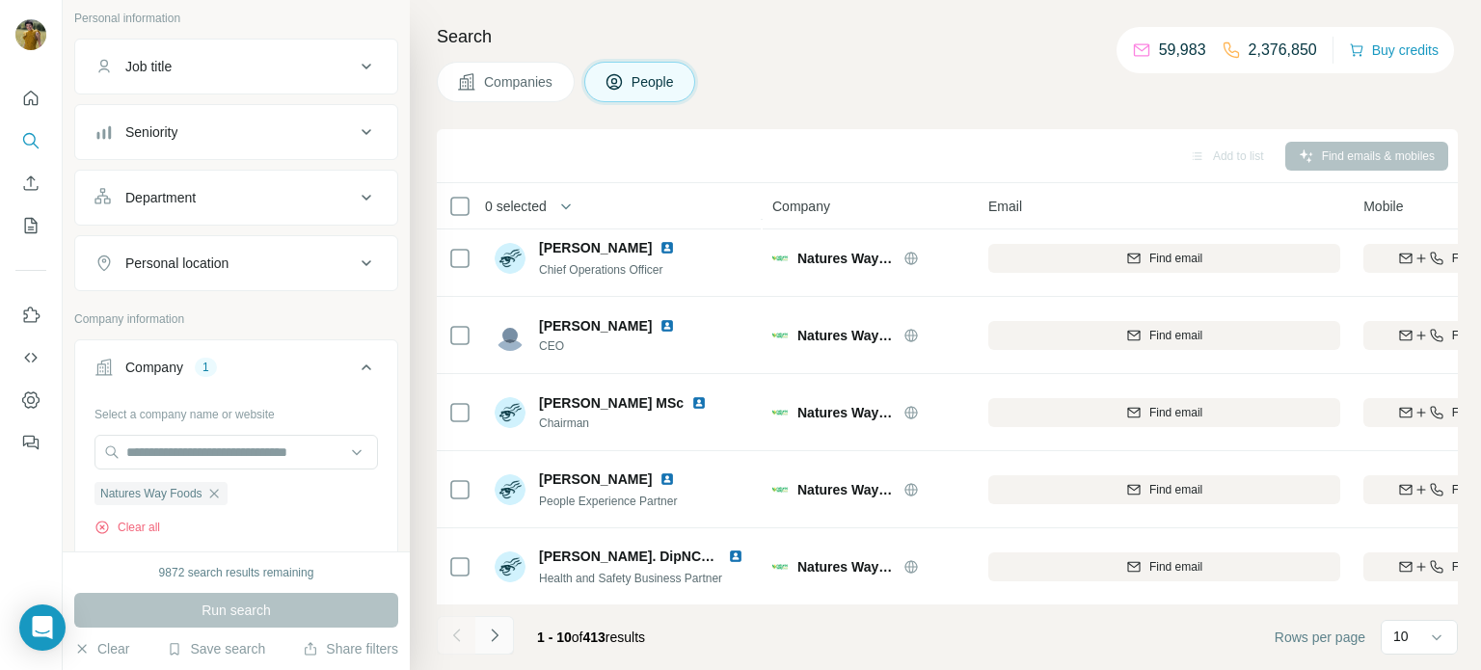
click at [499, 639] on icon "Navigate to next page" at bounding box center [494, 635] width 19 height 19
click at [502, 637] on icon "Navigate to next page" at bounding box center [494, 635] width 19 height 19
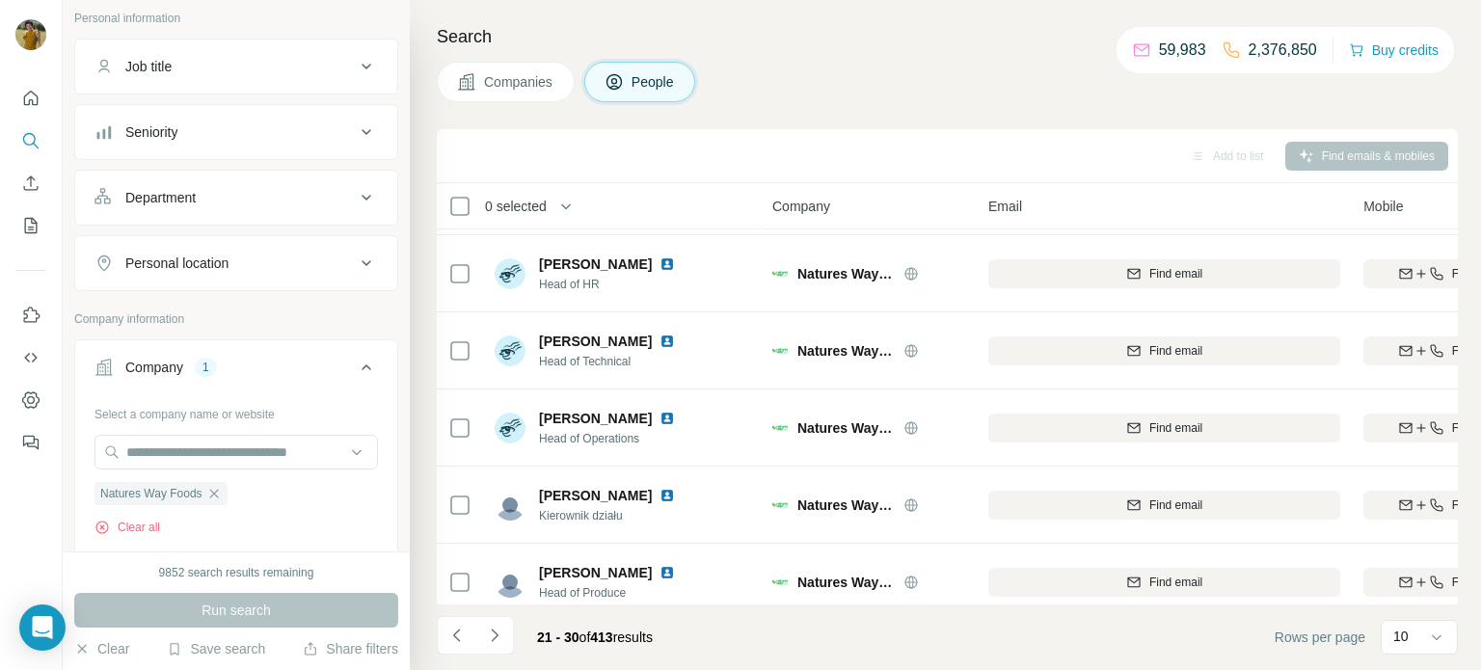
scroll to position [224, 0]
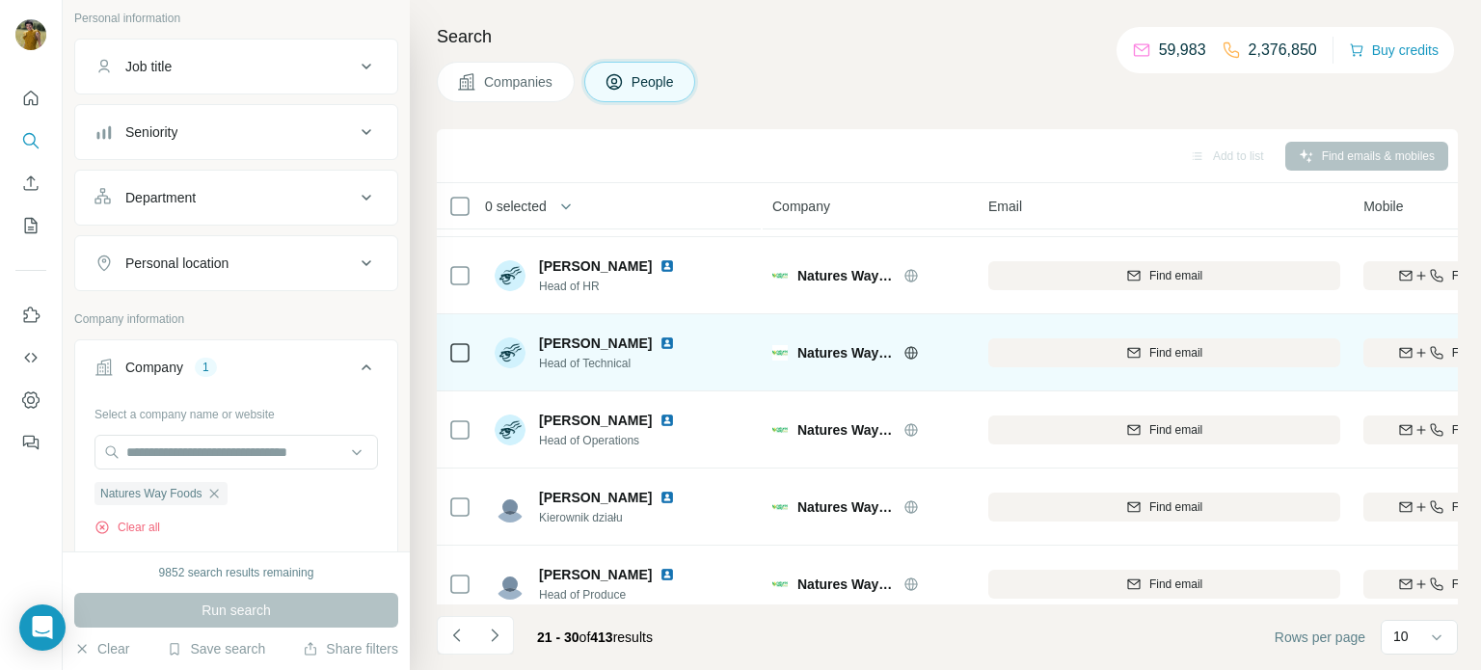
click at [660, 339] on img at bounding box center [667, 343] width 15 height 15
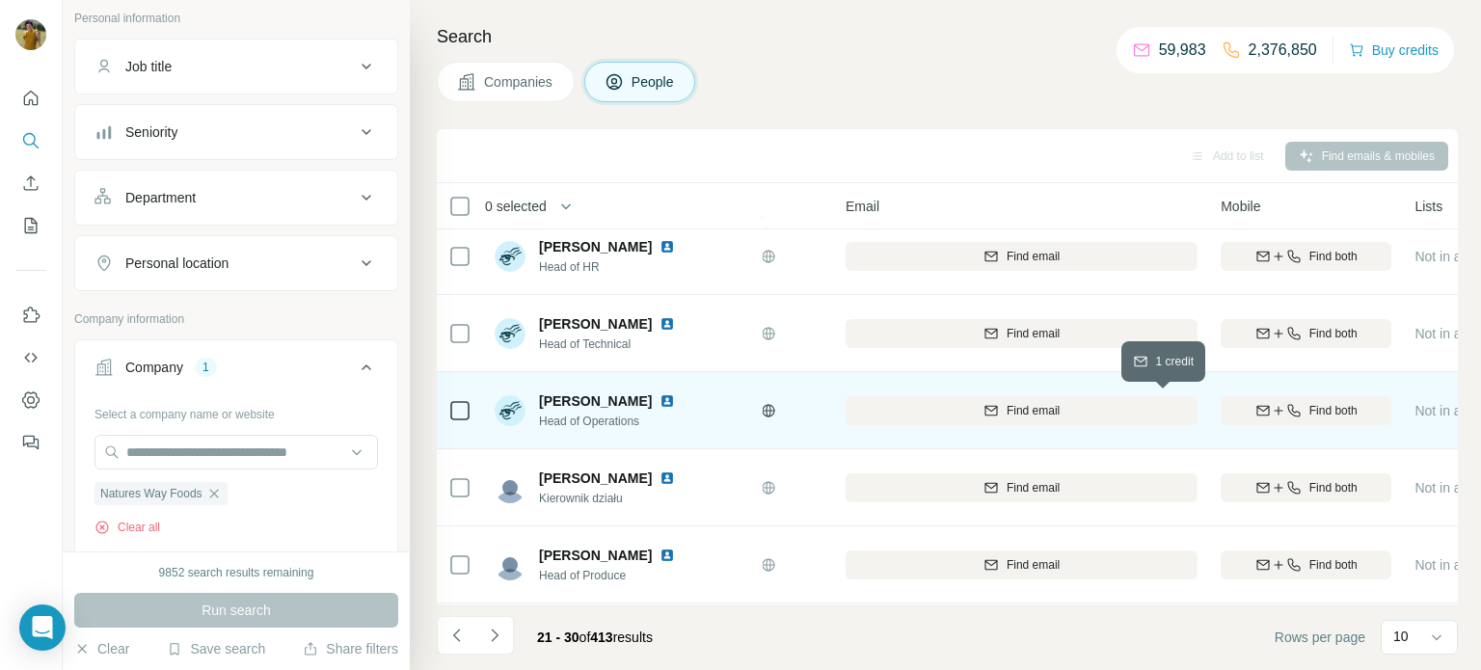
scroll to position [238, 158]
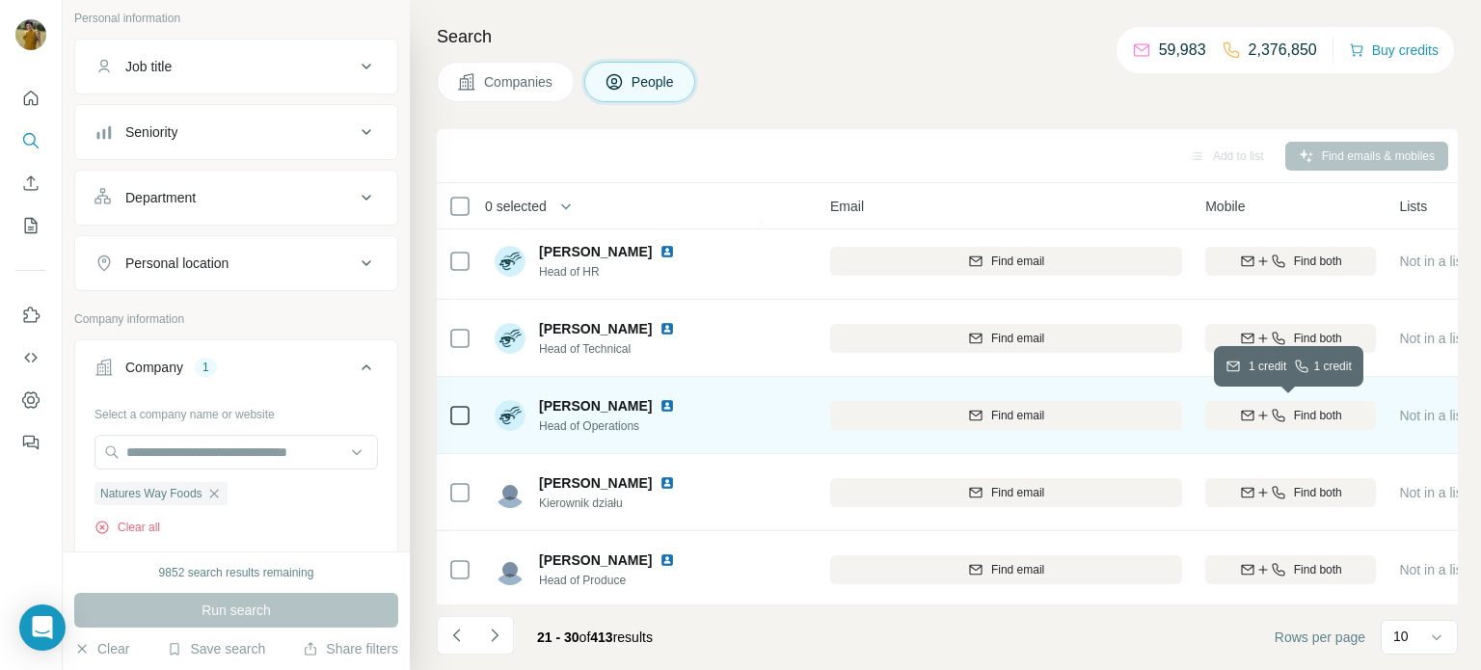
click at [1288, 419] on div "Find both" at bounding box center [1291, 415] width 171 height 17
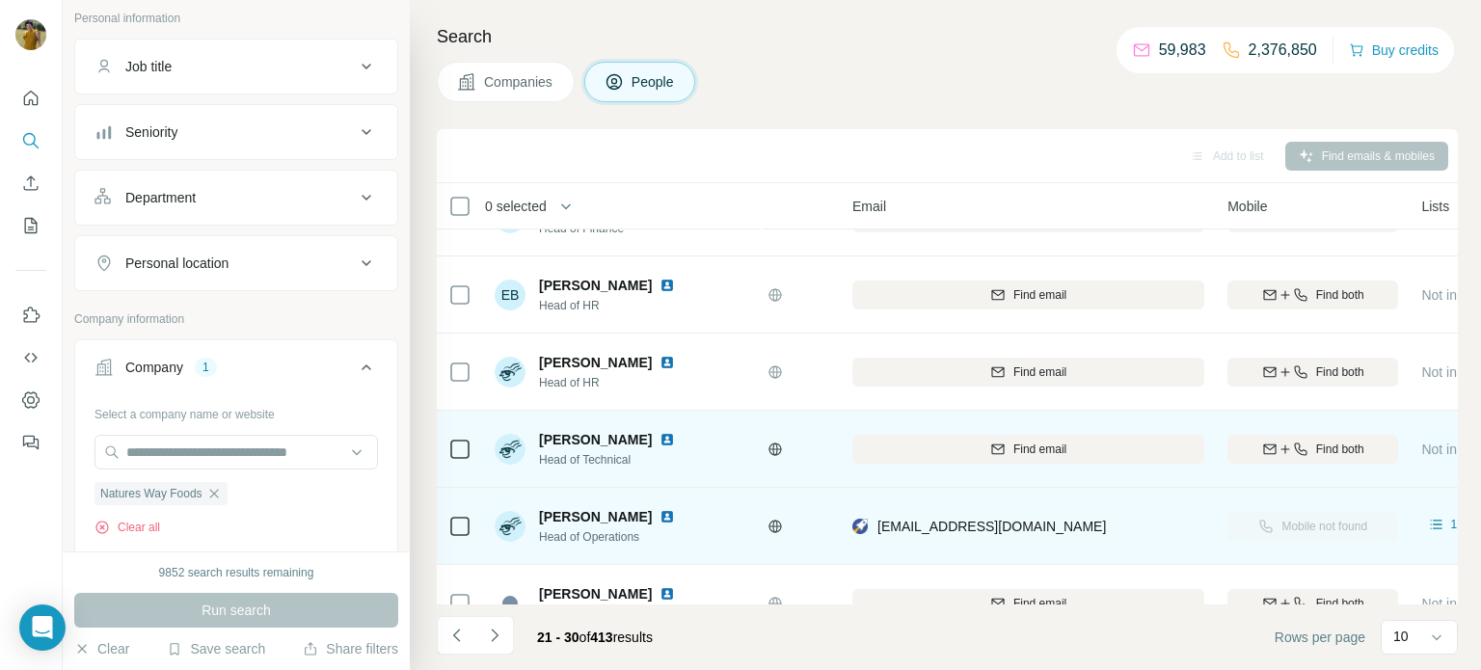
scroll to position [125, 131]
